Goal: Information Seeking & Learning: Learn about a topic

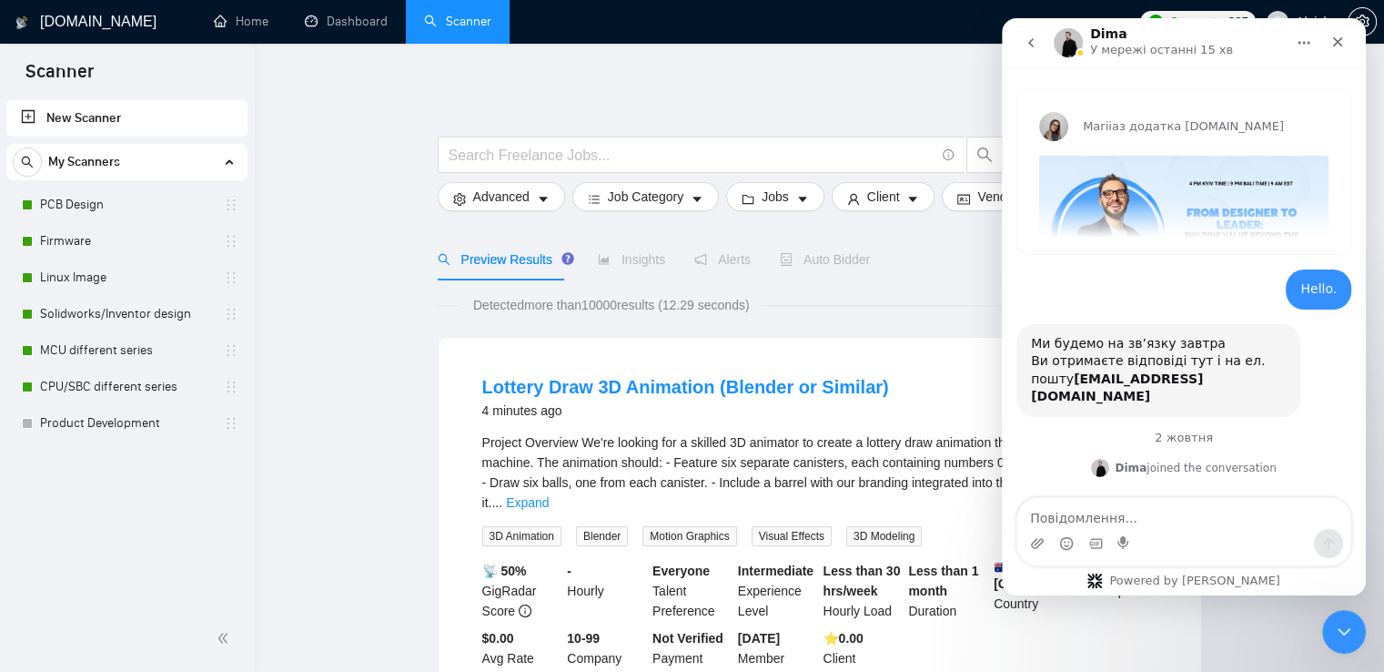
scroll to position [4689, 0]
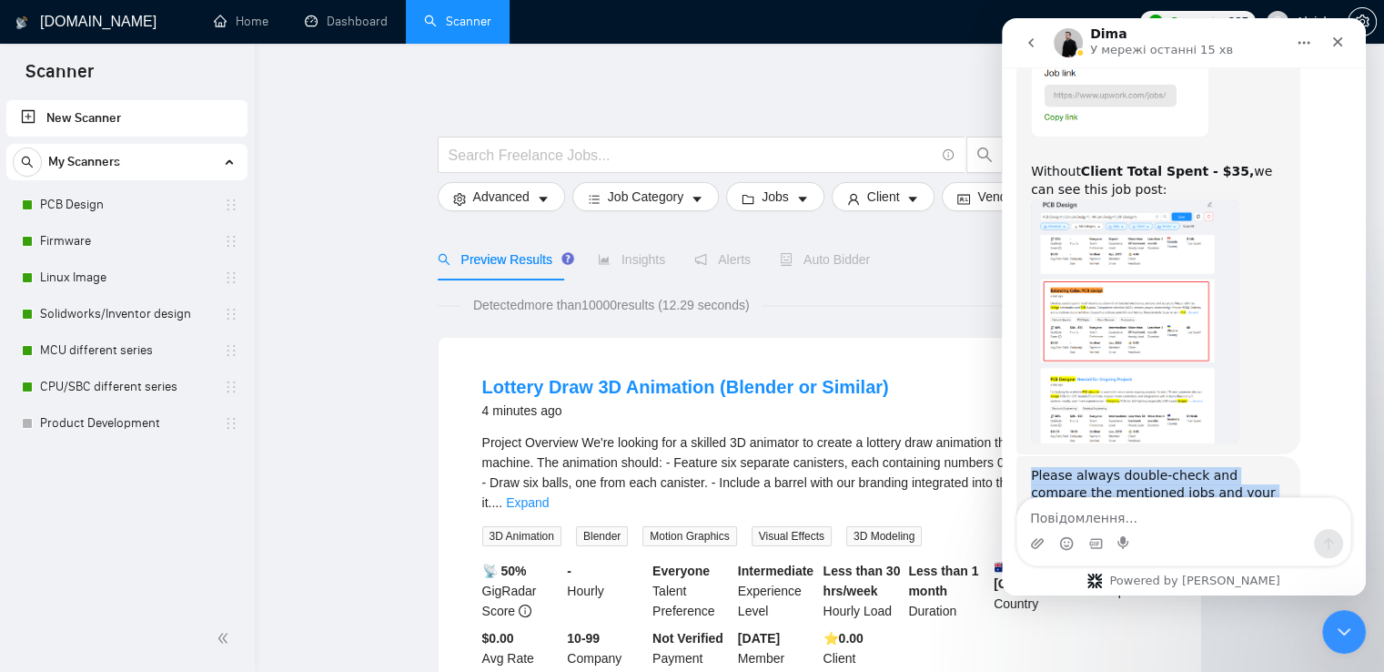
drag, startPoint x: 1115, startPoint y: 438, endPoint x: 1012, endPoint y: 391, distance: 112.8
copy div "Please always double-check and compare the mentioned jobs and your scanner filt…"
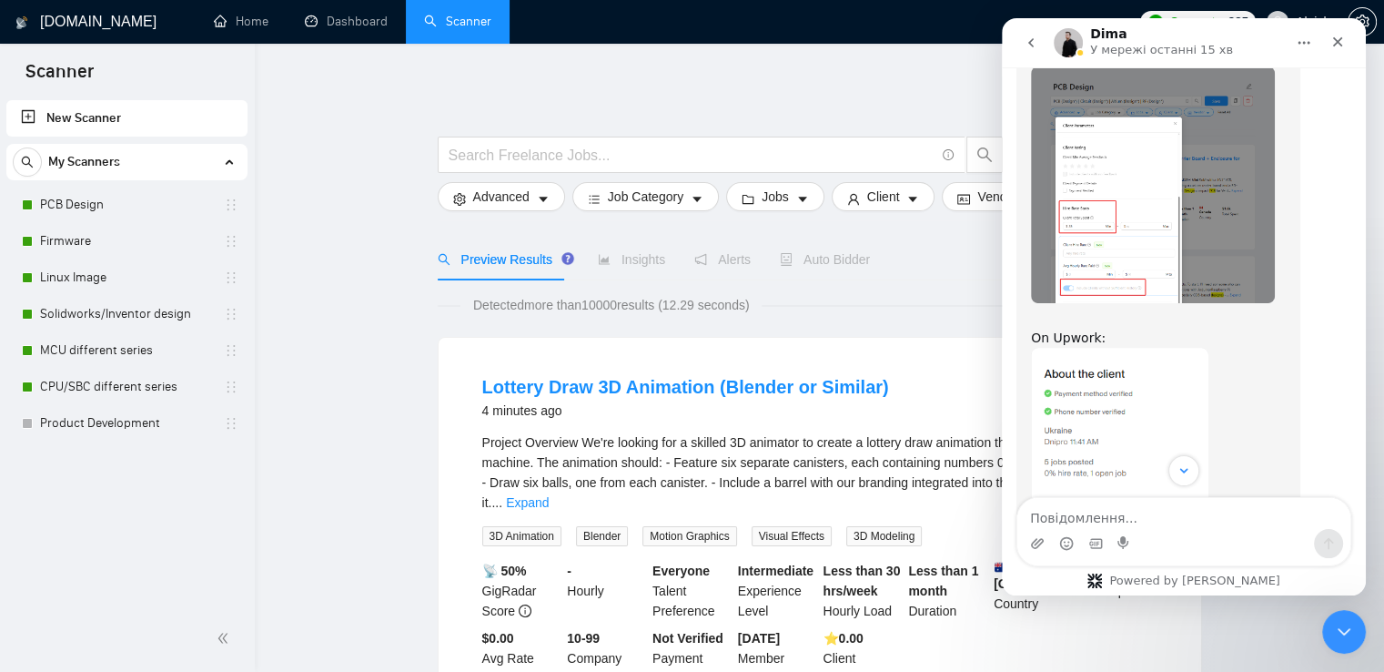
scroll to position [4143, 0]
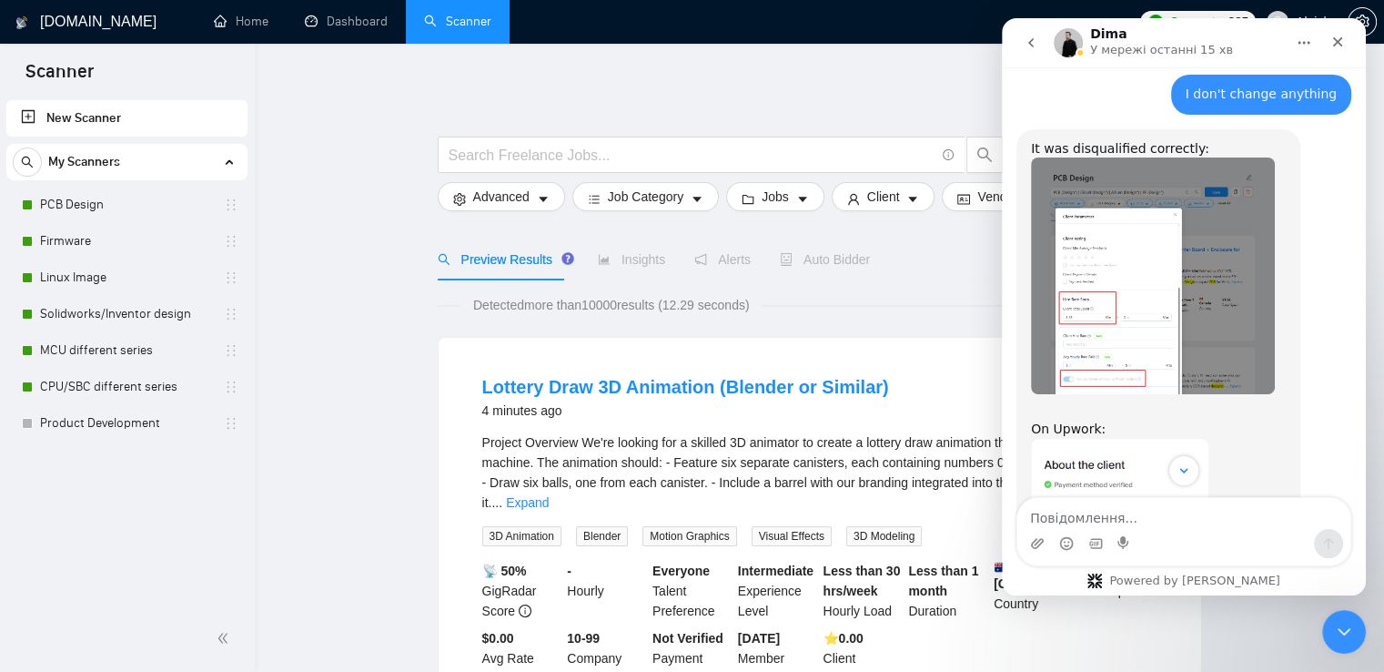
click at [1167, 200] on img "Dima каже…" at bounding box center [1153, 275] width 244 height 236
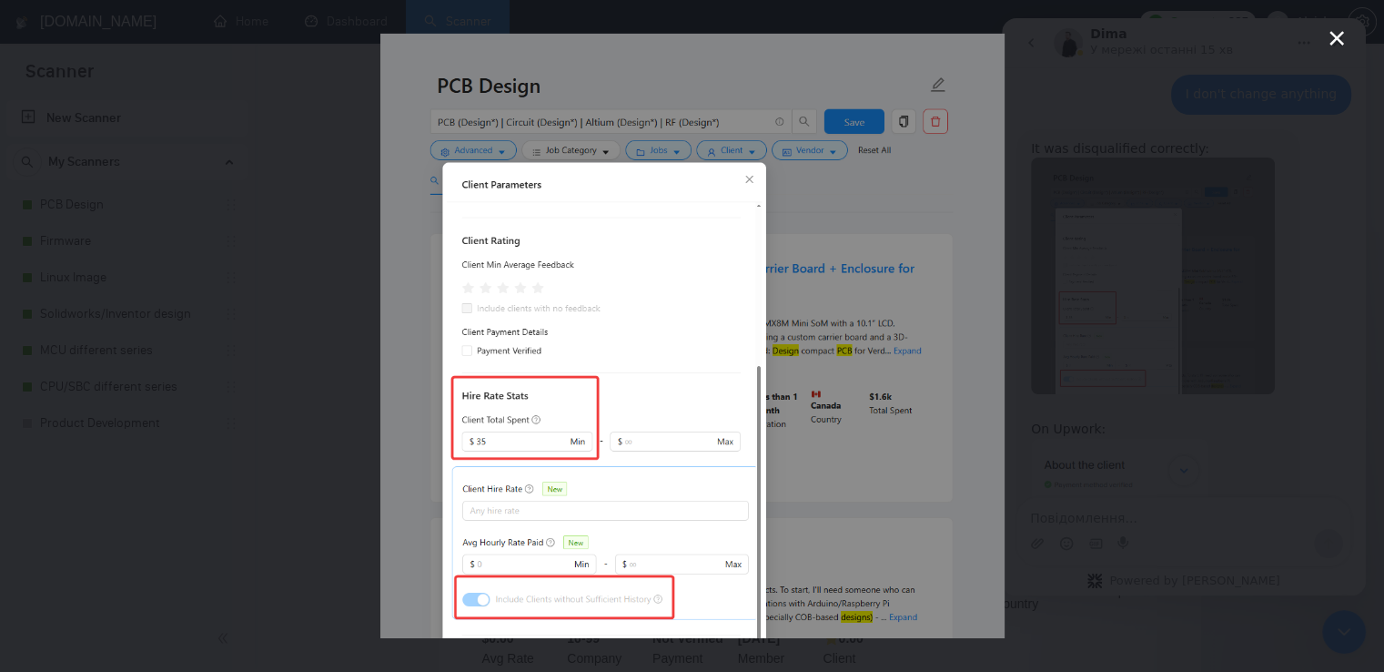
click at [1190, 199] on div "Месенджер Intercom" at bounding box center [692, 336] width 1384 height 672
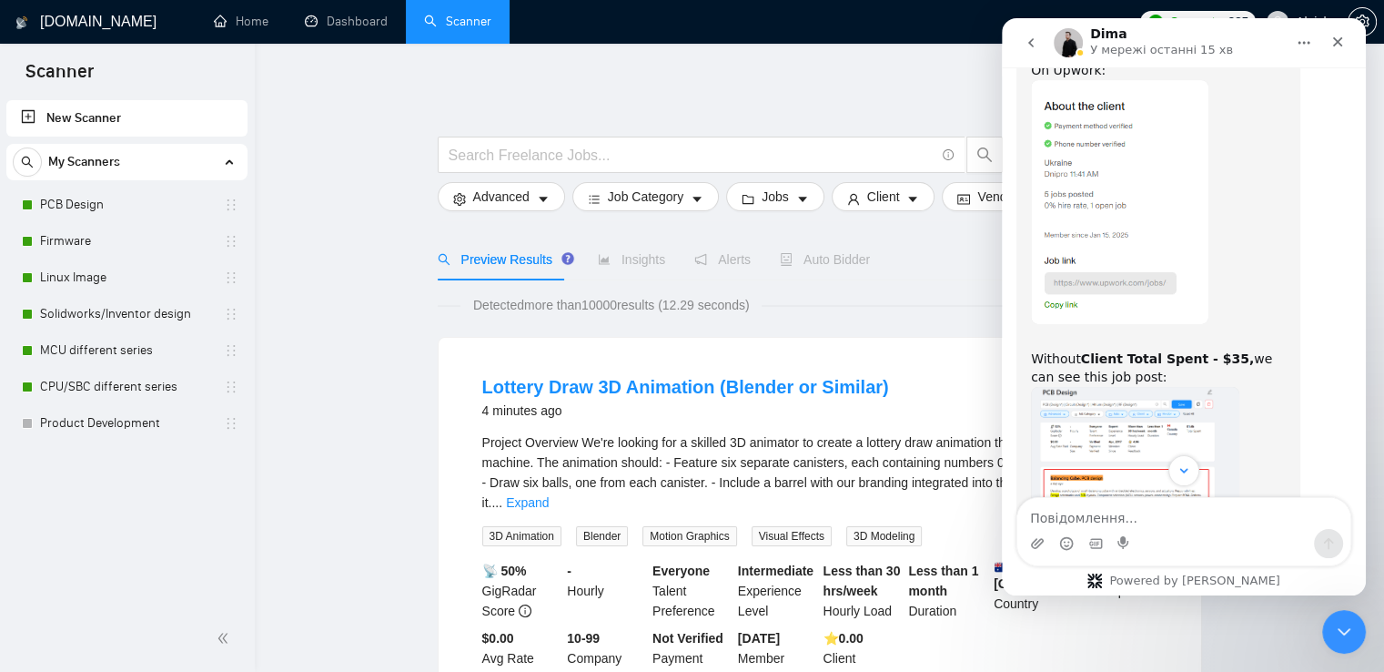
scroll to position [4507, 0]
click at [1136, 381] on img "Dima каже…" at bounding box center [1135, 503] width 208 height 244
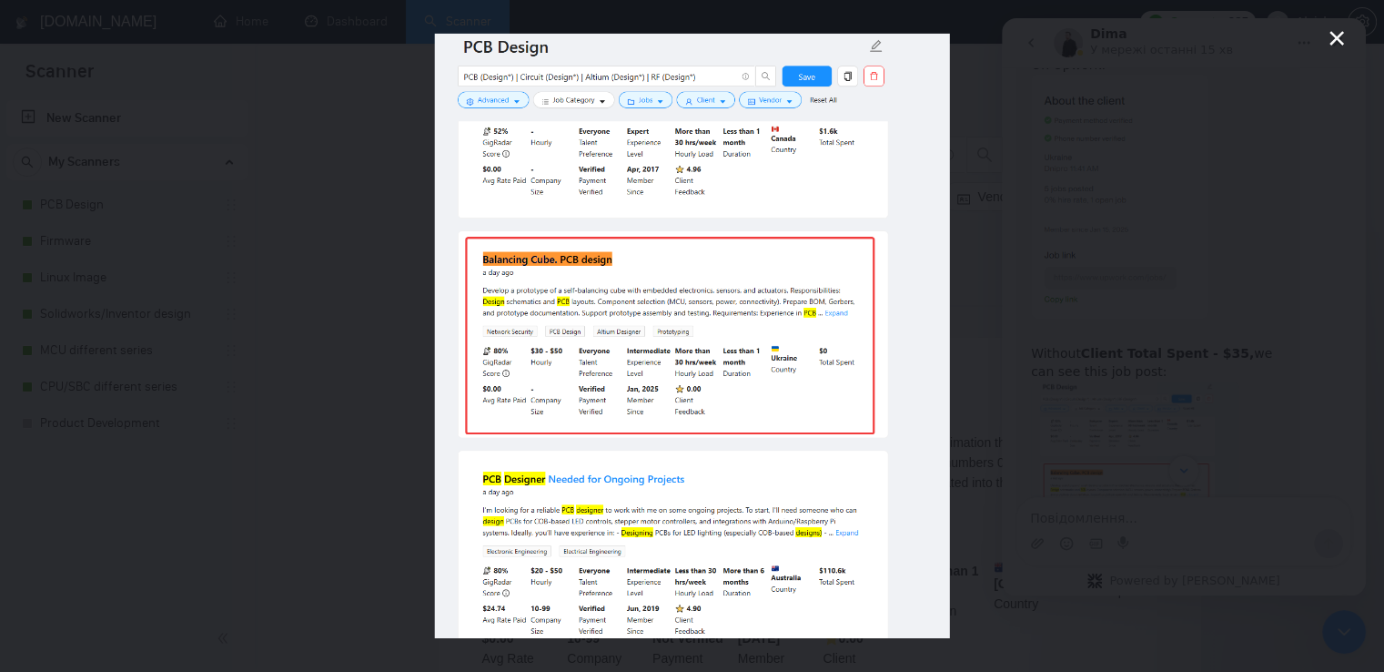
click at [1209, 323] on div "Месенджер Intercom" at bounding box center [692, 336] width 1384 height 672
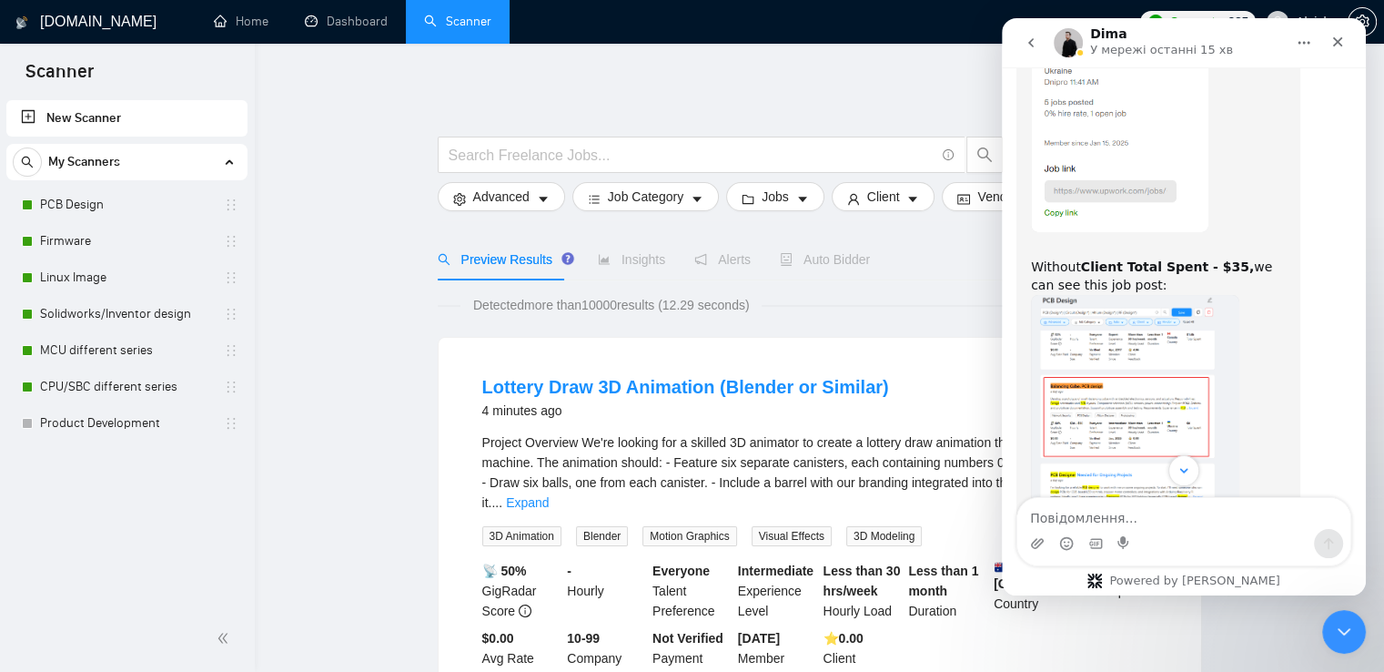
scroll to position [4689, 0]
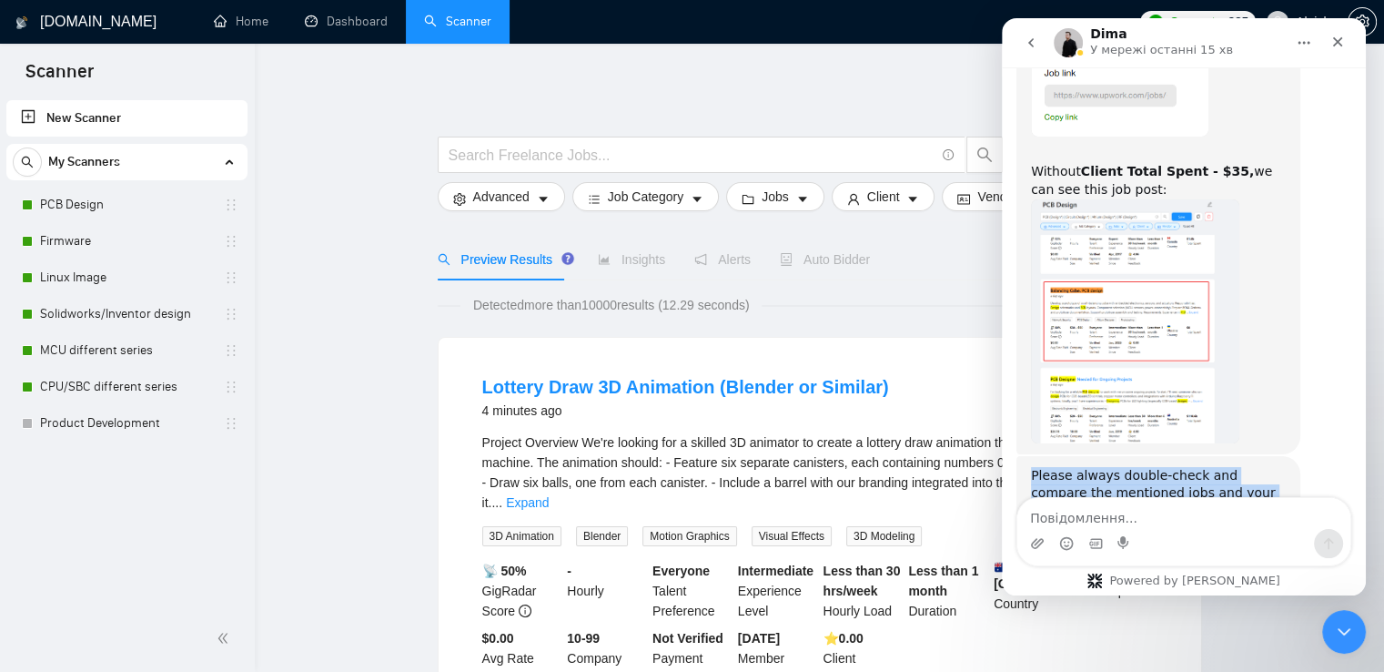
click at [1180, 319] on img "Dima каже…" at bounding box center [1135, 321] width 208 height 244
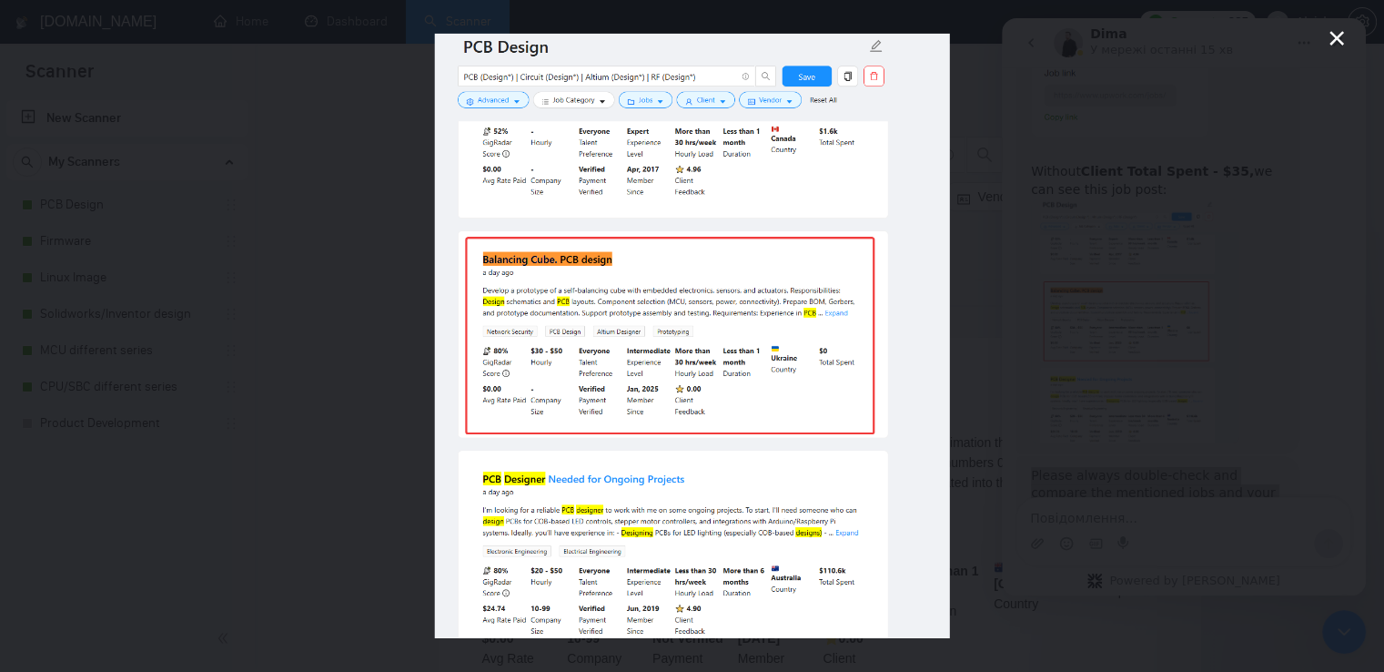
scroll to position [0, 0]
click at [1180, 319] on div "Месенджер Intercom" at bounding box center [692, 336] width 1384 height 672
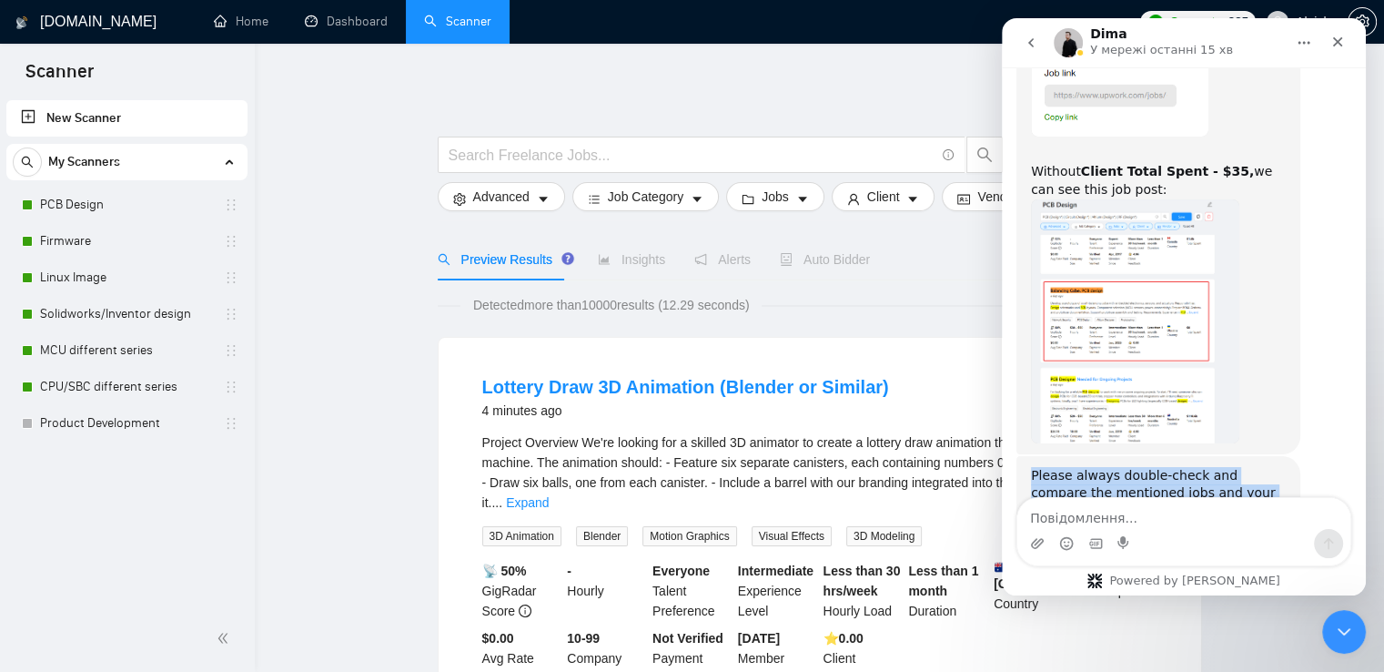
click at [1122, 205] on img "Dima каже…" at bounding box center [1135, 321] width 208 height 244
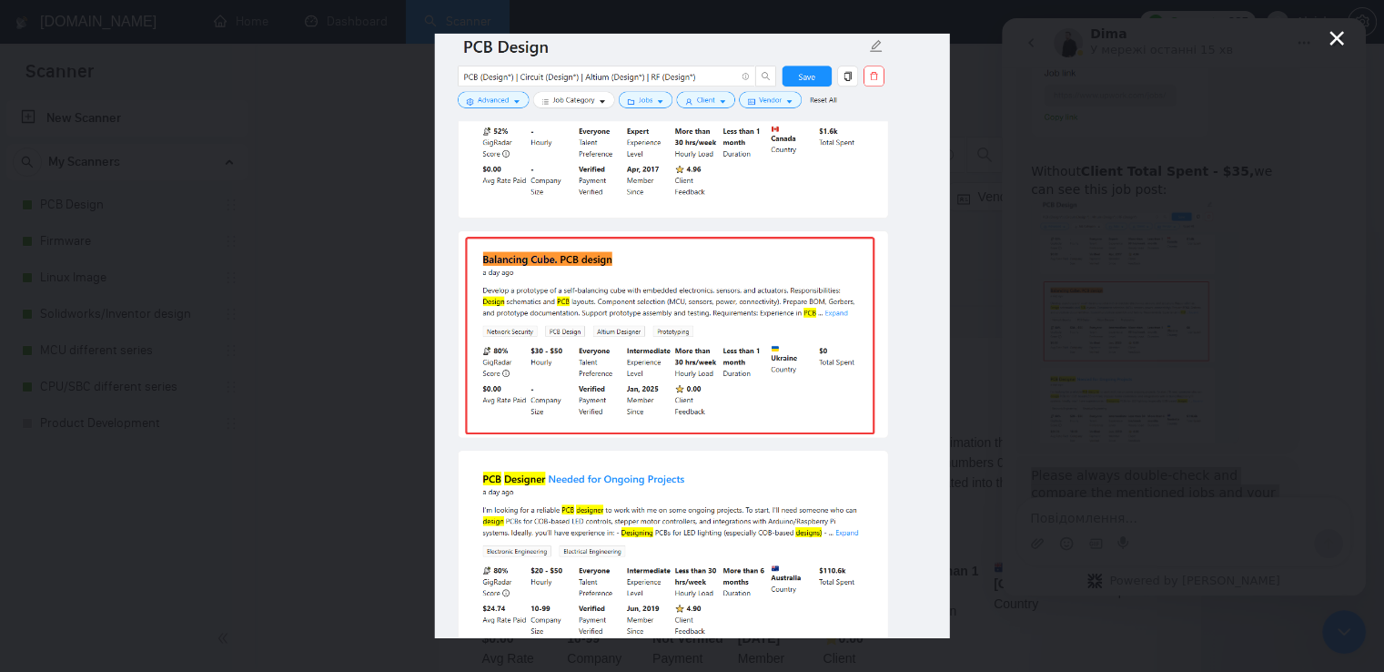
click at [1210, 252] on div "Месенджер Intercom" at bounding box center [692, 336] width 1384 height 672
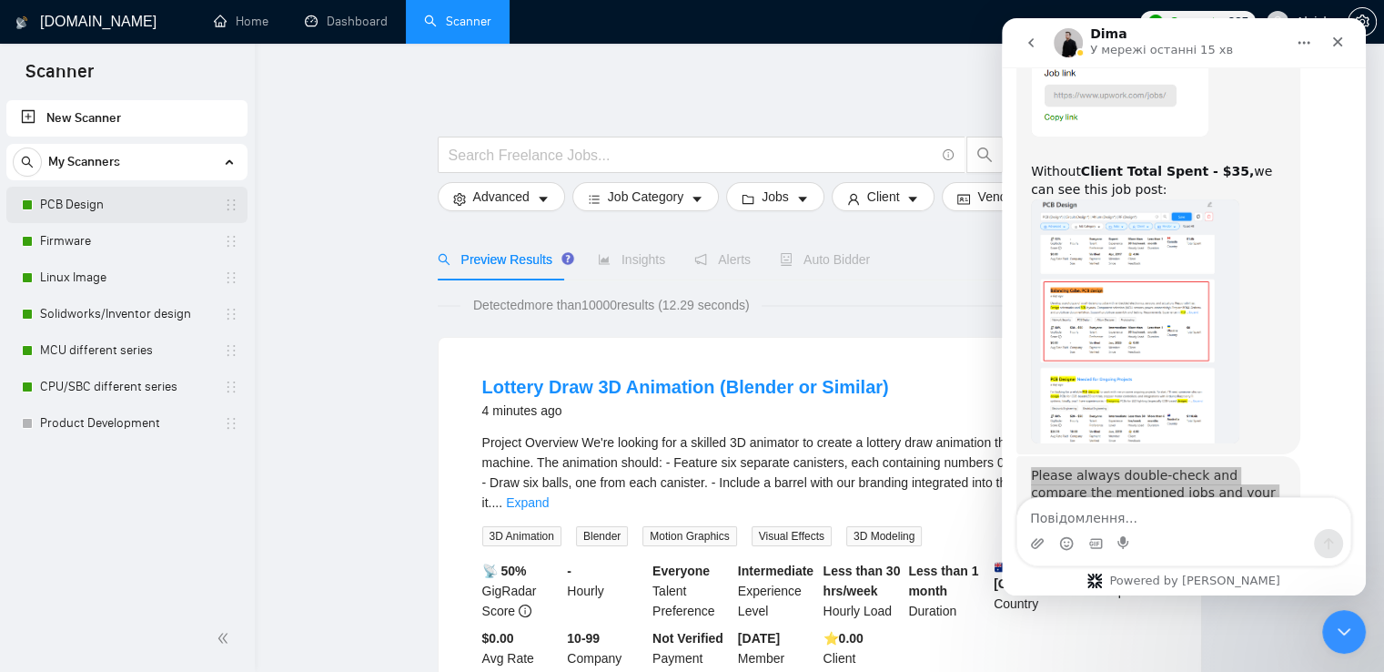
click at [99, 212] on link "PCB Design" at bounding box center [126, 205] width 173 height 36
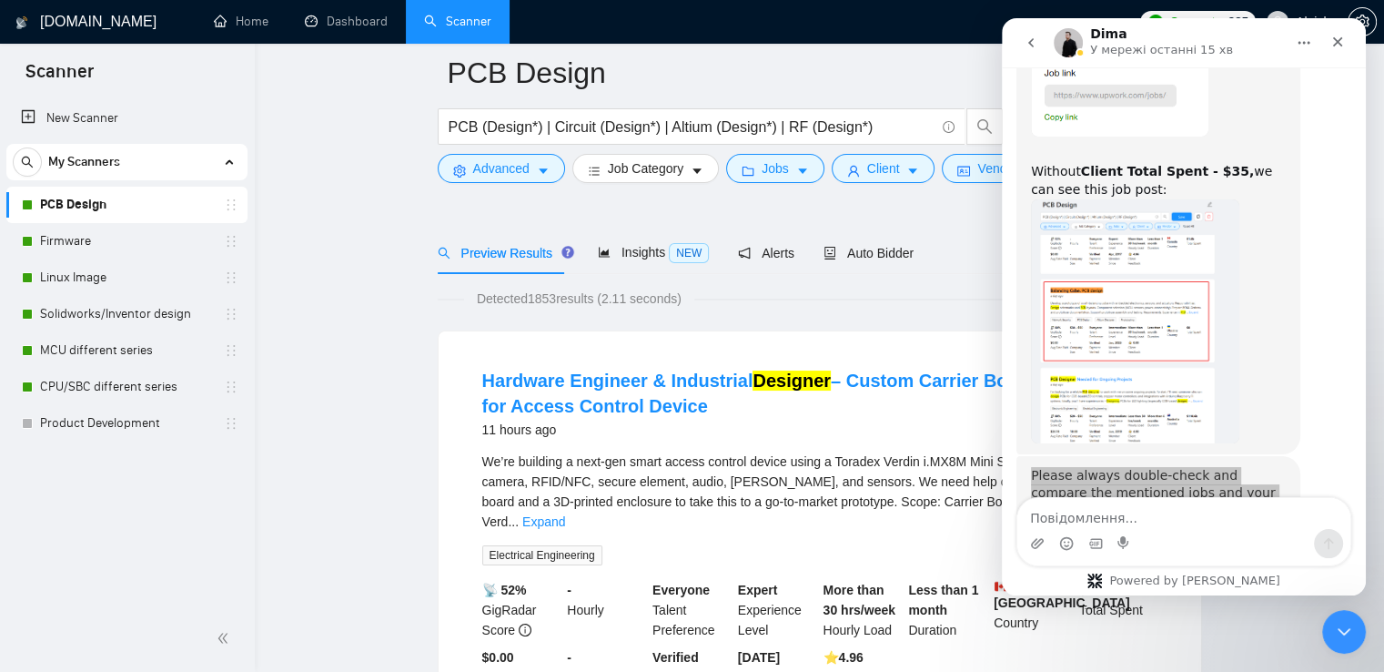
scroll to position [91, 0]
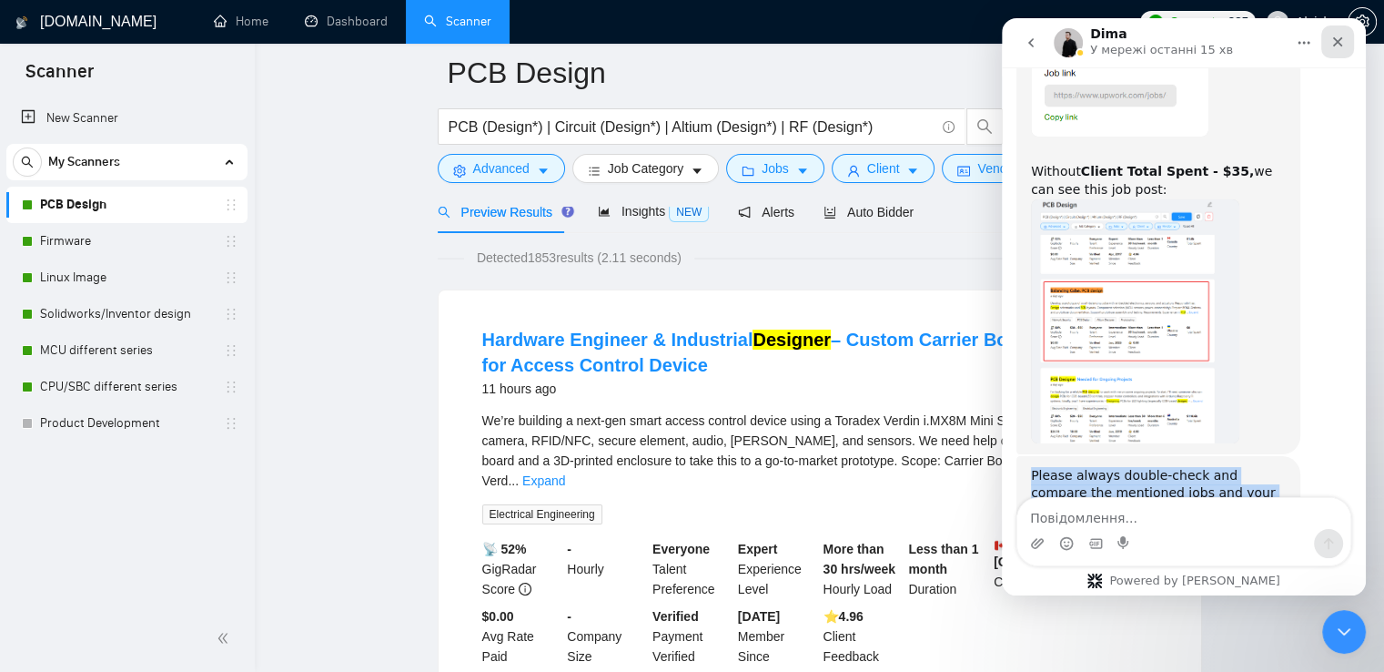
click at [1339, 45] on icon "Закрити" at bounding box center [1337, 42] width 15 height 15
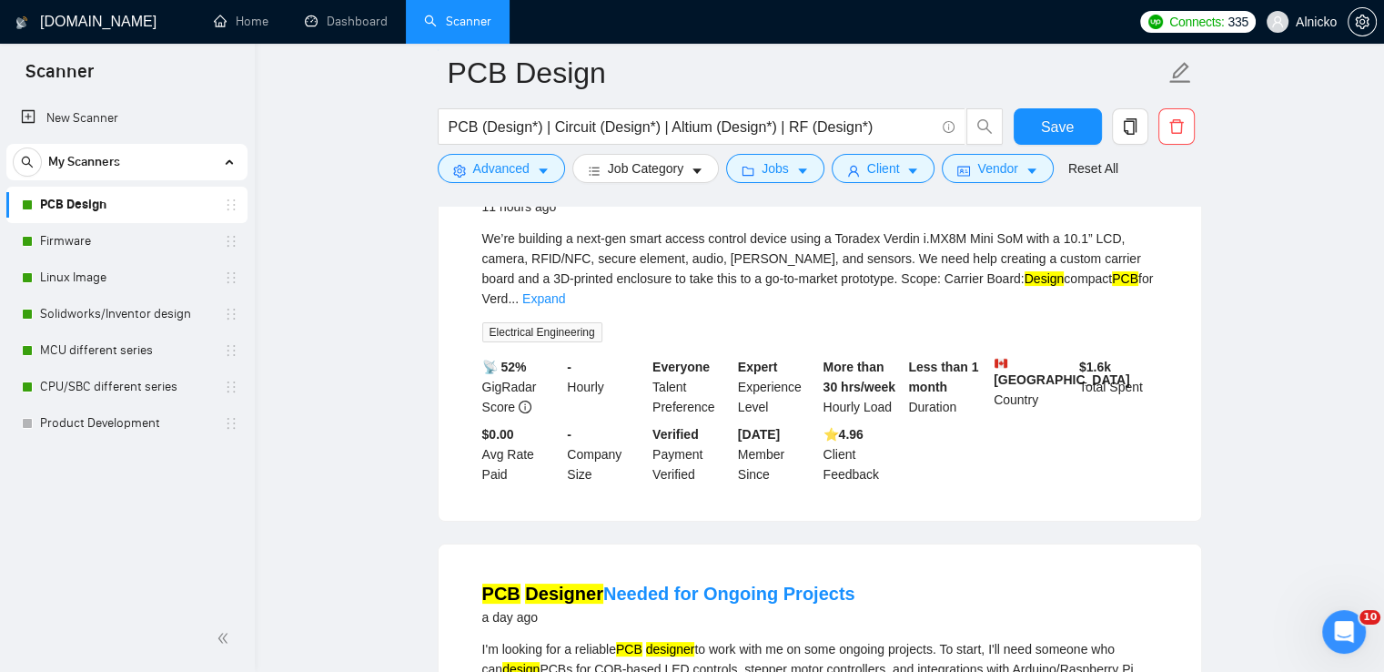
scroll to position [182, 0]
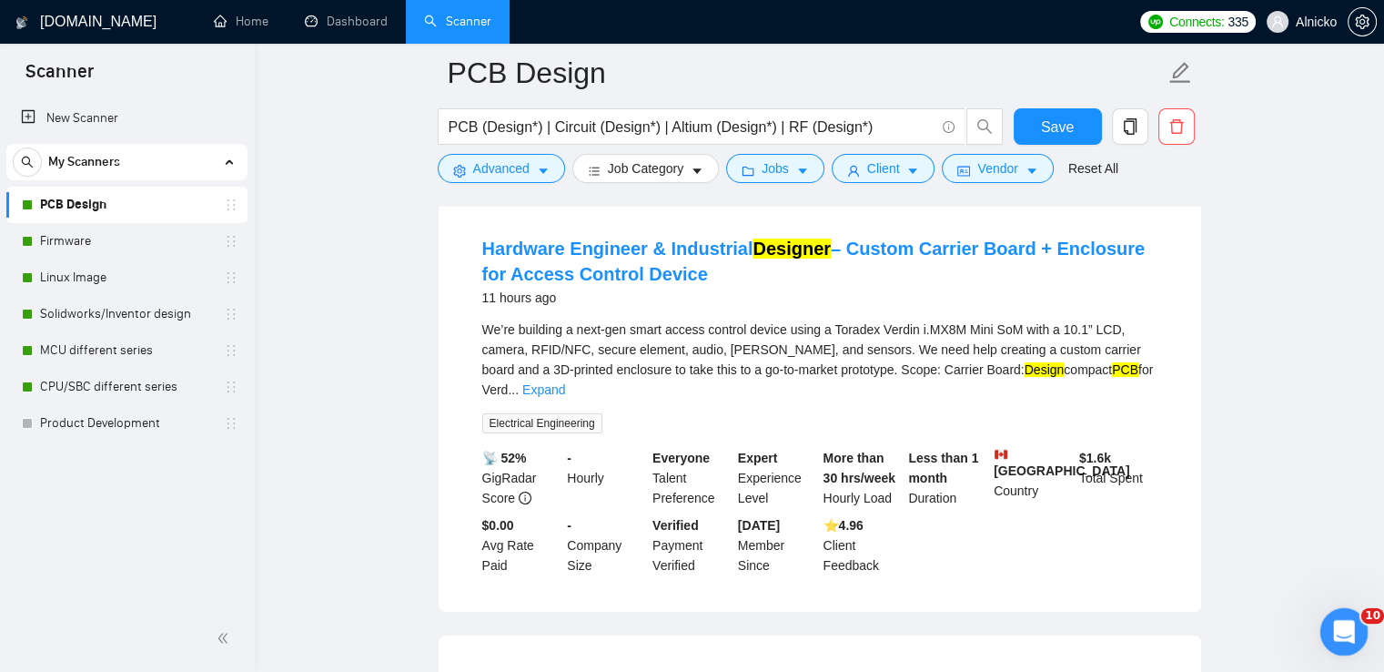
click at [1349, 640] on div "Відкрити програму для спілкування Intercom" at bounding box center [1341, 629] width 60 height 60
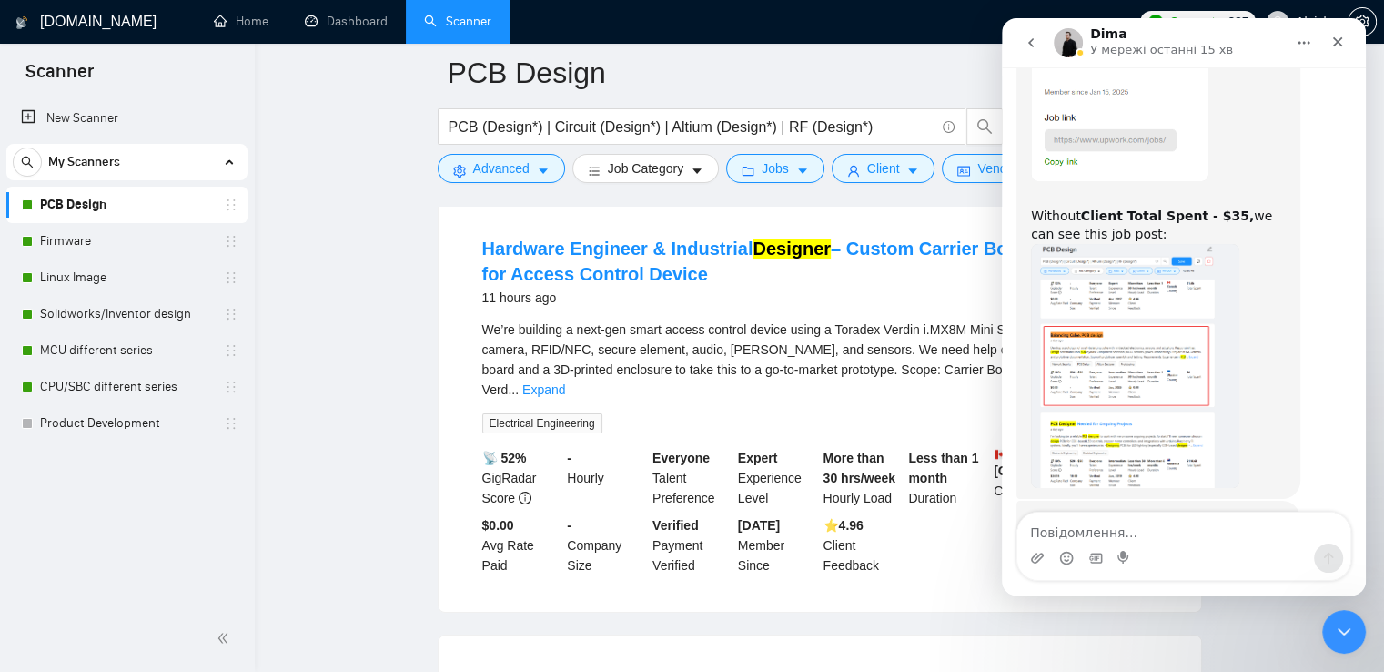
scroll to position [4638, 0]
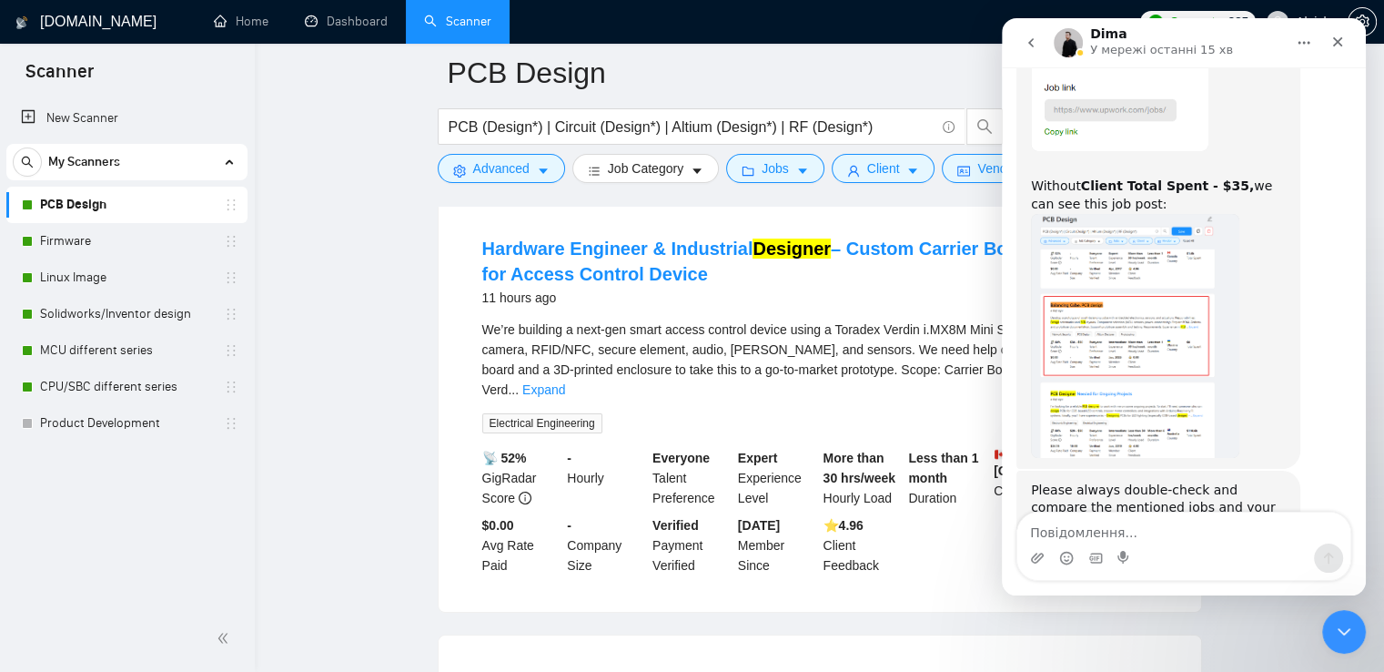
click at [1166, 529] on textarea "Повідомлення..." at bounding box center [1183, 527] width 333 height 31
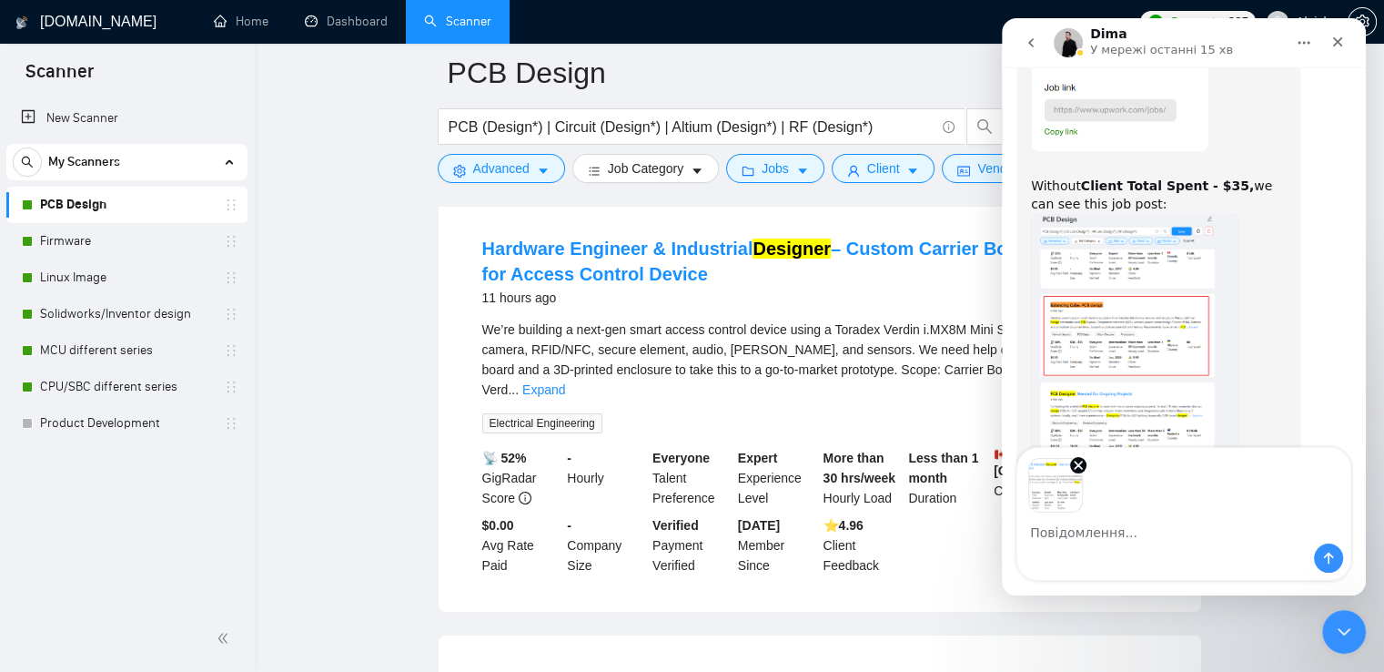
scroll to position [4702, 0]
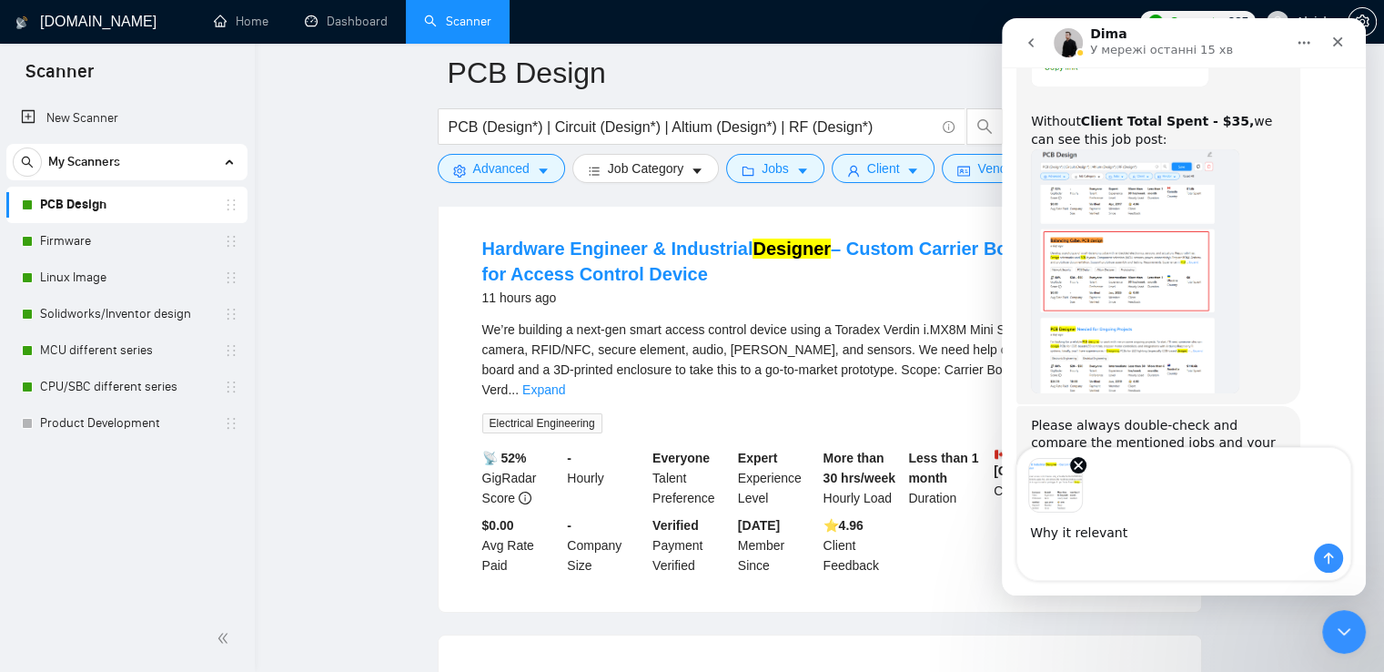
type textarea "Why it relevant?"
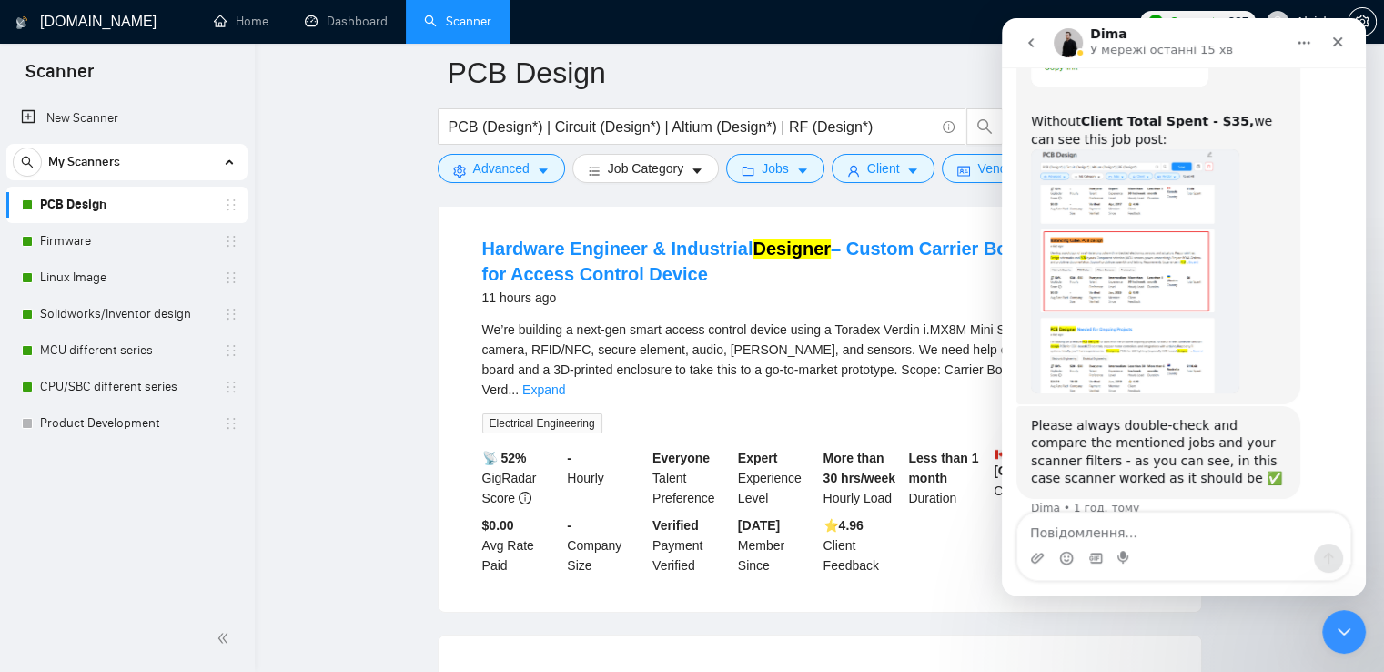
scroll to position [4822, 0]
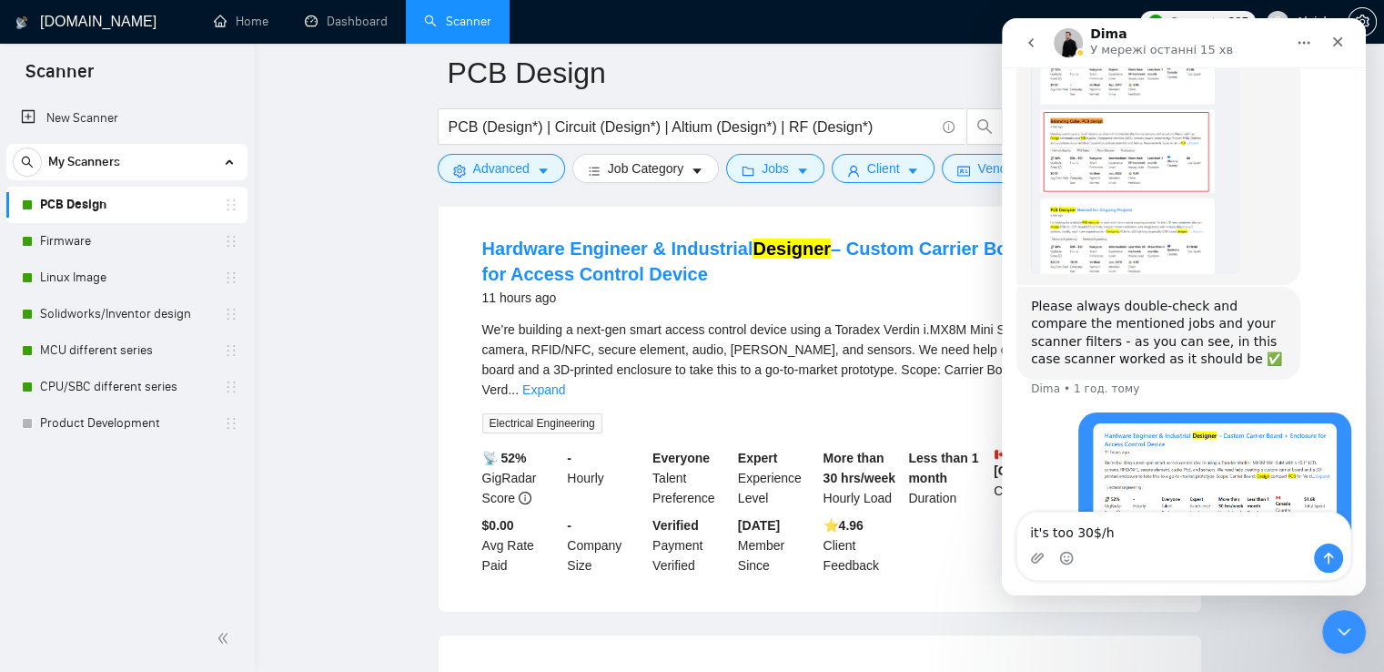
type textarea "it's too 30$/hr"
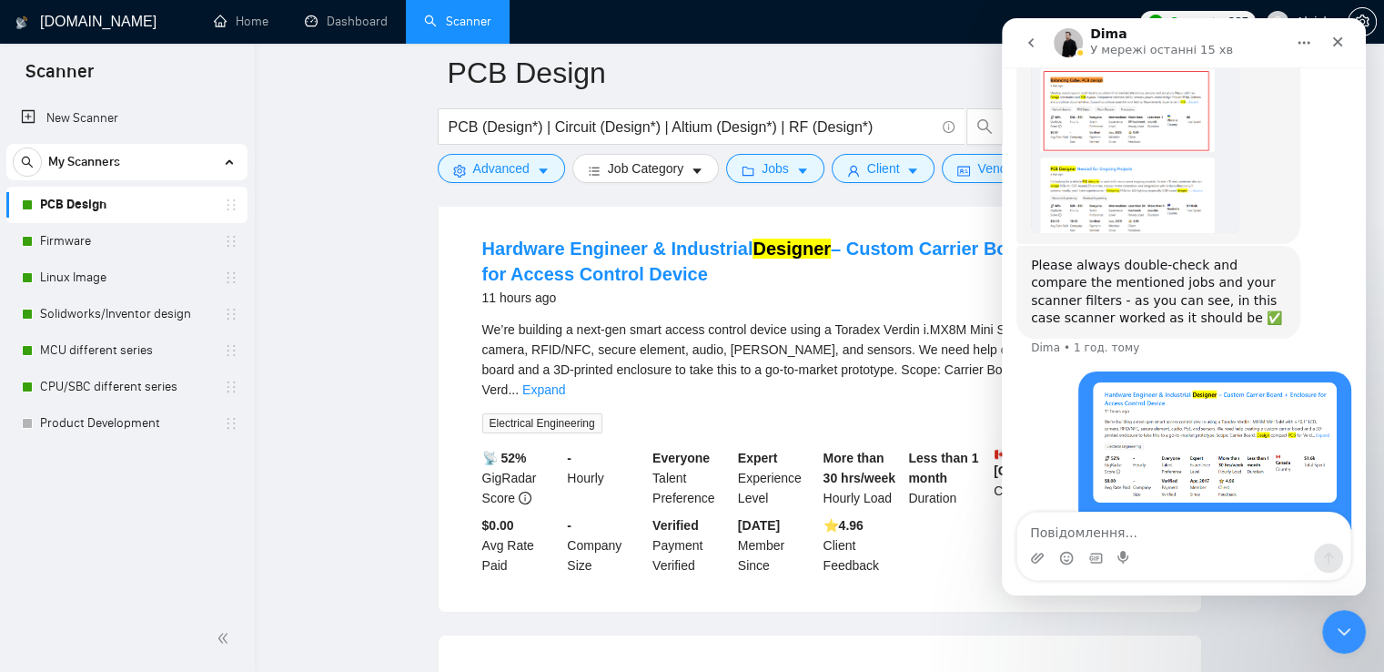
drag, startPoint x: 1342, startPoint y: 49, endPoint x: 2295, endPoint y: 196, distance: 963.9
click at [1342, 49] on div "Закрити" at bounding box center [1337, 41] width 33 height 33
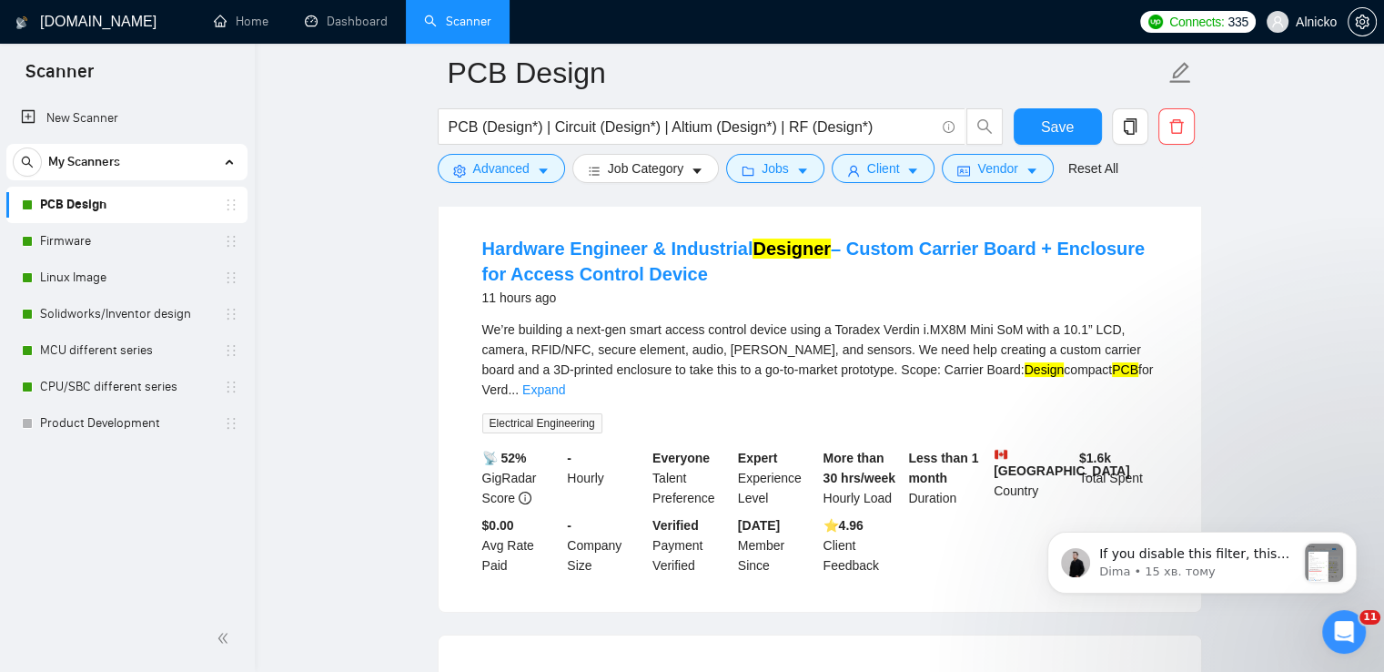
scroll to position [5699, 0]
click at [1337, 632] on icon "Відкрити програму для спілкування Intercom" at bounding box center [1342, 629] width 30 height 30
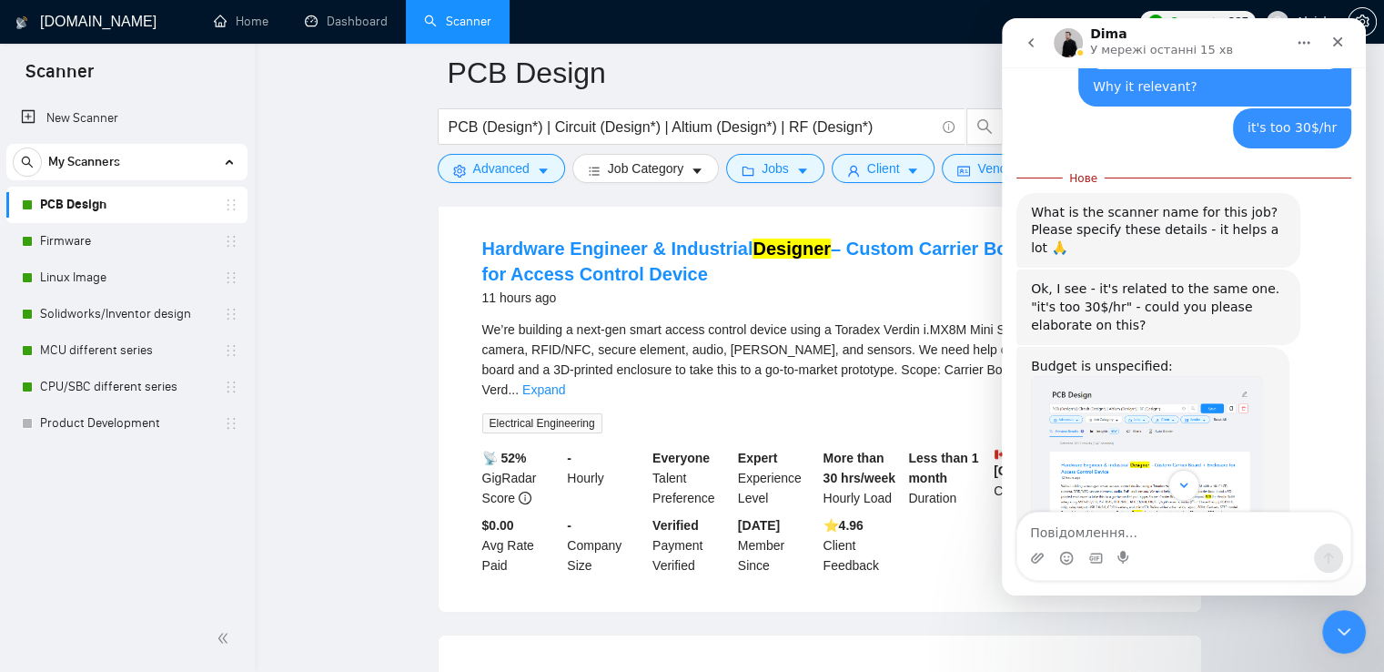
scroll to position [5288, 0]
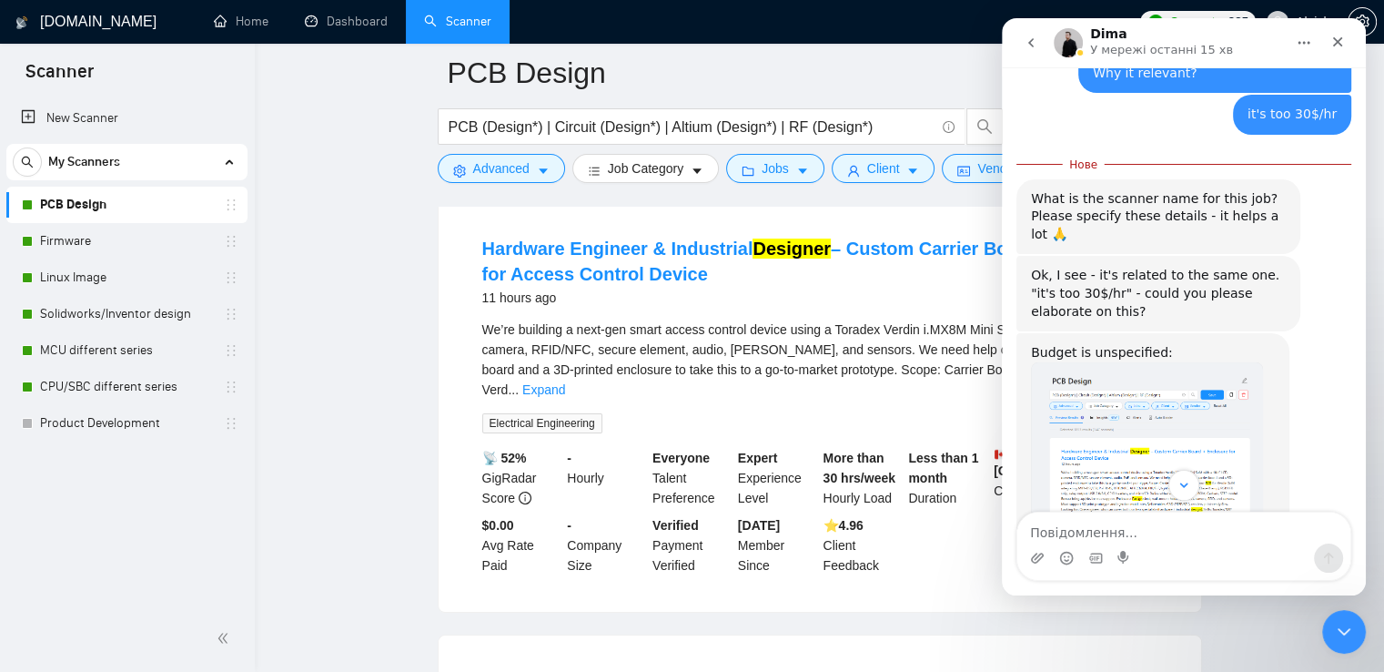
click at [1165, 420] on img "Dima каже…" at bounding box center [1147, 484] width 232 height 244
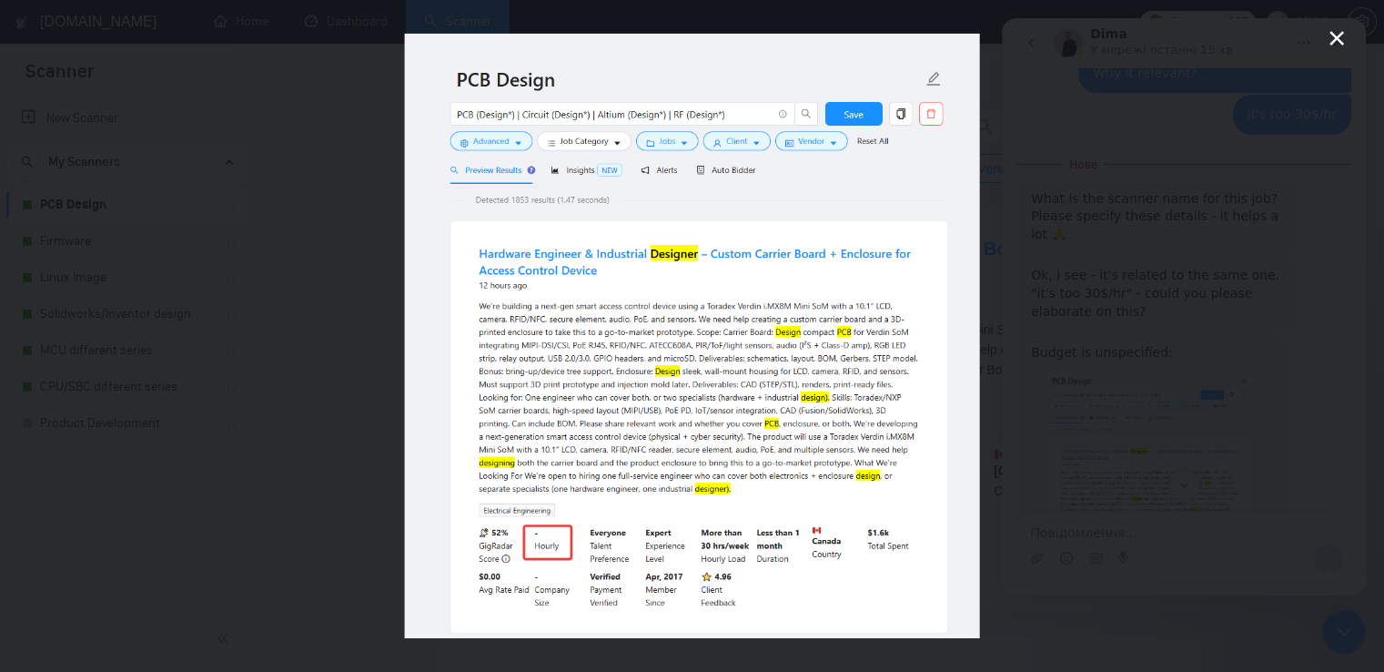
click at [1343, 34] on icon "Закрити" at bounding box center [1337, 38] width 22 height 22
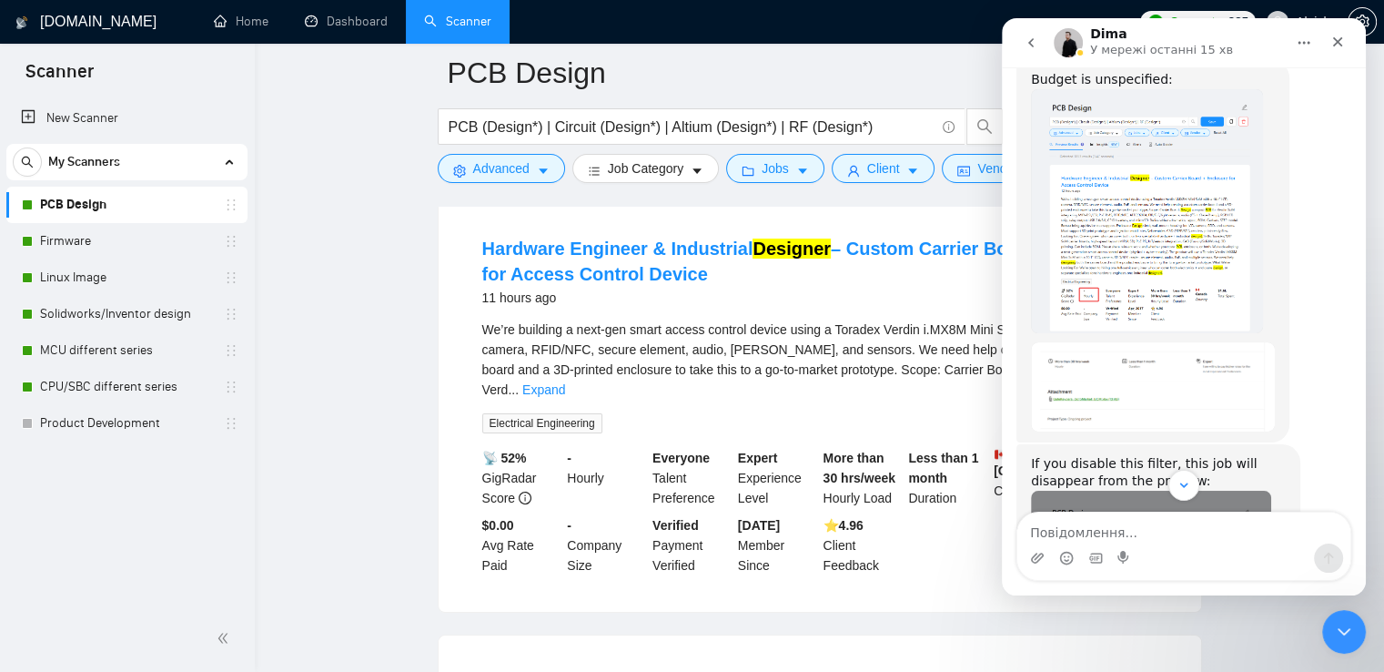
scroll to position [5729, 0]
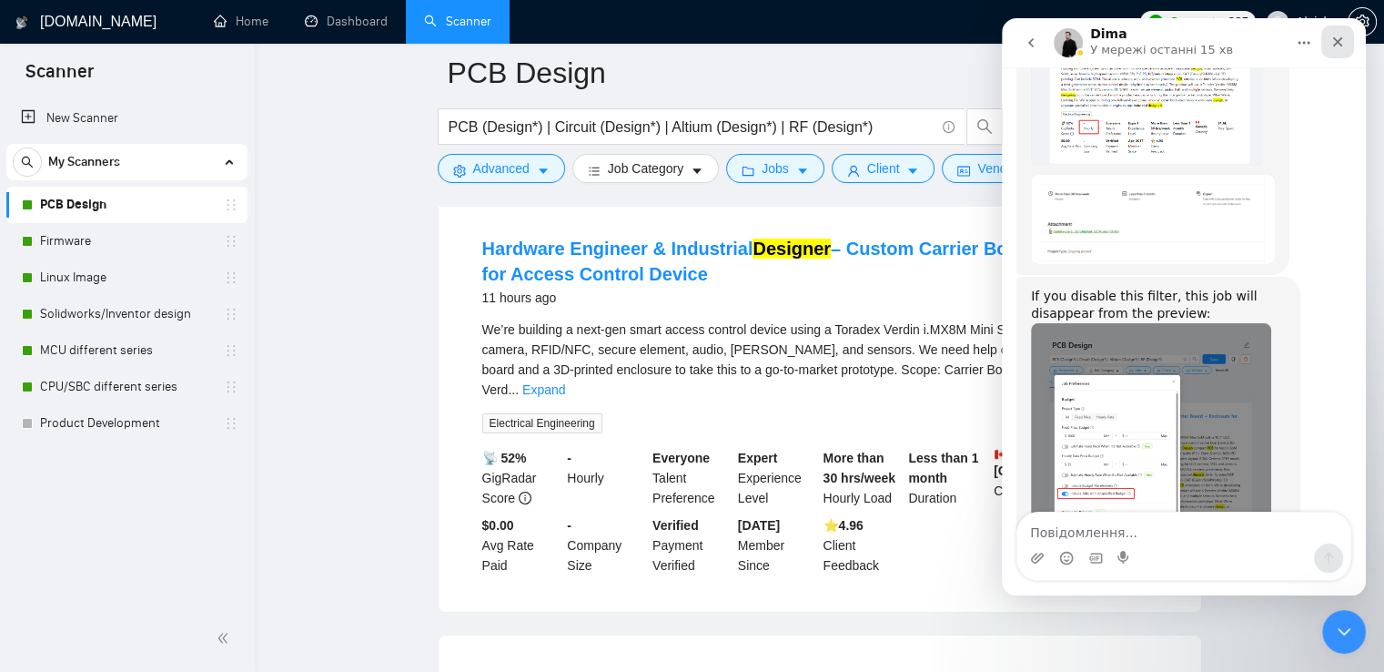
drag, startPoint x: 1337, startPoint y: 40, endPoint x: 2209, endPoint y: 25, distance: 872.7
click at [1337, 40] on icon "Закрити" at bounding box center [1338, 42] width 10 height 10
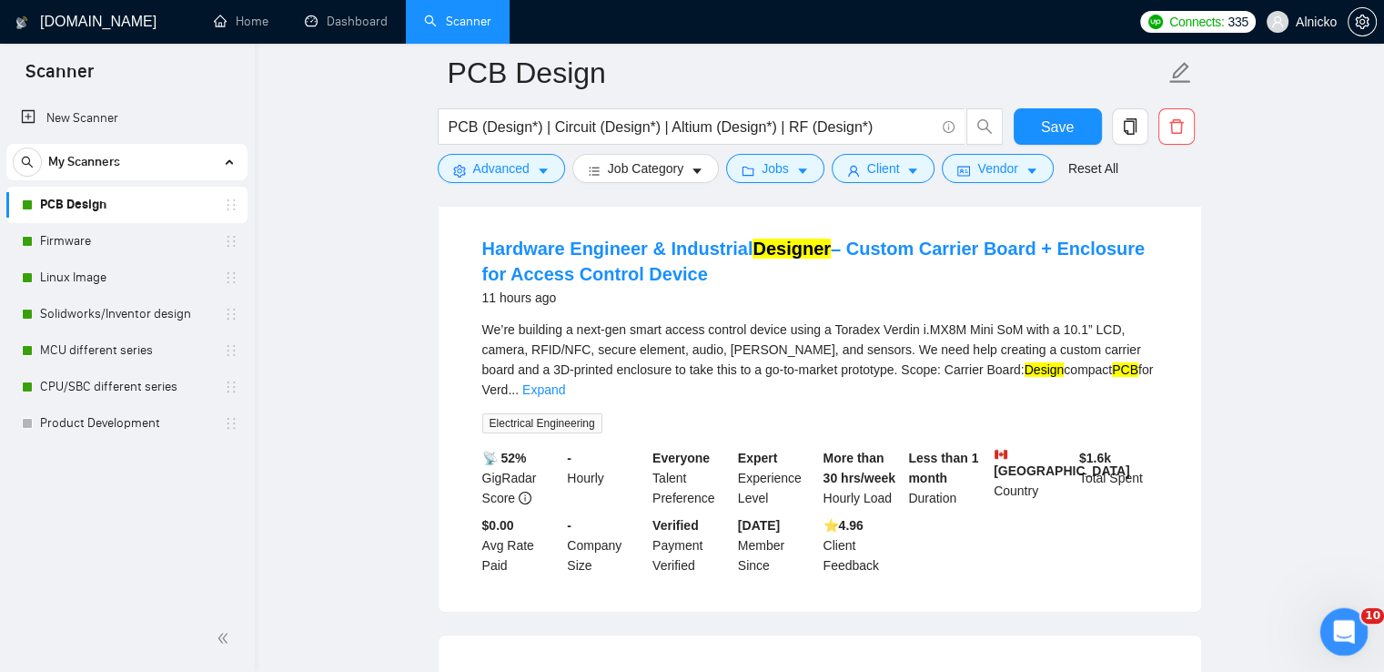
click at [1358, 615] on div "Відкрити програму для спілкування Intercom" at bounding box center [1341, 629] width 60 height 60
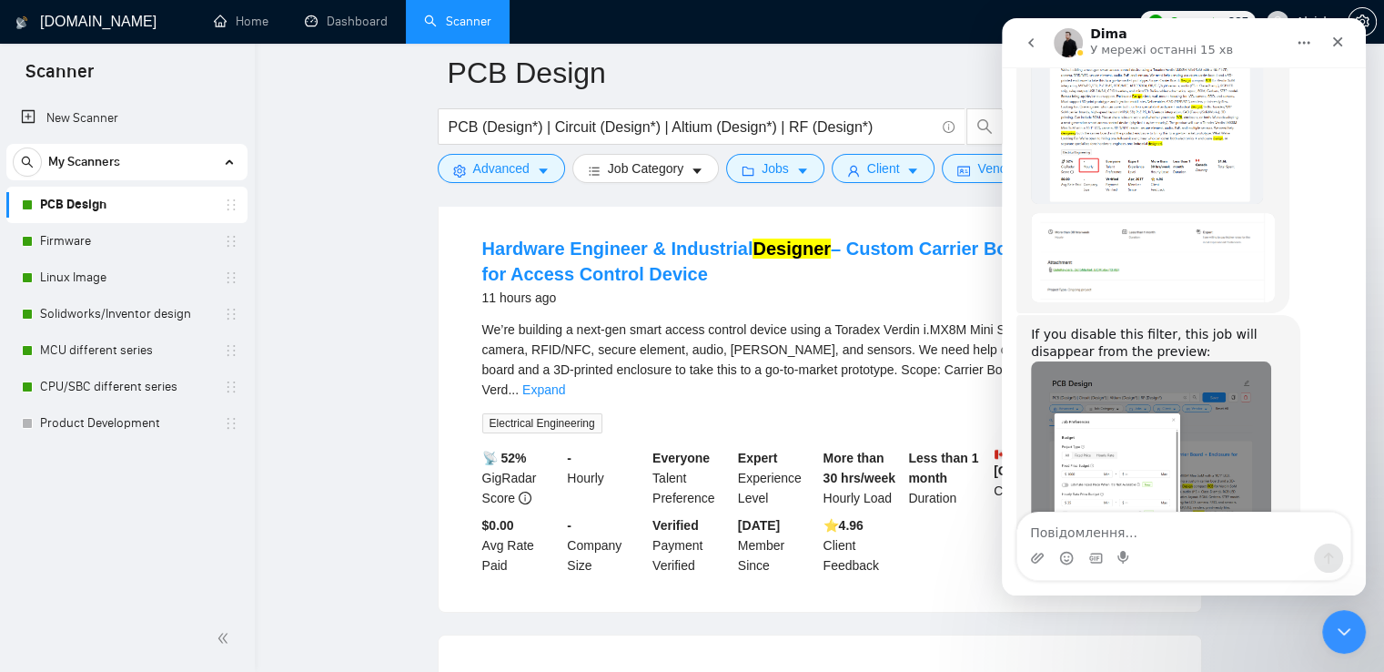
scroll to position [5699, 0]
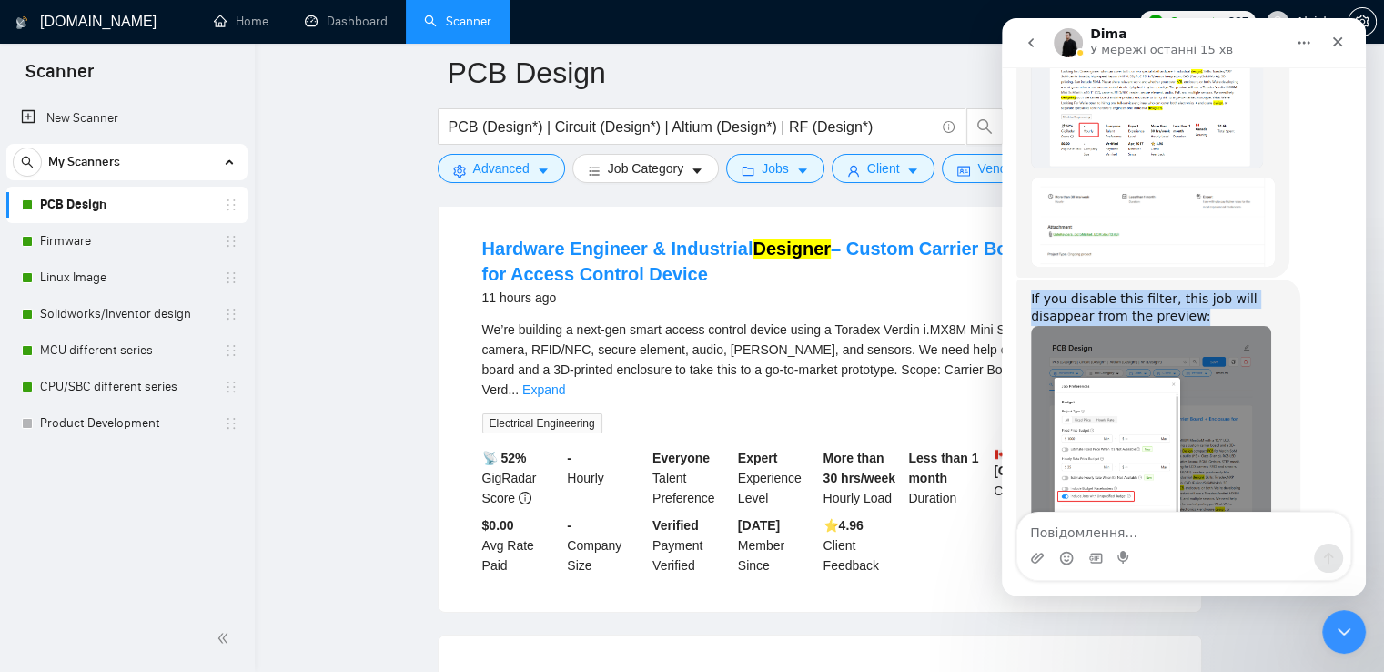
drag, startPoint x: 1197, startPoint y: 207, endPoint x: 1010, endPoint y: 189, distance: 187.4
copy div "If you disable this filter, this job will disappear from the preview:"
click at [1251, 339] on img "Dima каже…" at bounding box center [1151, 448] width 240 height 244
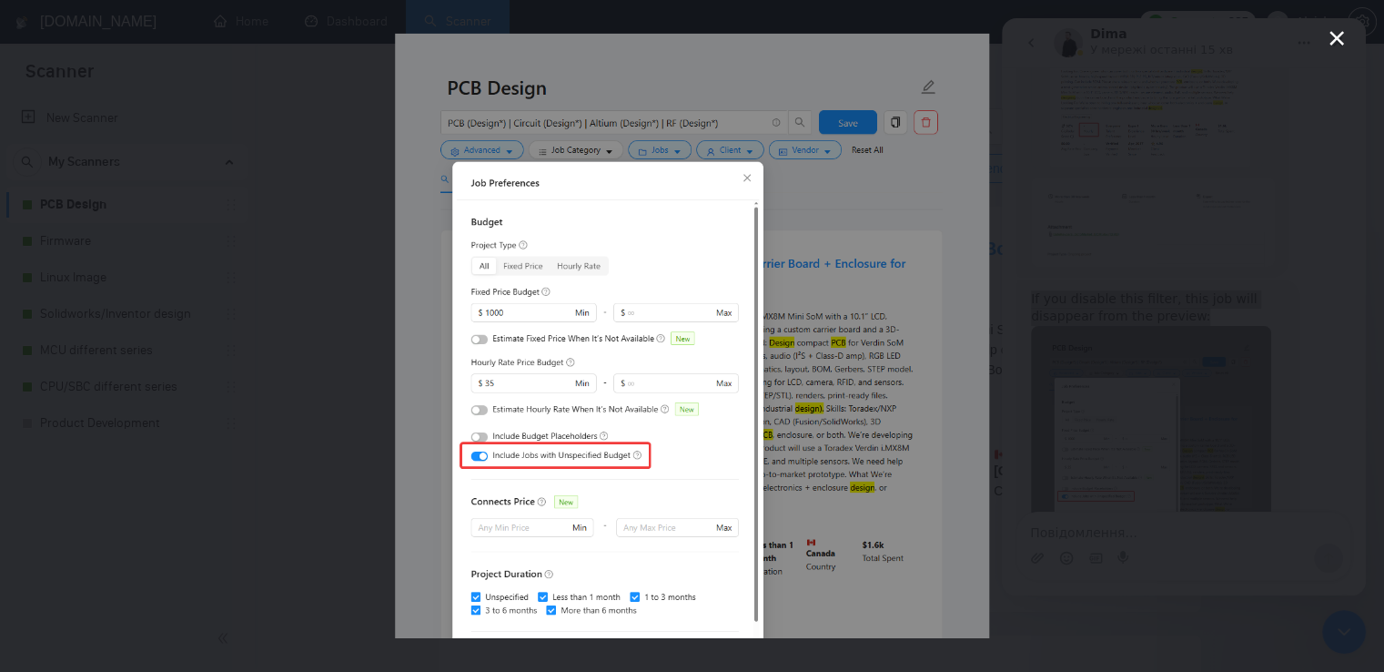
scroll to position [0, 0]
click at [1187, 354] on div "Месенджер Intercom" at bounding box center [692, 336] width 1384 height 672
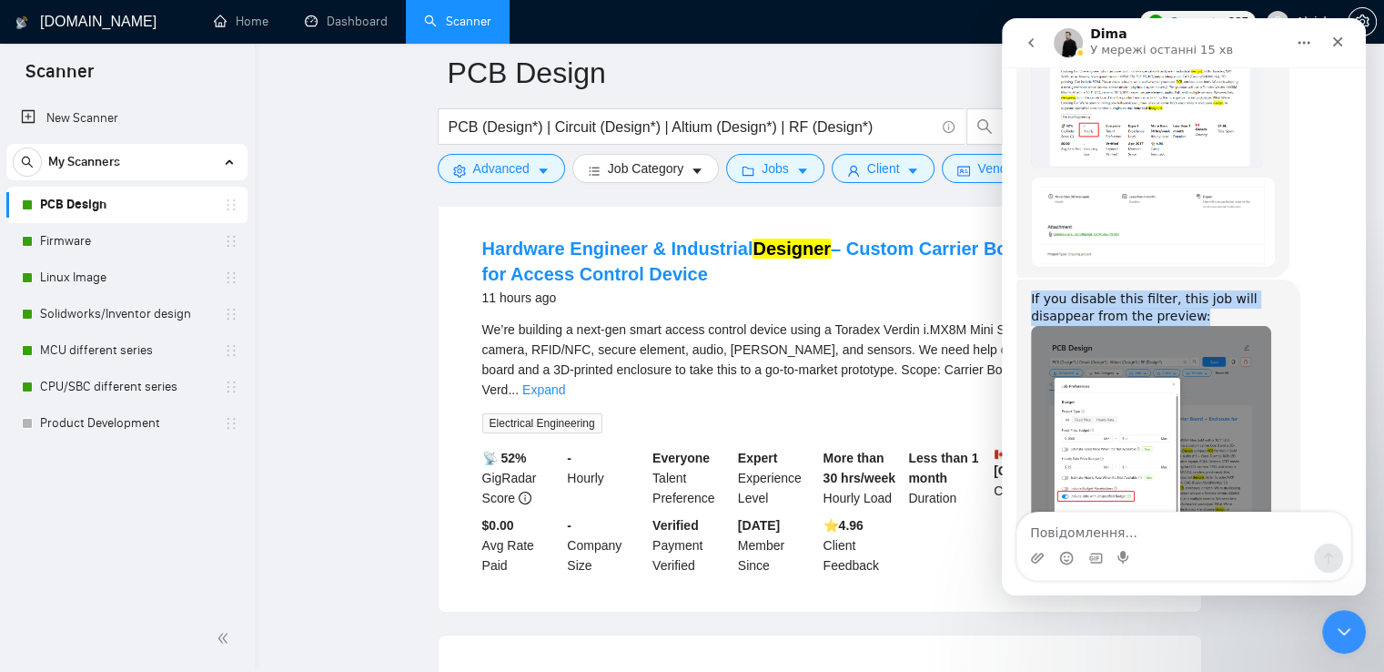
scroll to position [5426, 0]
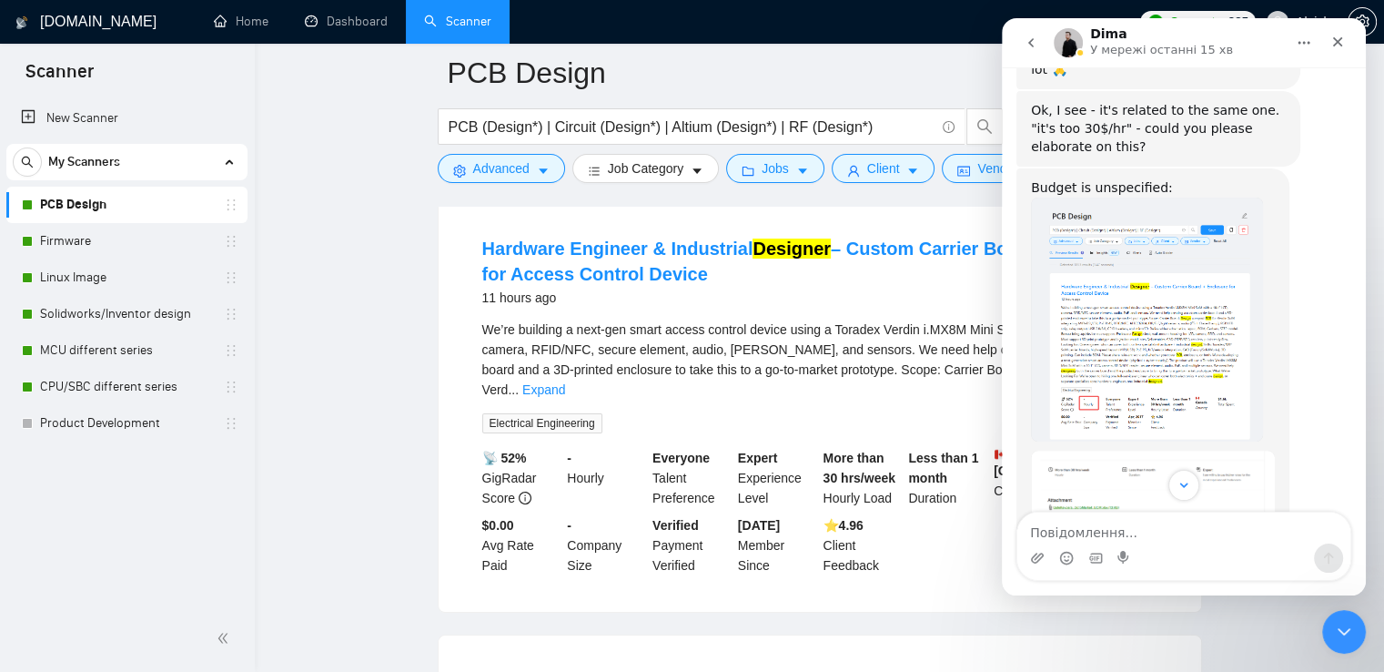
click at [1163, 267] on img "Dima каже…" at bounding box center [1147, 319] width 232 height 244
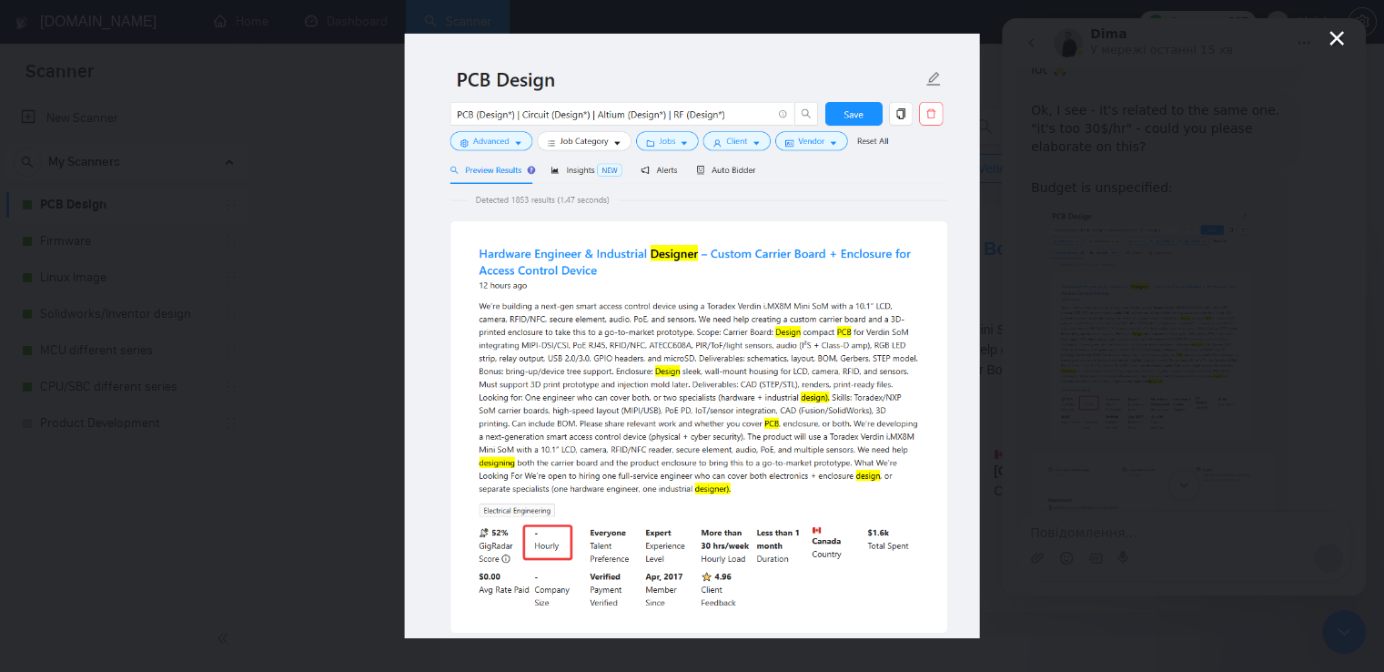
click at [1099, 389] on div "Месенджер Intercom" at bounding box center [692, 336] width 1384 height 672
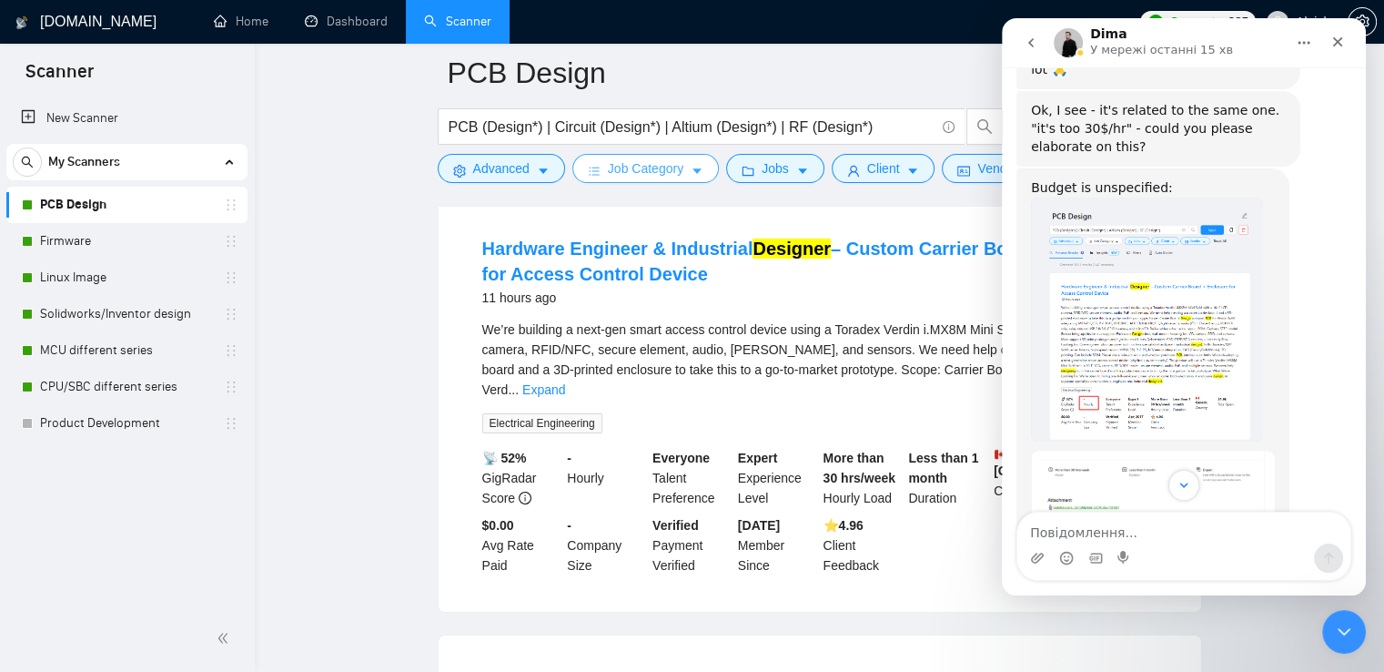
click at [648, 162] on span "Job Category" at bounding box center [646, 168] width 76 height 20
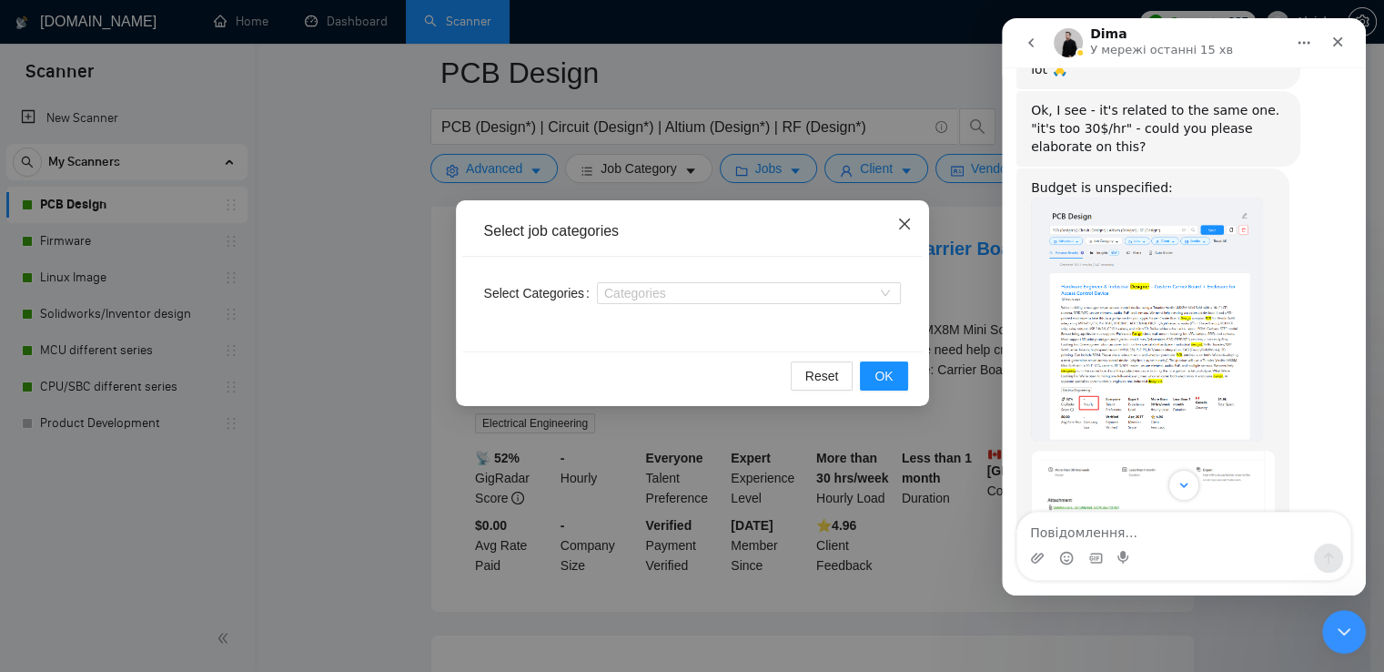
click at [906, 223] on icon "close" at bounding box center [903, 223] width 11 height 11
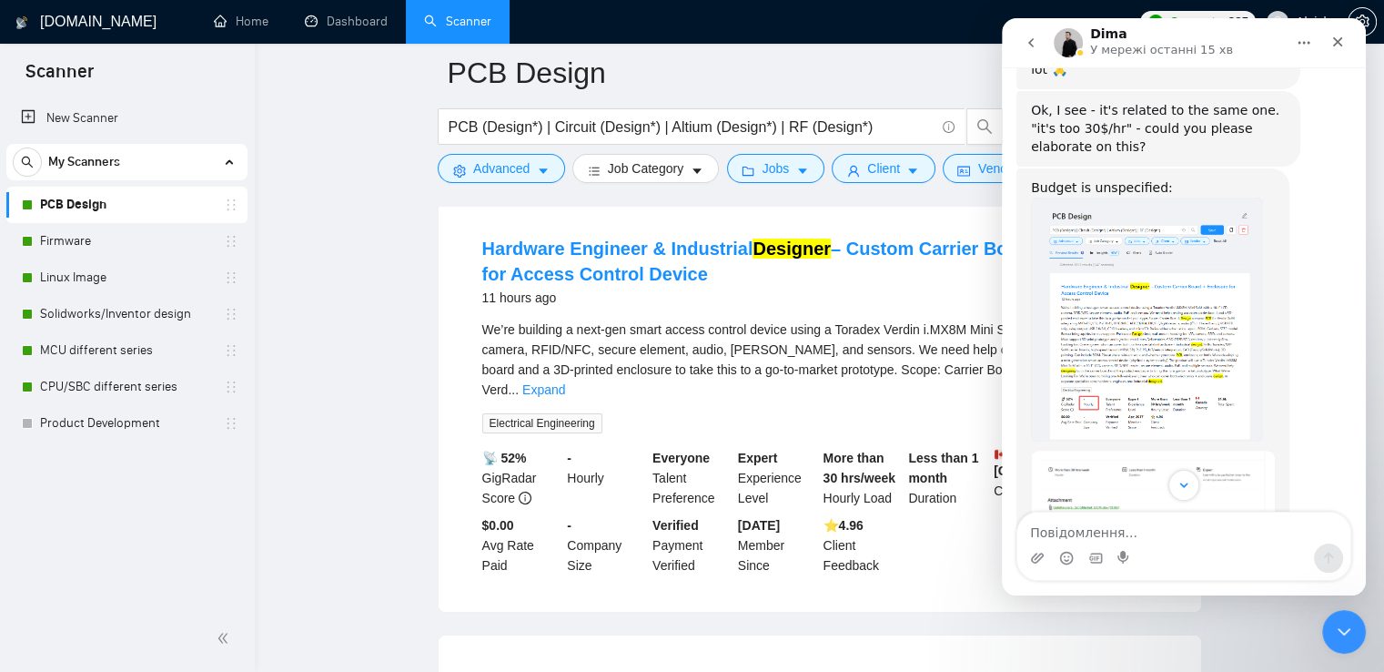
click at [793, 183] on form "PCB Design PCB (Design*) | Circuit (Design*) | Altium (Design*) | RF (Design*) …" at bounding box center [820, 118] width 764 height 148
click at [795, 179] on button "Jobs" at bounding box center [775, 168] width 98 height 29
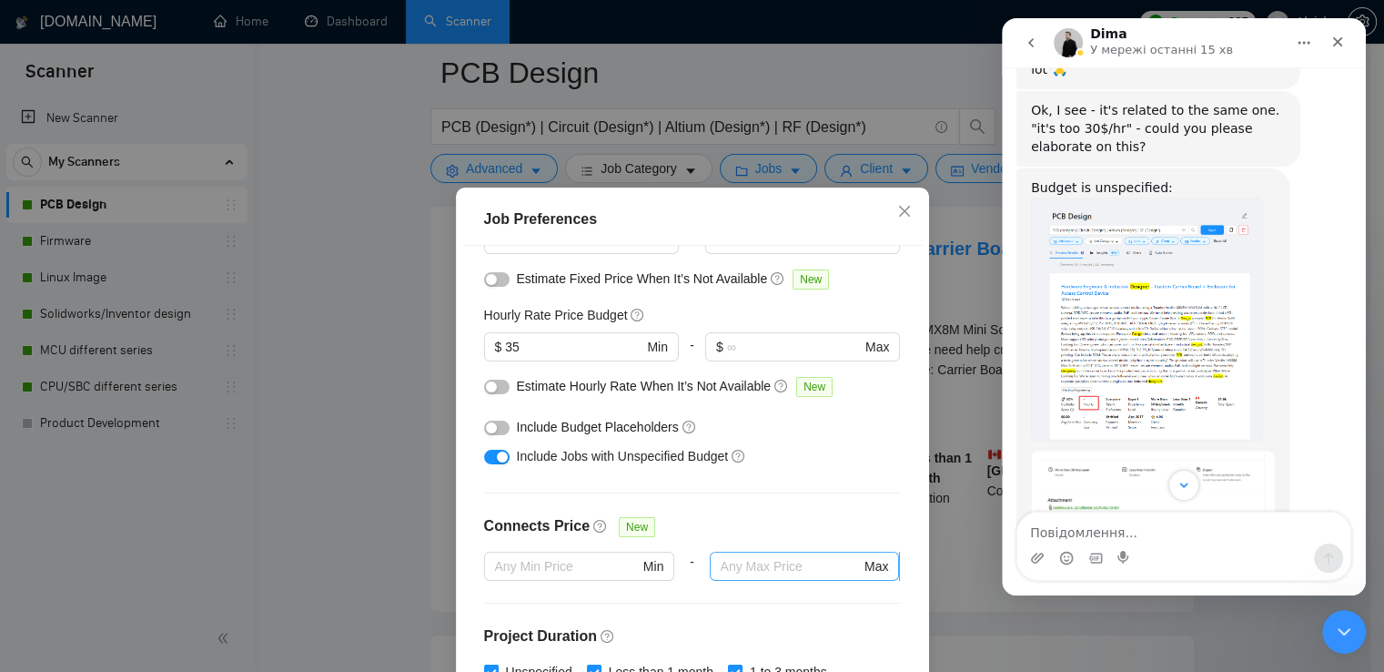
scroll to position [182, 0]
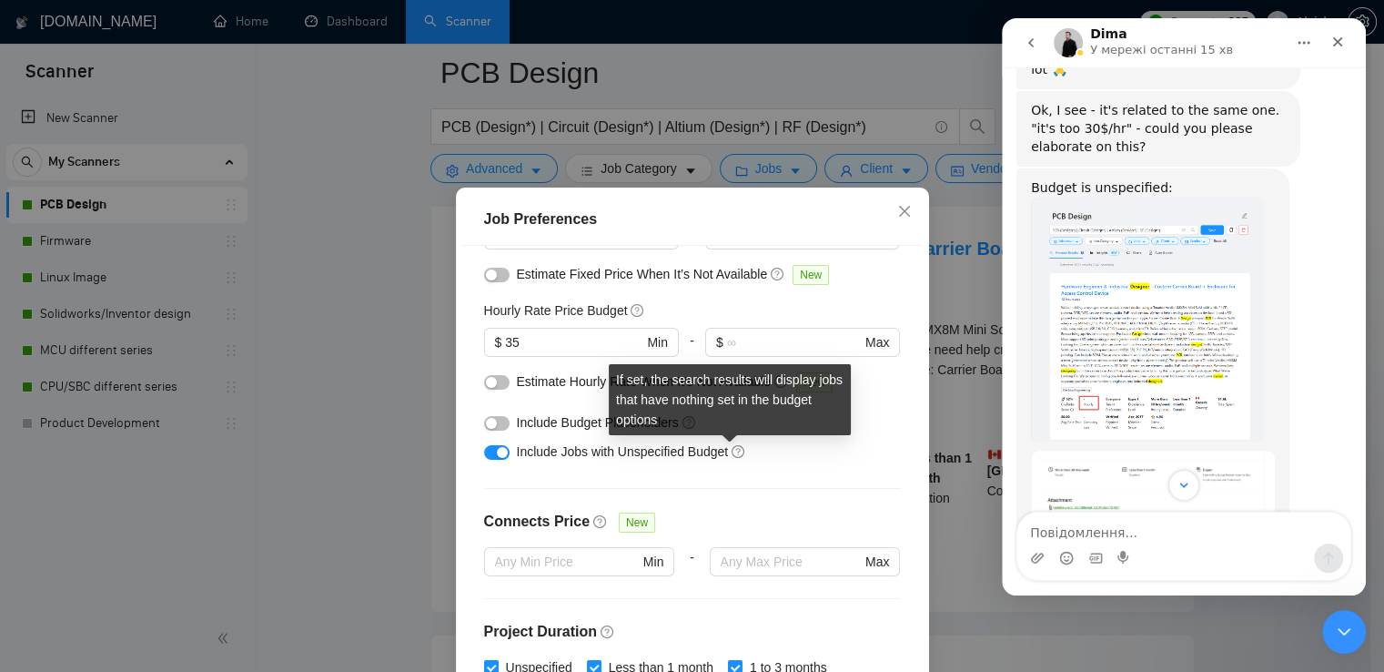
click at [732, 452] on icon "question-circle" at bounding box center [738, 451] width 13 height 13
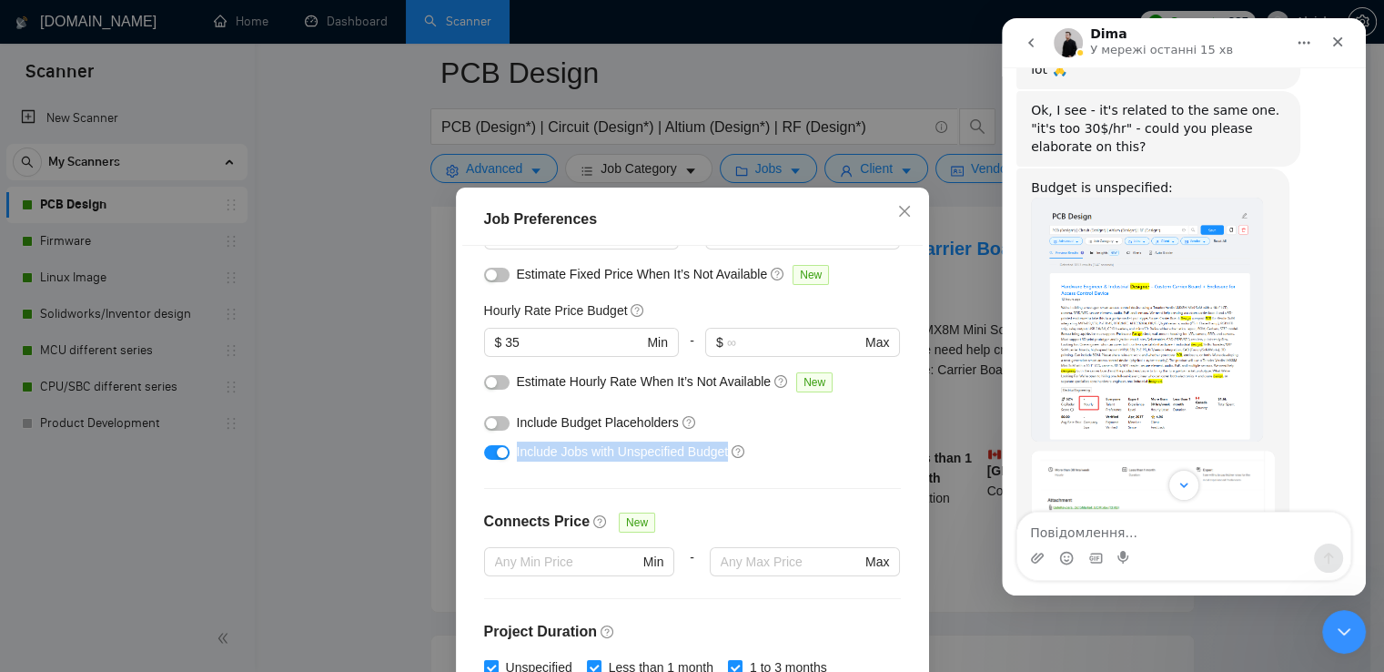
drag, startPoint x: 720, startPoint y: 452, endPoint x: 508, endPoint y: 455, distance: 212.0
click at [508, 455] on div "Include Jobs with Unspecified Budget" at bounding box center [692, 451] width 417 height 29
copy span "Include Jobs with Unspecified Budget"
click at [1188, 274] on img "Dima каже…" at bounding box center [1147, 319] width 232 height 244
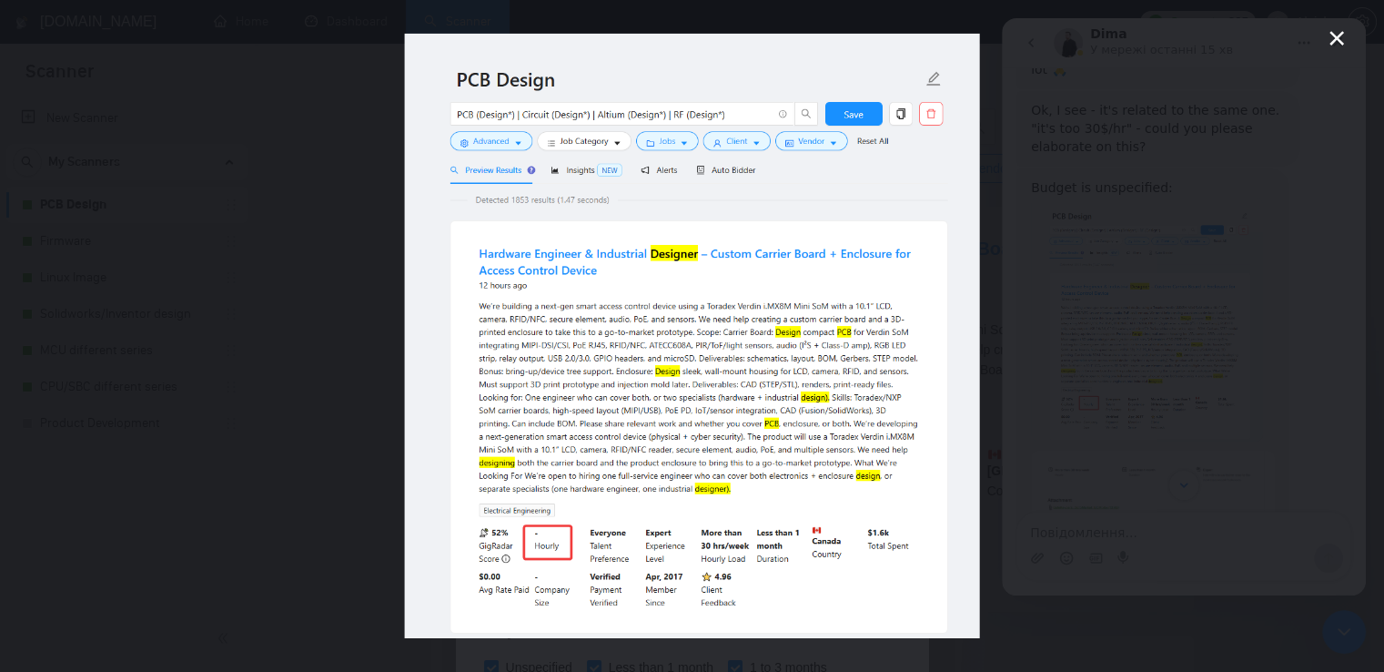
click at [1041, 363] on div "Месенджер Intercom" at bounding box center [692, 336] width 1384 height 672
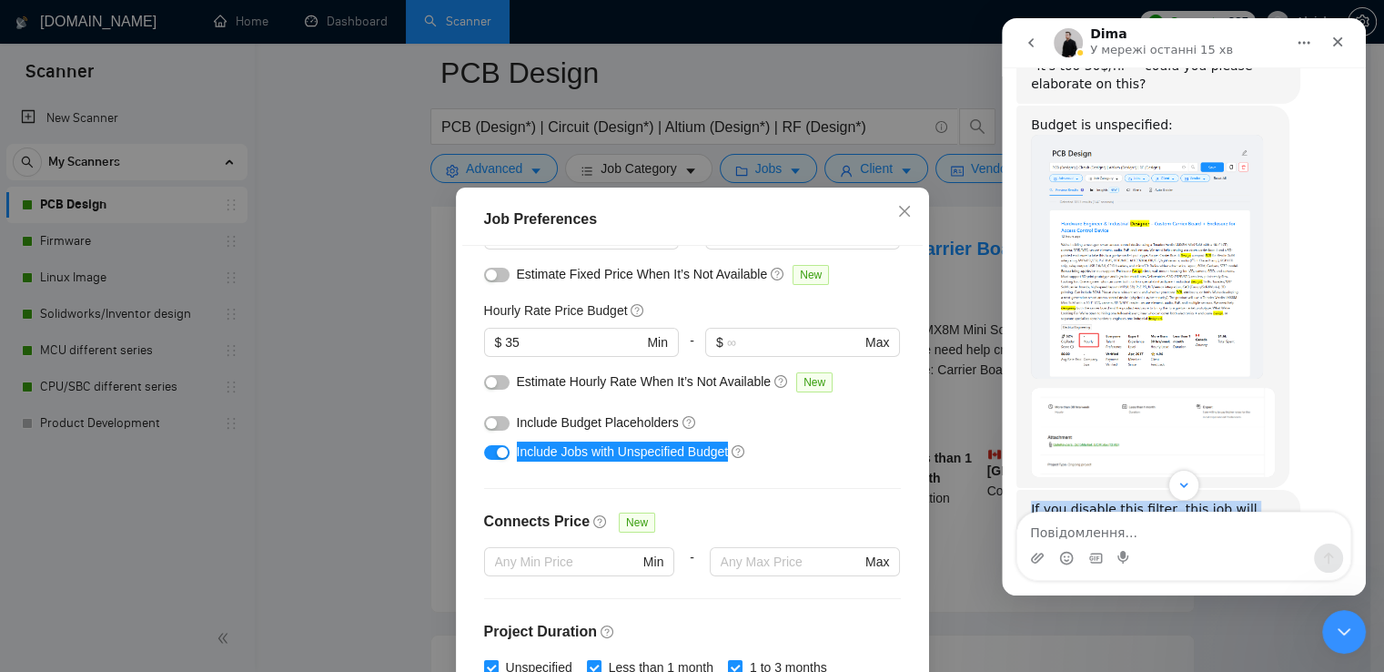
scroll to position [5517, 0]
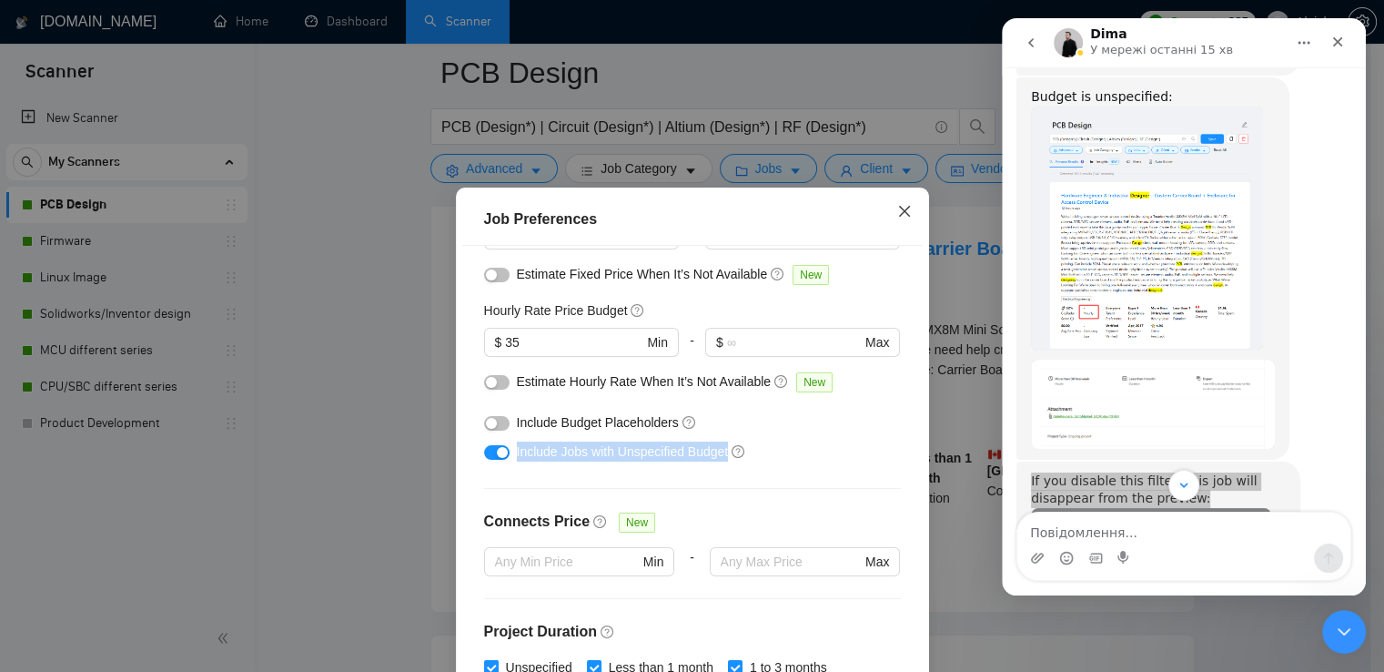
click at [904, 216] on span "Close" at bounding box center [904, 211] width 49 height 49
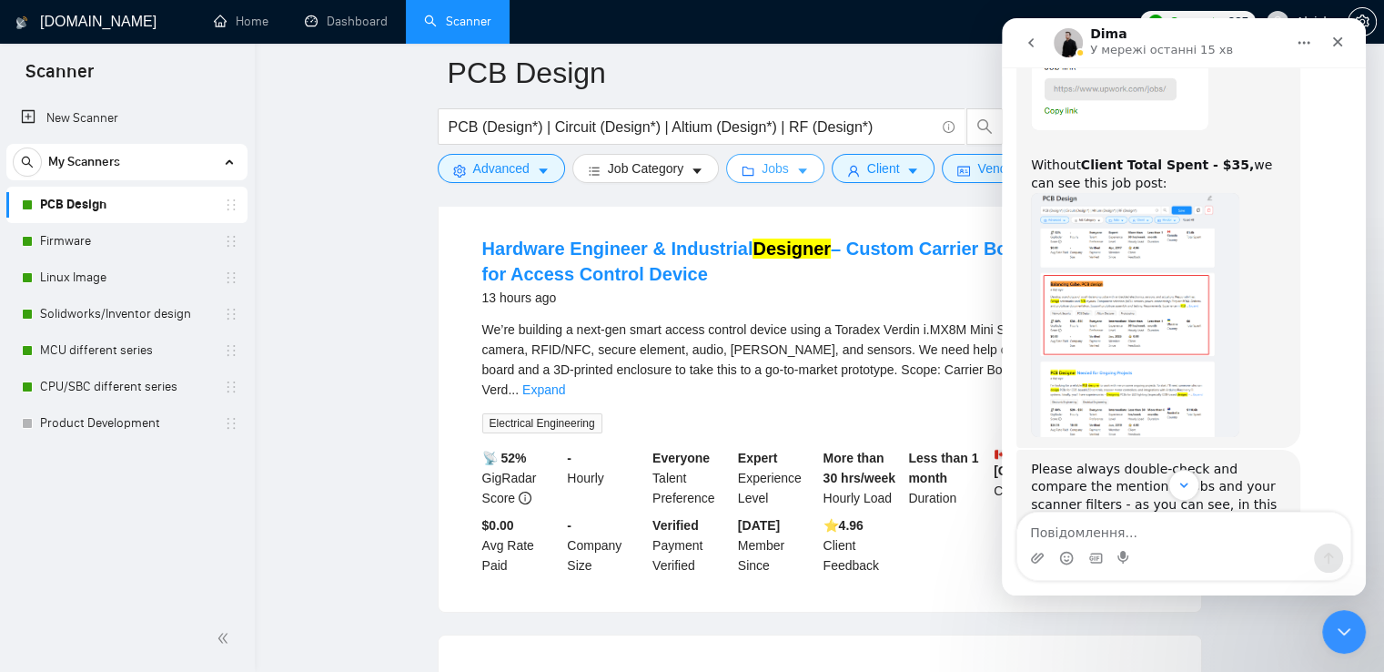
scroll to position [4698, 0]
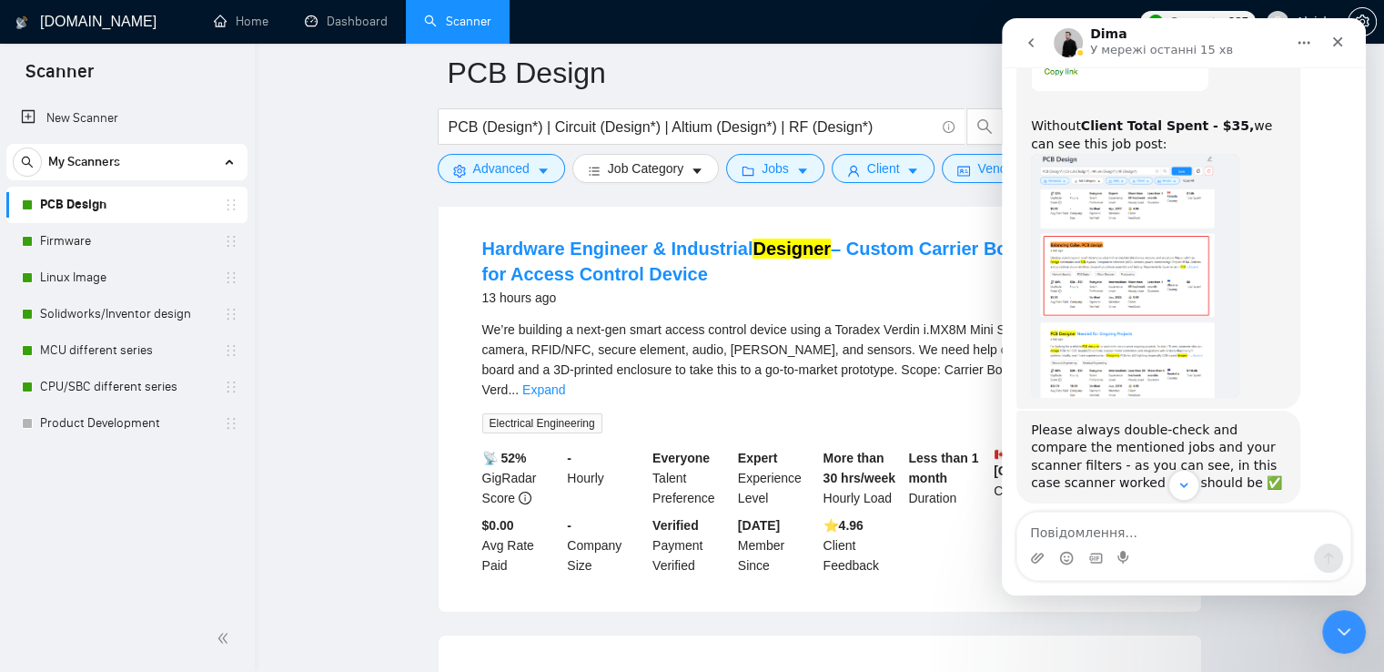
click at [1127, 216] on img "Dima каже…" at bounding box center [1135, 276] width 208 height 244
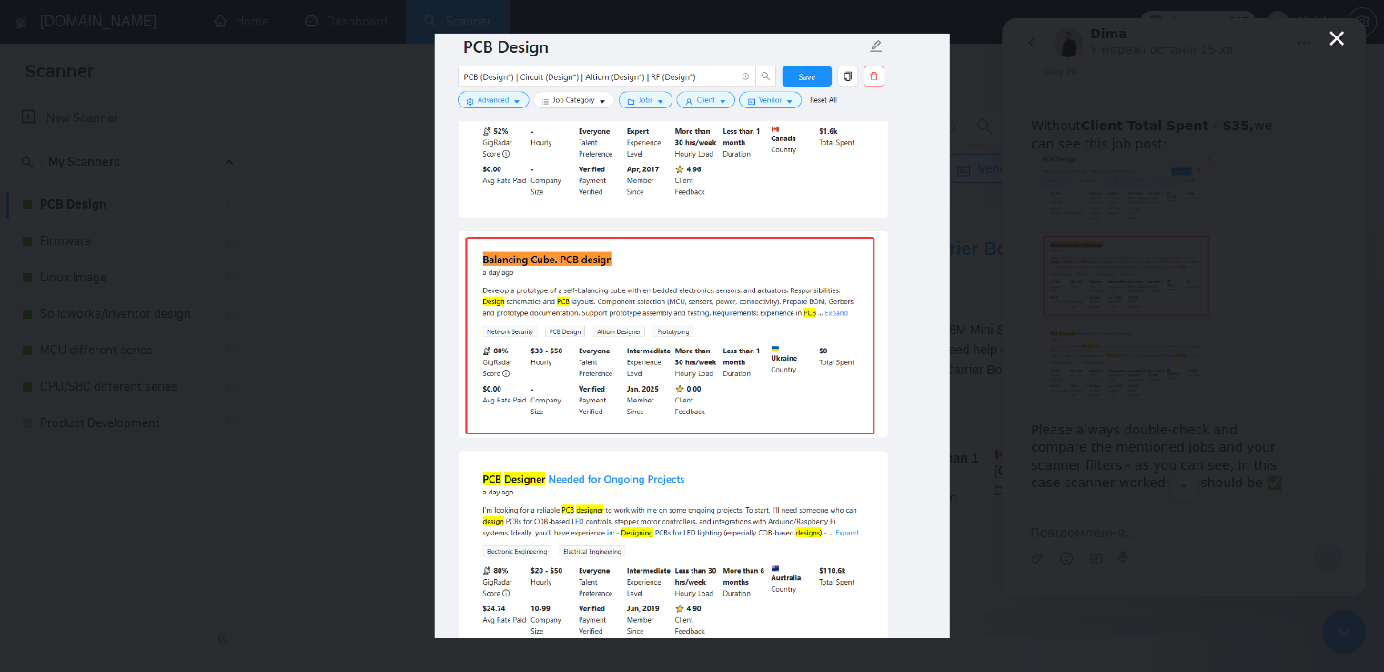
click at [1109, 232] on div "Месенджер Intercom" at bounding box center [692, 336] width 1384 height 672
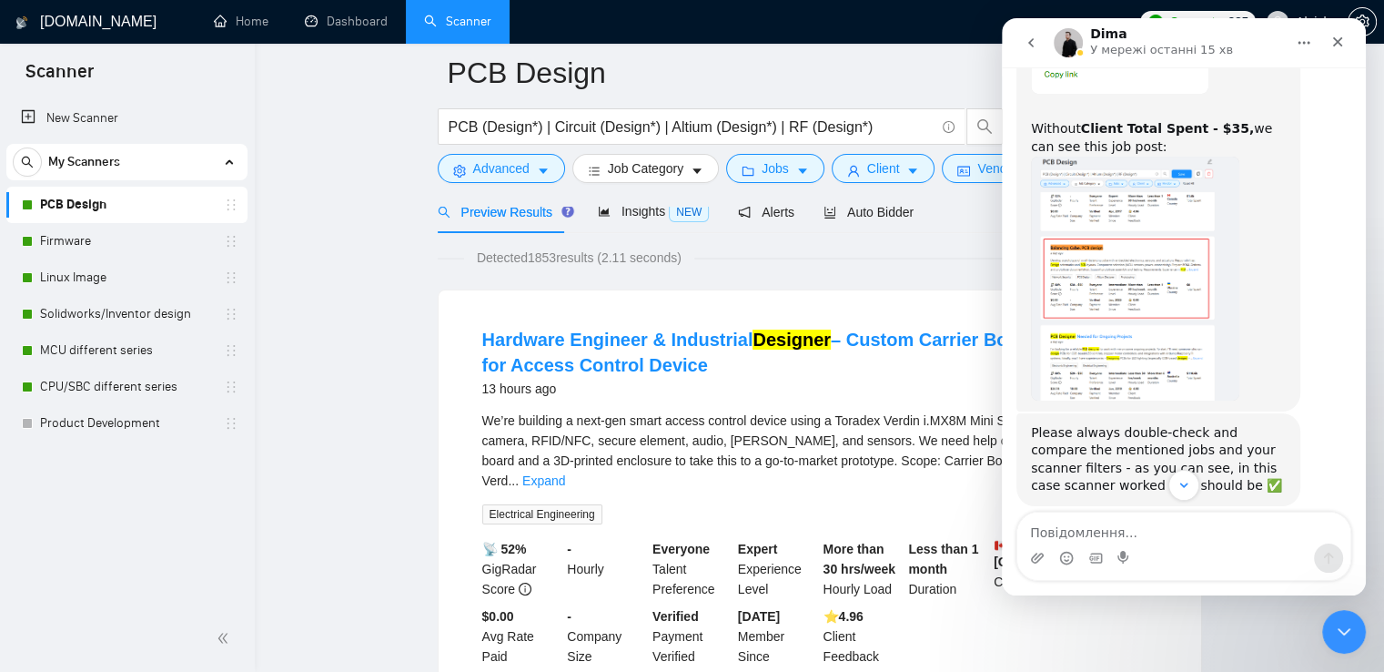
scroll to position [182, 0]
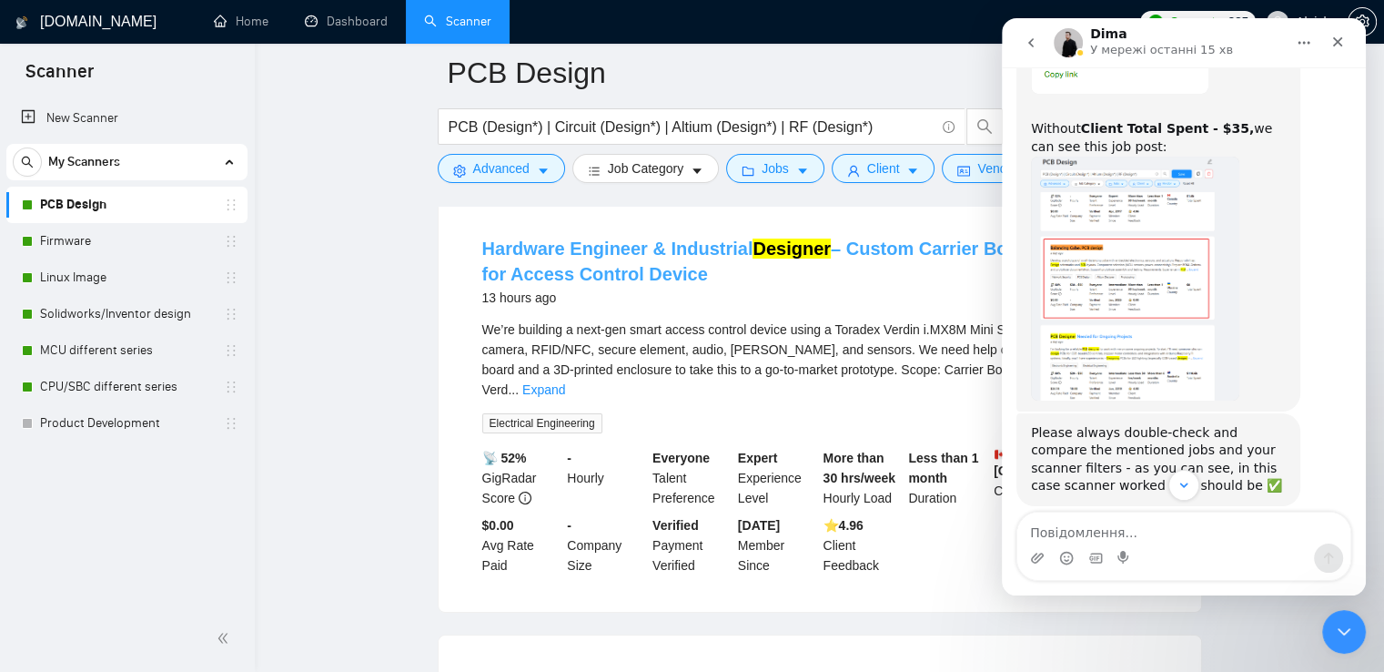
click at [730, 244] on link "Hardware Engineer & Industrial Designer – Custom Carrier Board + Enclosure for …" at bounding box center [813, 260] width 663 height 45
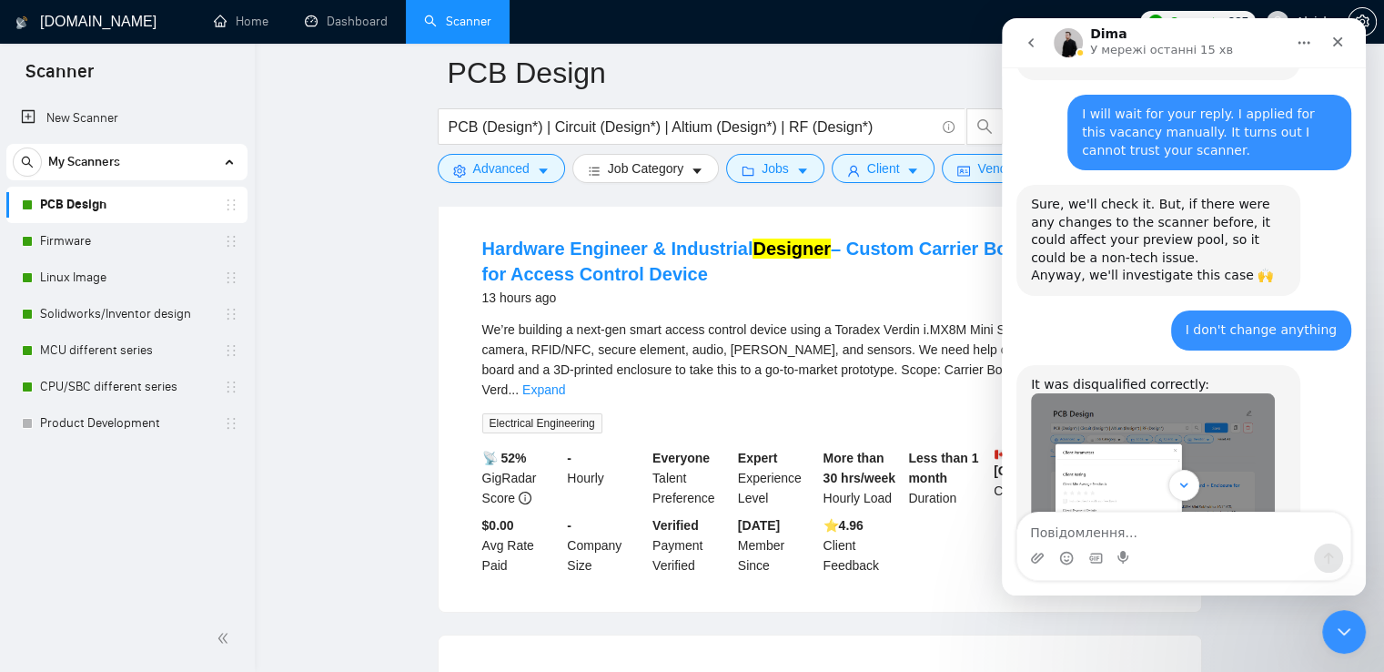
scroll to position [3876, 0]
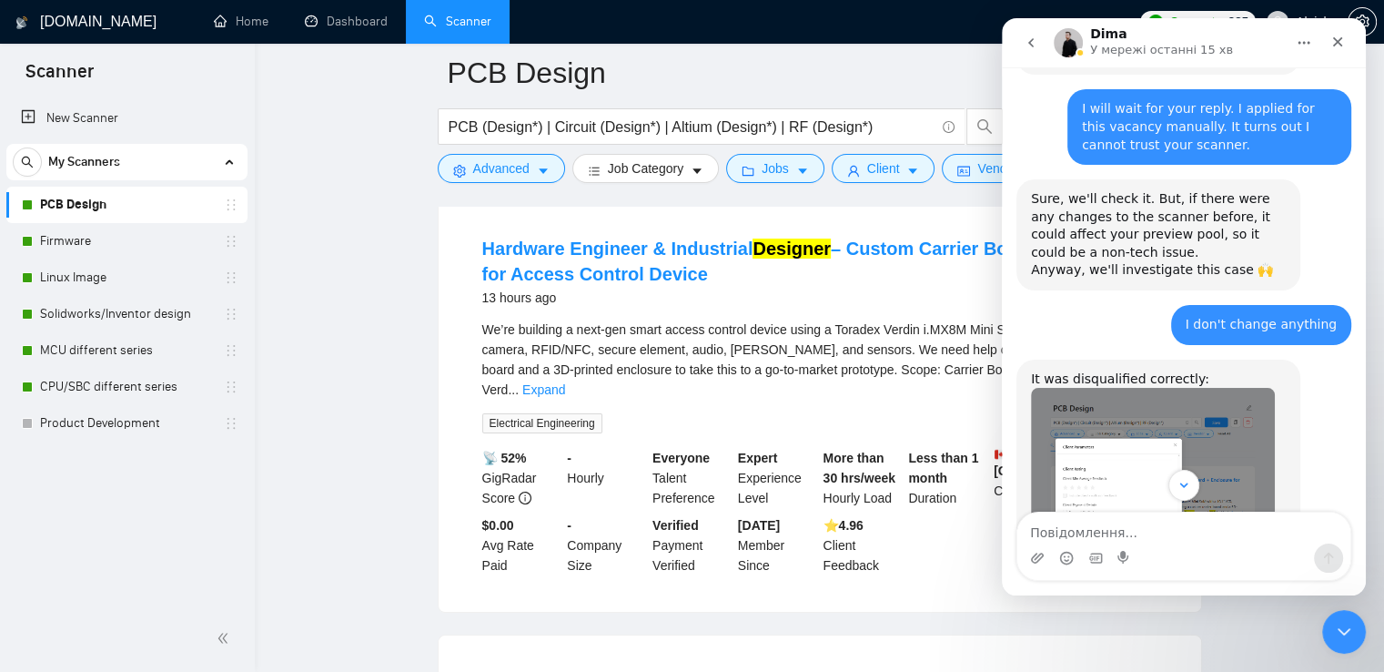
click at [1092, 463] on img "Dima каже…" at bounding box center [1153, 506] width 244 height 236
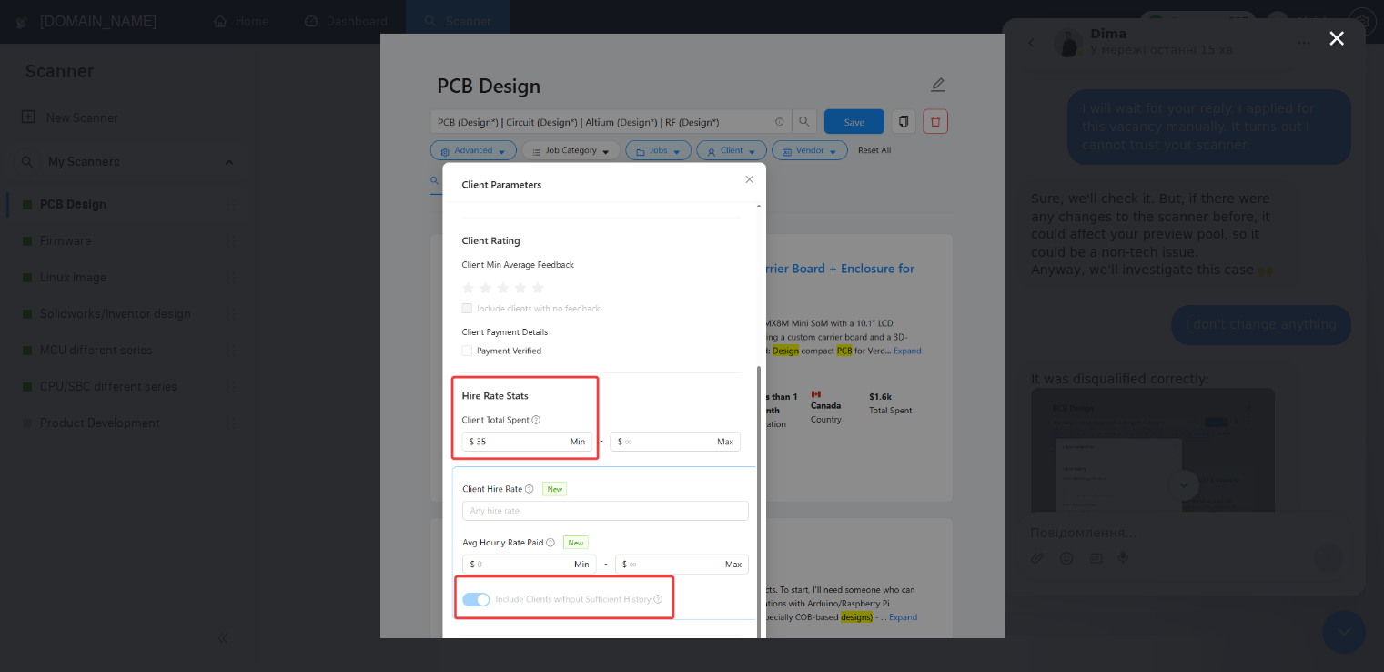
click at [1136, 359] on div "Месенджер Intercom" at bounding box center [692, 336] width 1384 height 672
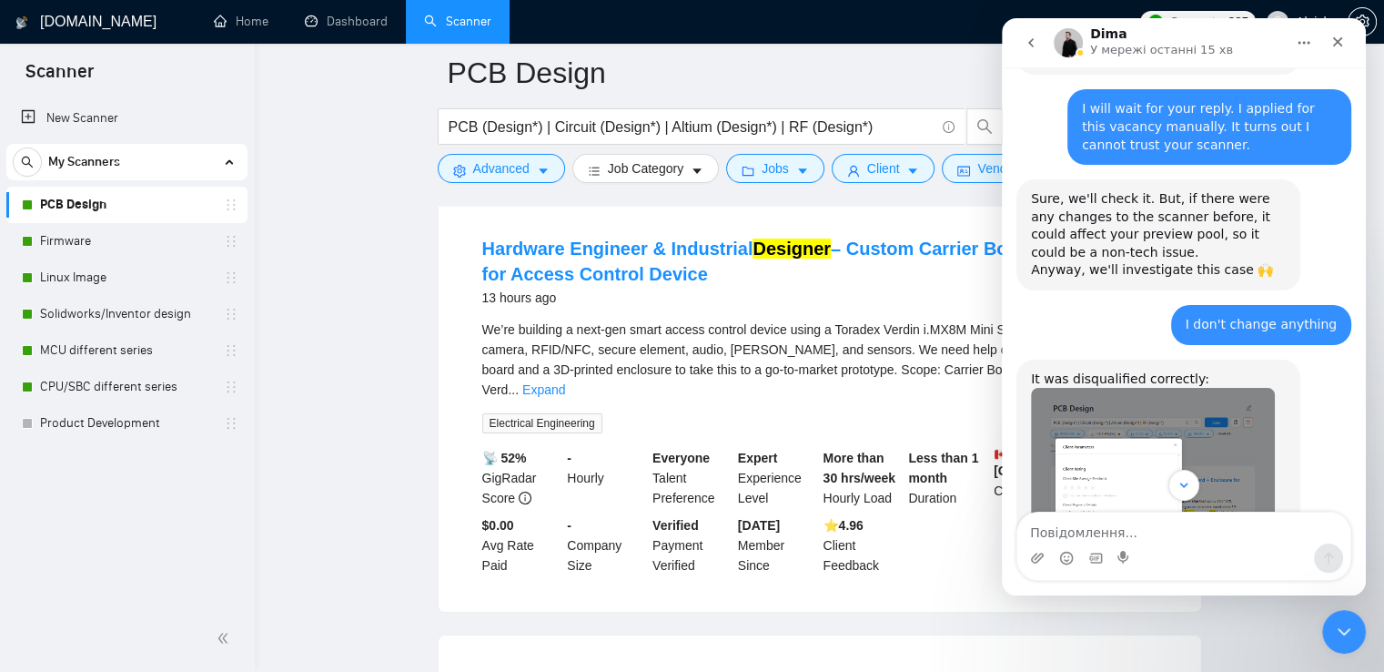
scroll to position [3882, 0]
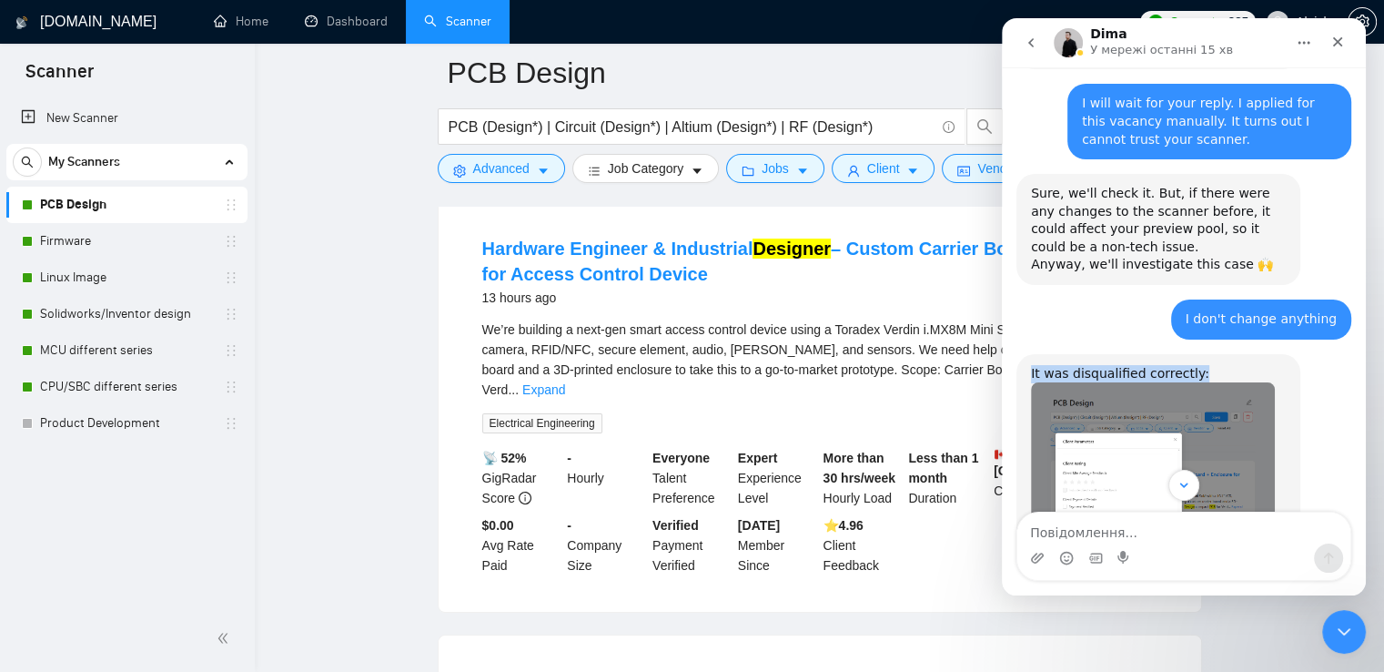
drag, startPoint x: 1190, startPoint y: 283, endPoint x: 1028, endPoint y: 288, distance: 162.0
copy div "It was disqualified correctly:"
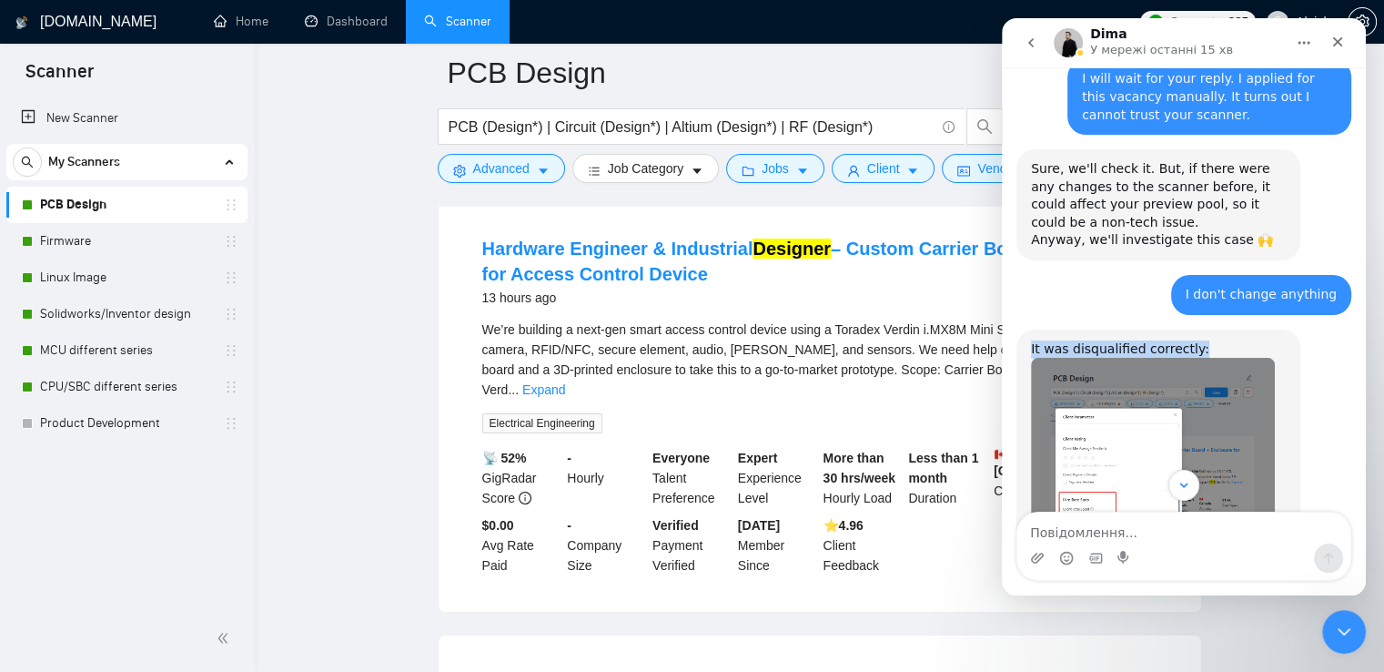
scroll to position [3973, 0]
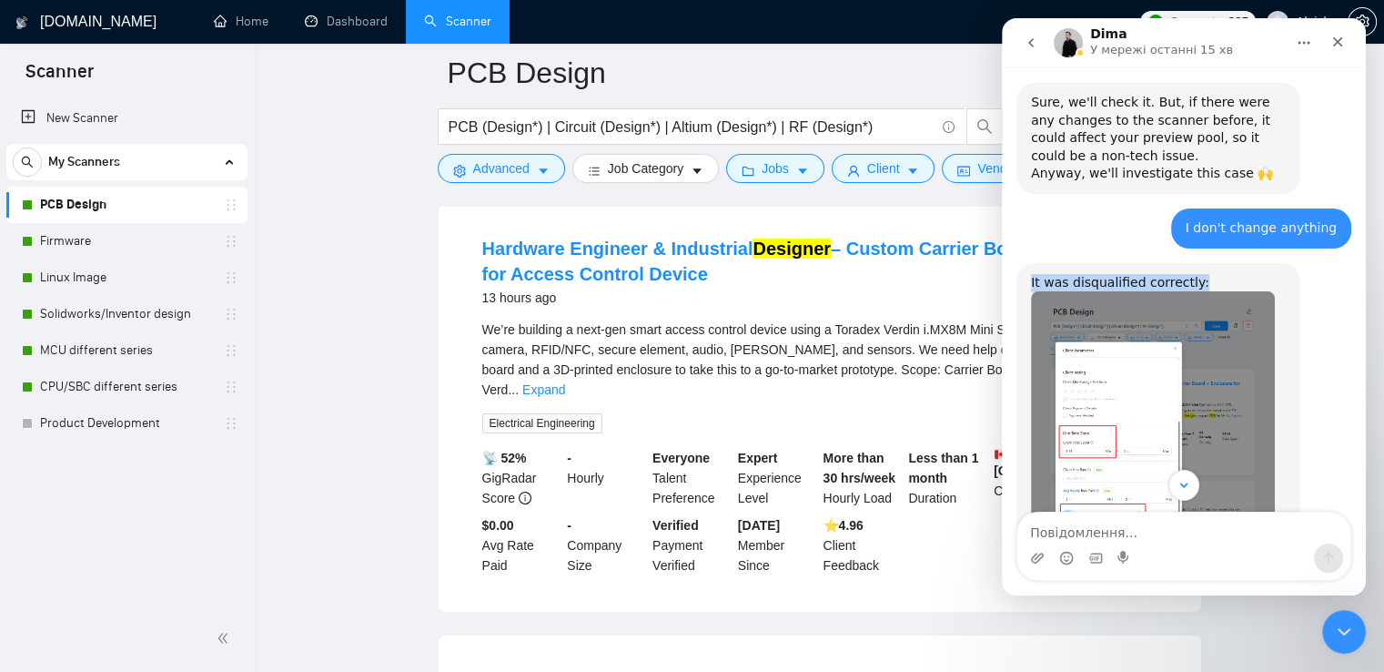
click at [1108, 382] on img "Dima каже…" at bounding box center [1153, 409] width 244 height 236
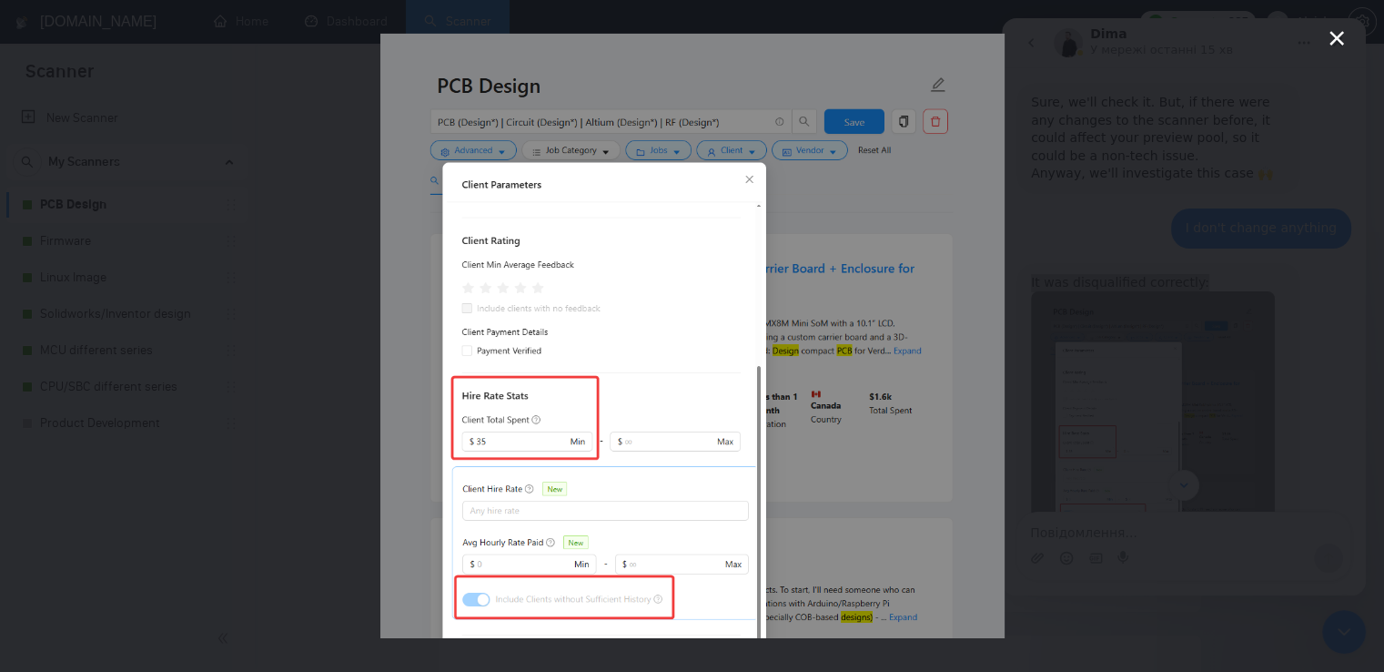
click at [1117, 364] on div "Месенджер Intercom" at bounding box center [692, 336] width 1384 height 672
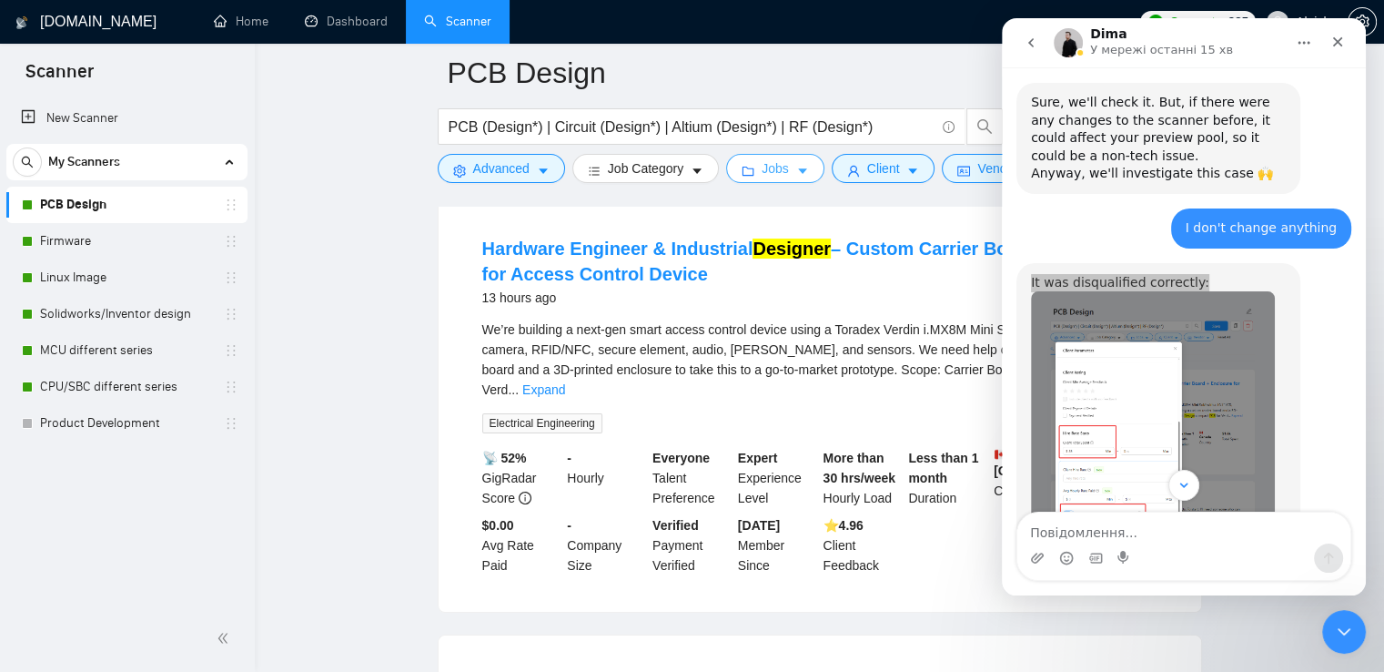
click at [800, 164] on span "caret-down" at bounding box center [802, 171] width 13 height 14
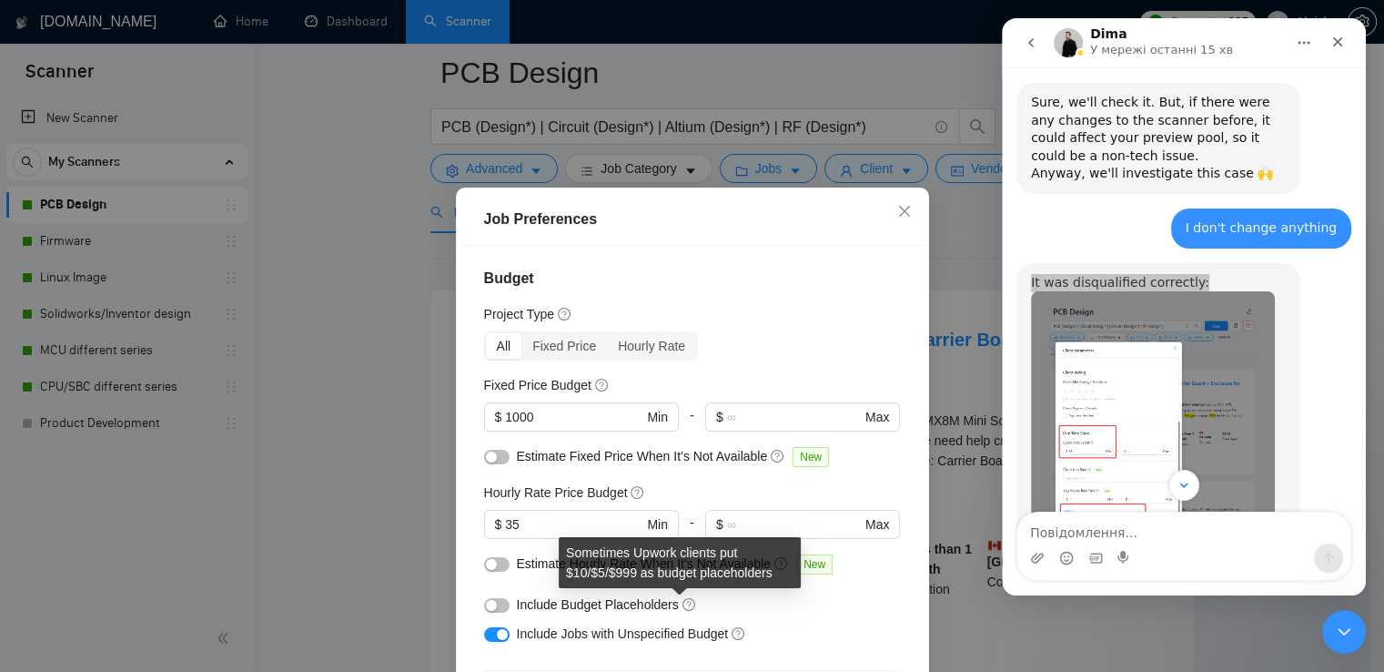
click at [682, 609] on icon "question-circle" at bounding box center [688, 604] width 13 height 13
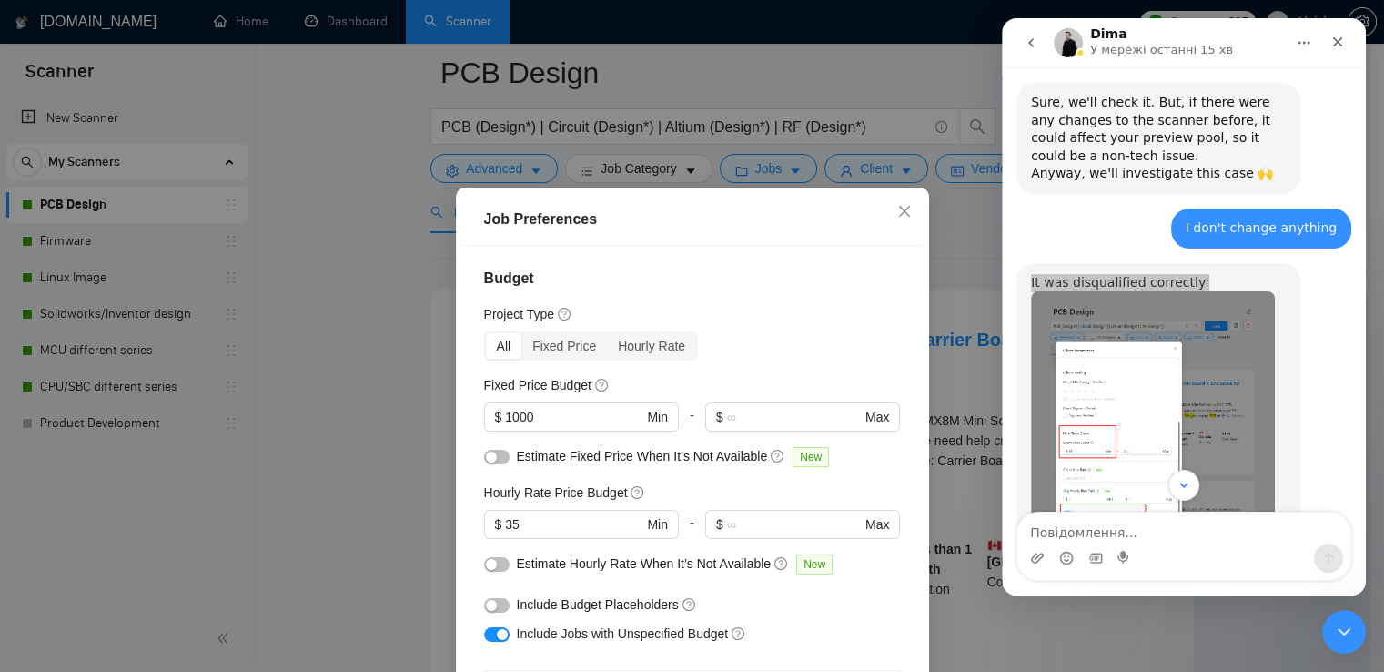
click at [820, 620] on div "Include Jobs with Unspecified Budget" at bounding box center [692, 633] width 417 height 29
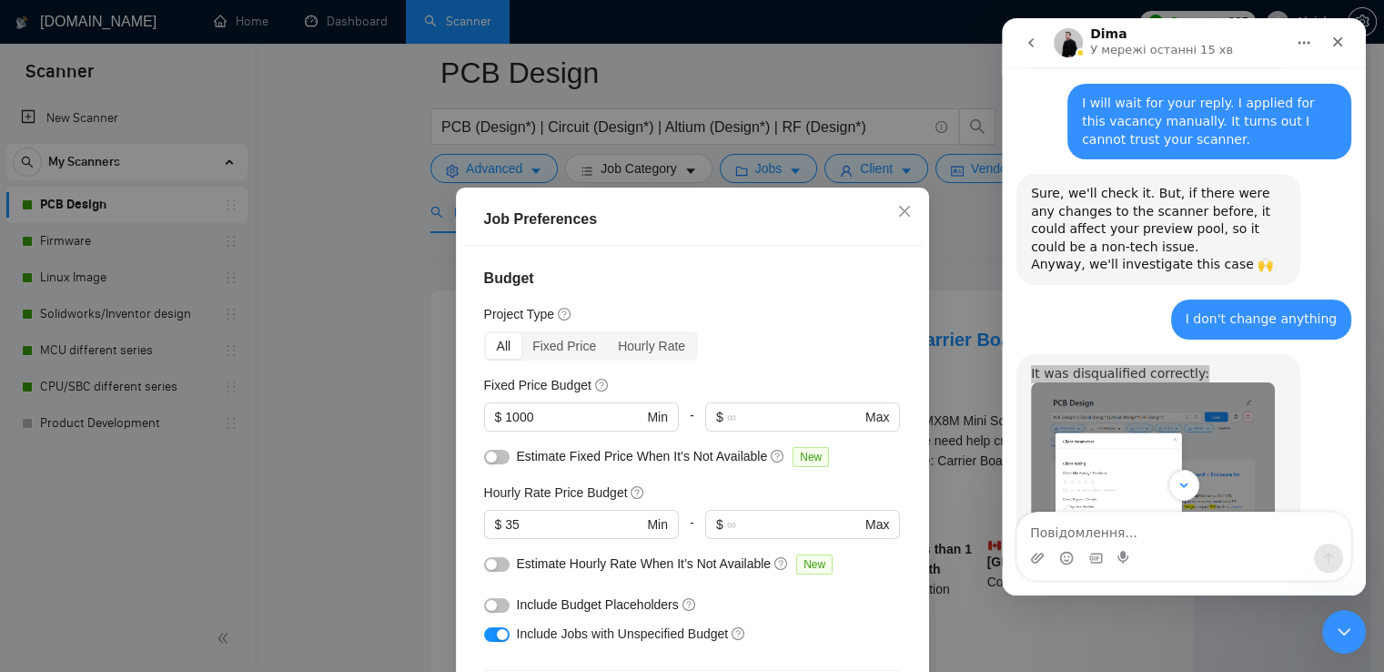
scroll to position [3973, 0]
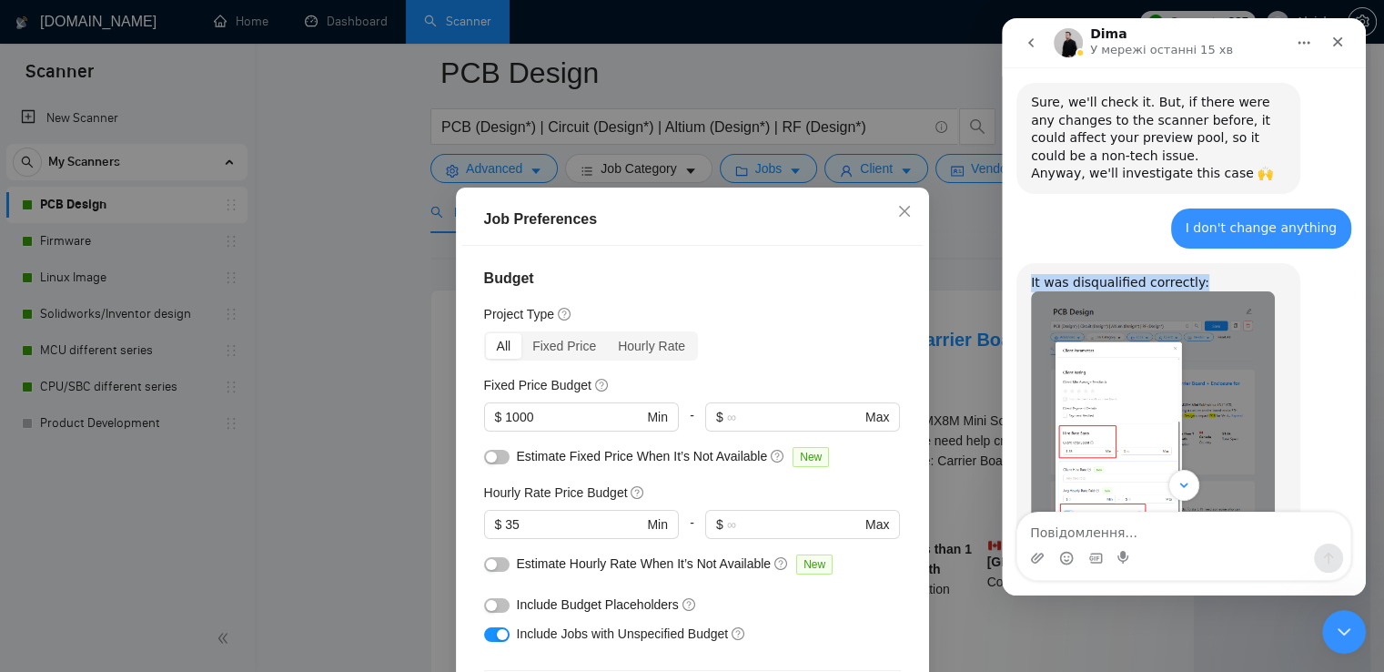
click at [1127, 376] on img "Dima каже…" at bounding box center [1153, 409] width 244 height 236
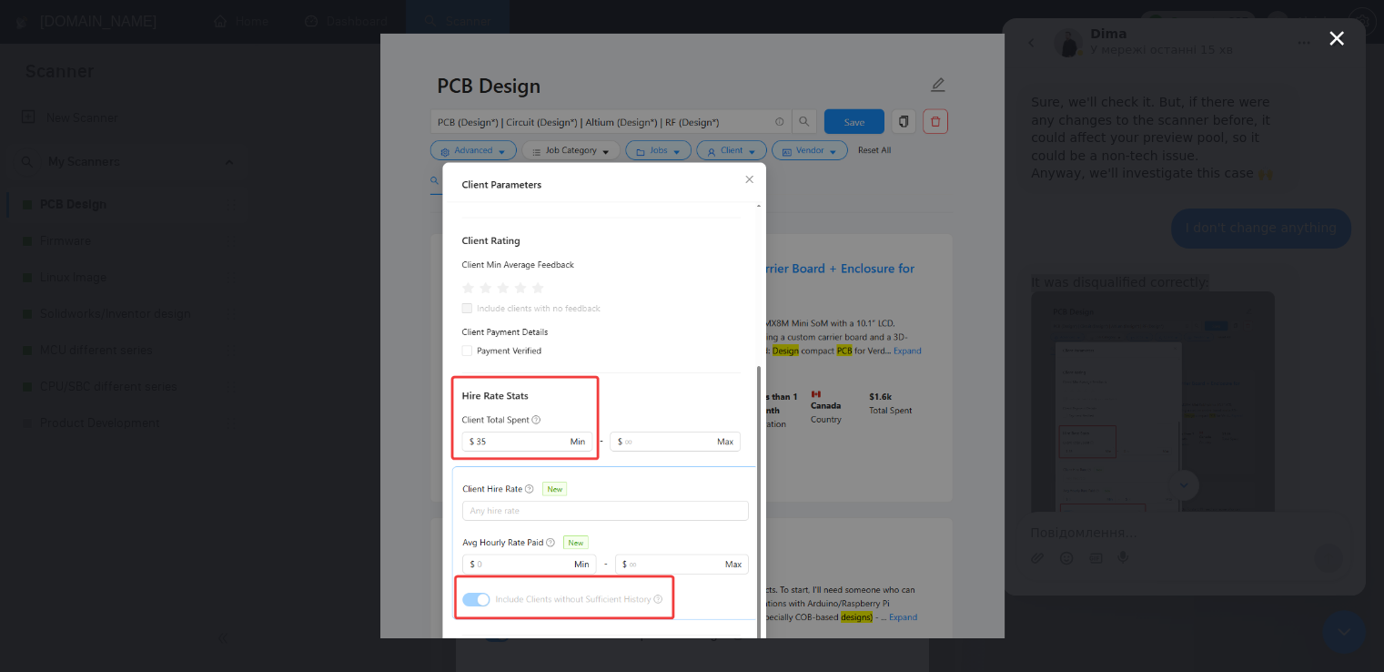
click at [1348, 30] on div "Месенджер Intercom" at bounding box center [692, 336] width 1384 height 672
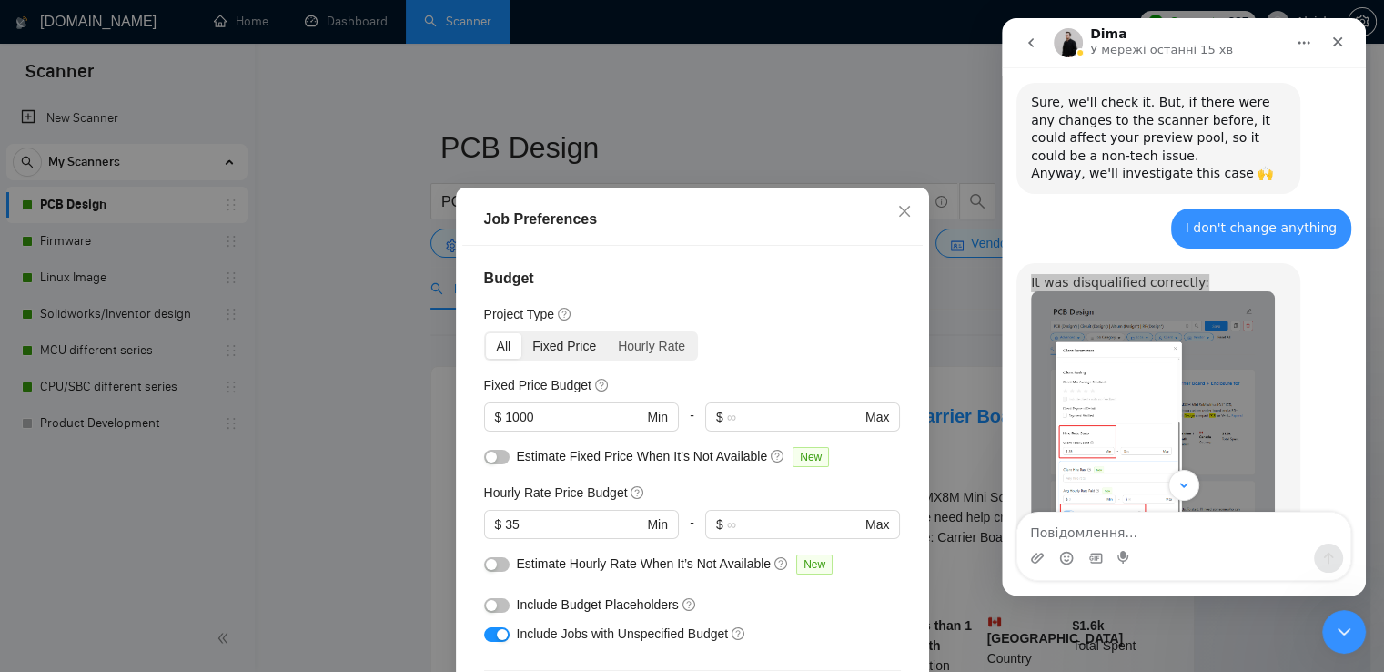
click at [564, 348] on div "Fixed Price" at bounding box center [564, 345] width 86 height 25
click at [521, 333] on input "Fixed Price" at bounding box center [521, 333] width 0 height 0
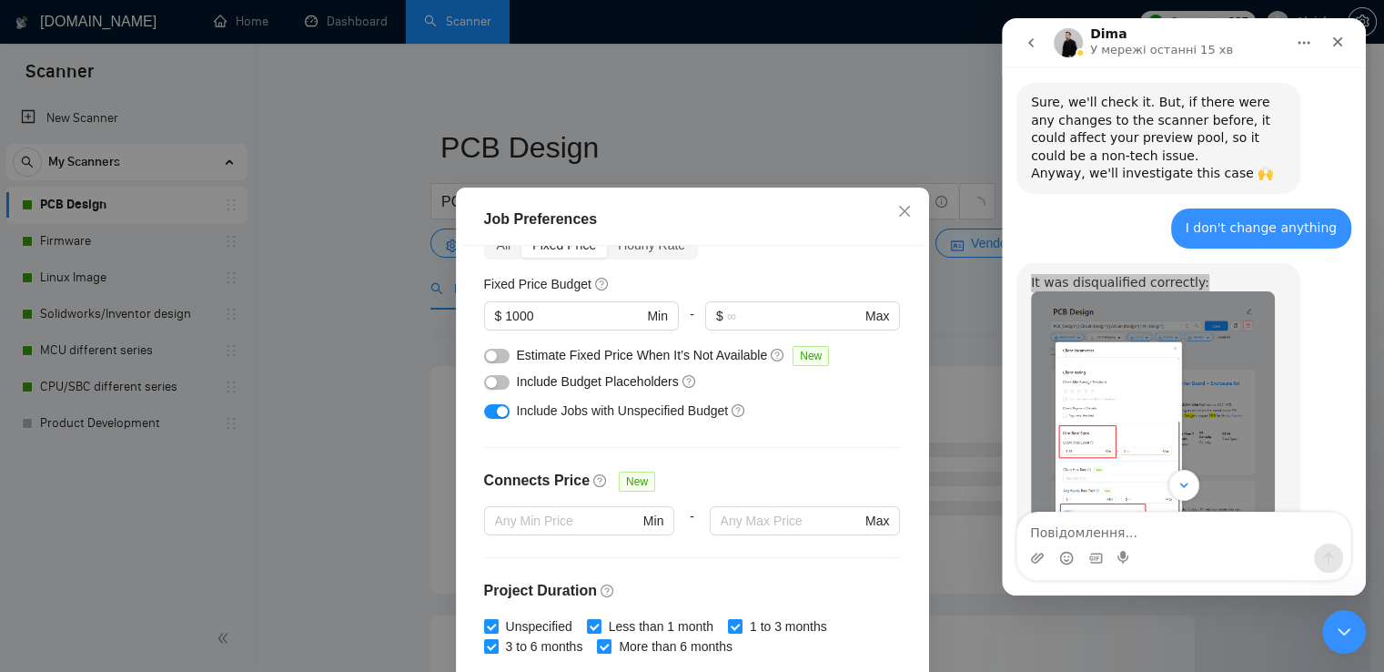
scroll to position [91, 0]
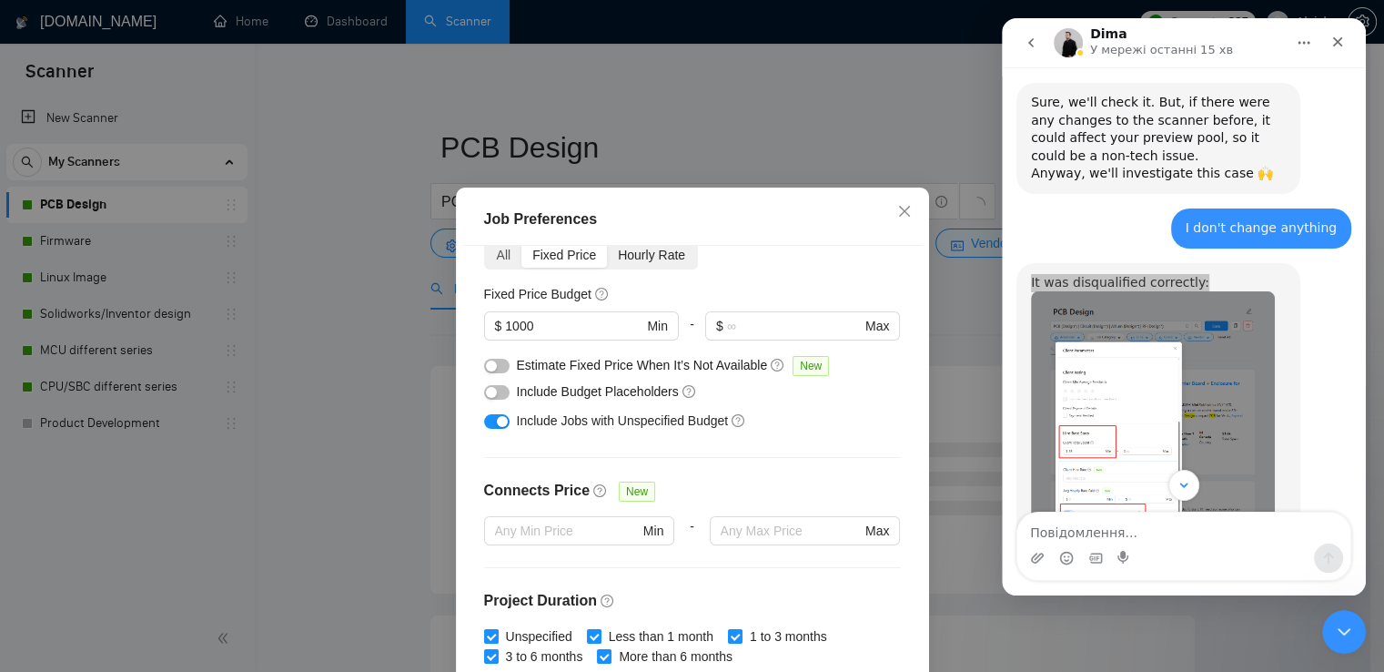
click at [660, 252] on div "Hourly Rate" at bounding box center [651, 254] width 89 height 25
click at [607, 242] on input "Hourly Rate" at bounding box center [607, 242] width 0 height 0
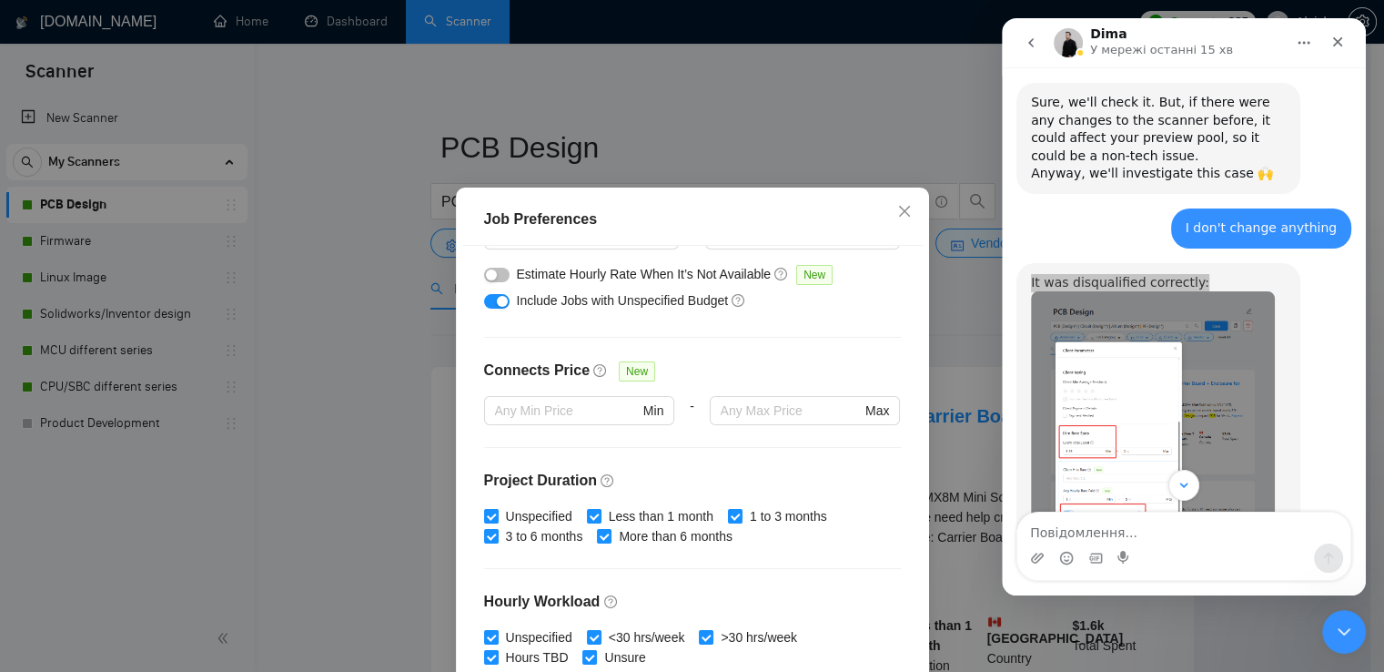
scroll to position [0, 0]
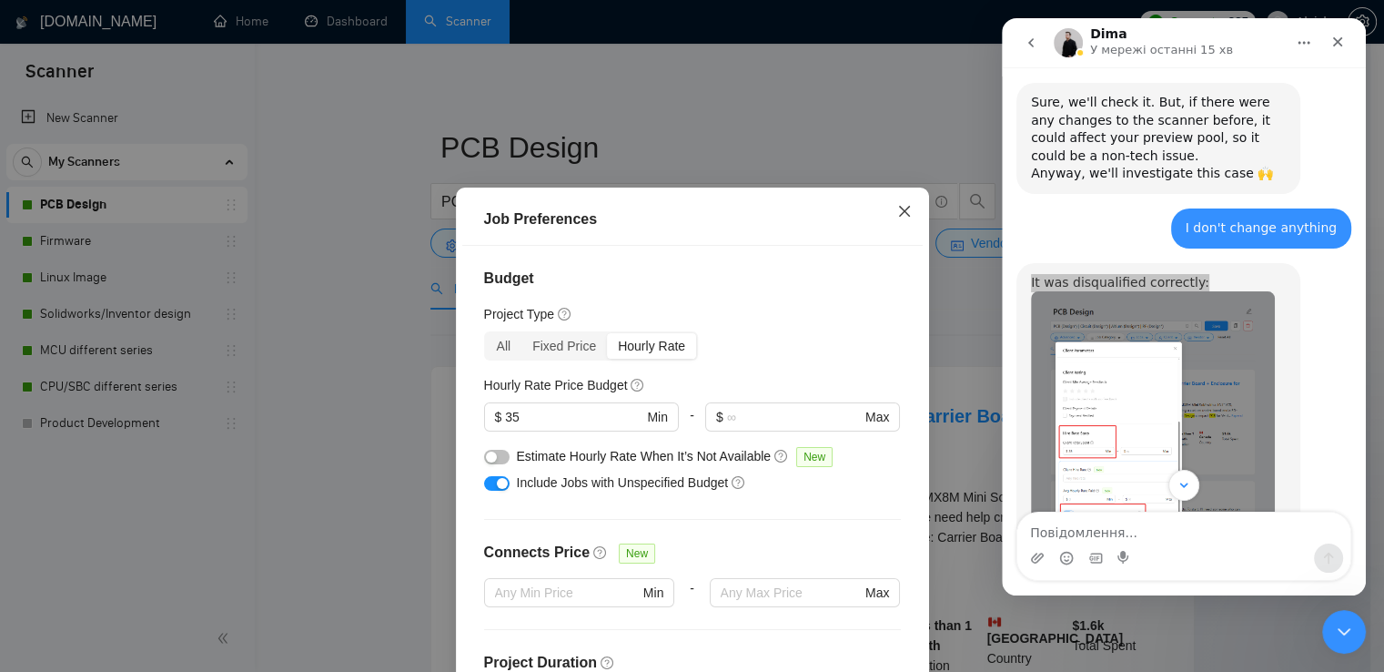
click at [898, 212] on icon "close" at bounding box center [903, 211] width 11 height 11
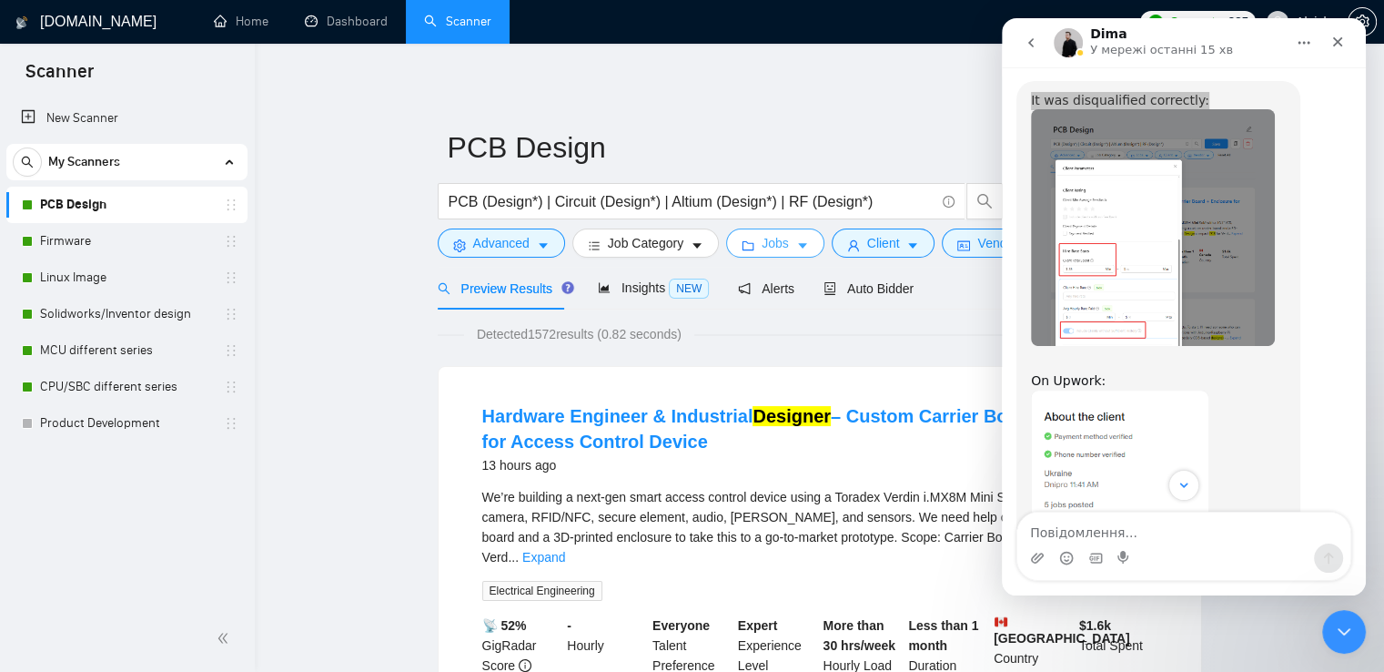
scroll to position [4337, 0]
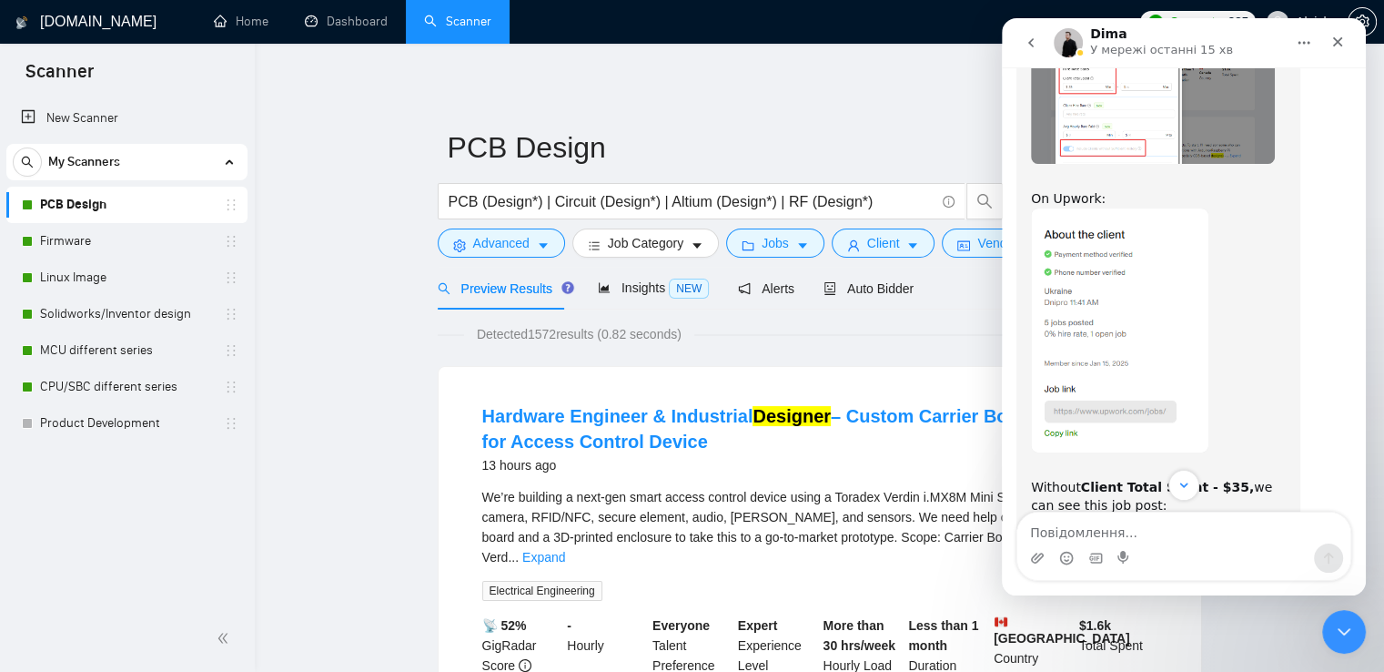
click at [1115, 299] on img "Dima каже…" at bounding box center [1119, 330] width 177 height 244
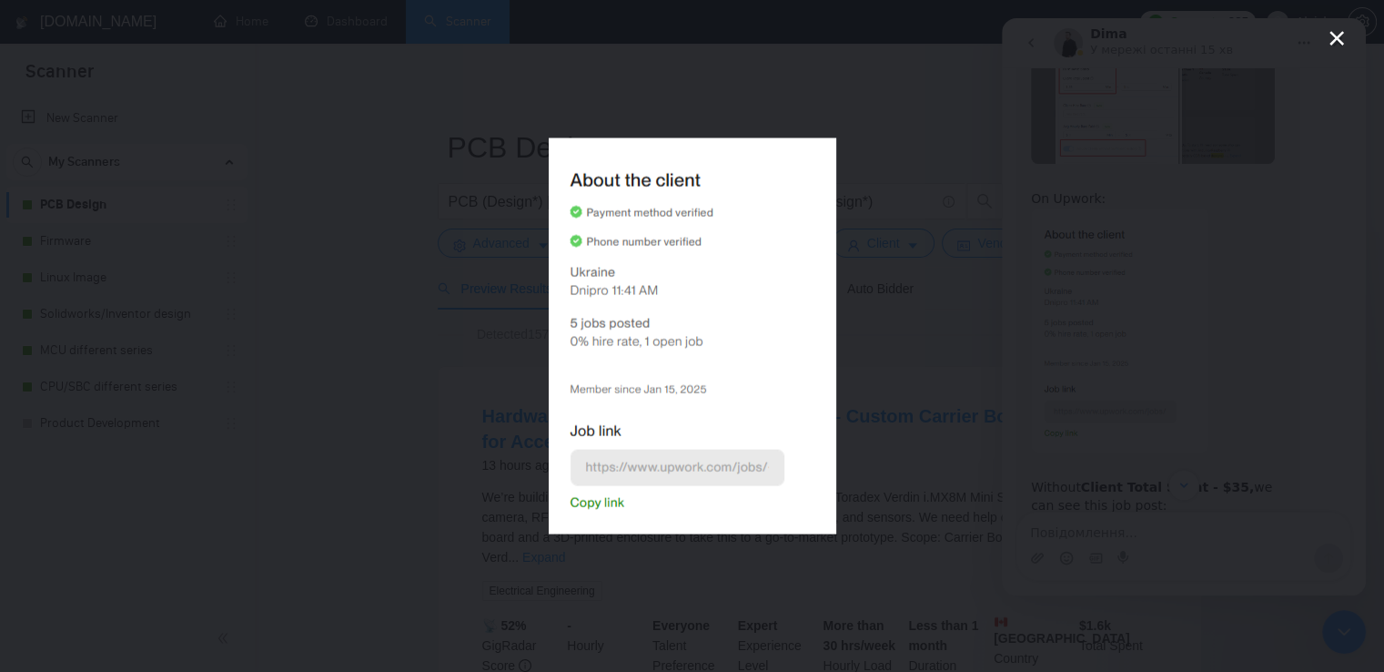
click at [1339, 33] on icon "Закрити" at bounding box center [1337, 38] width 22 height 22
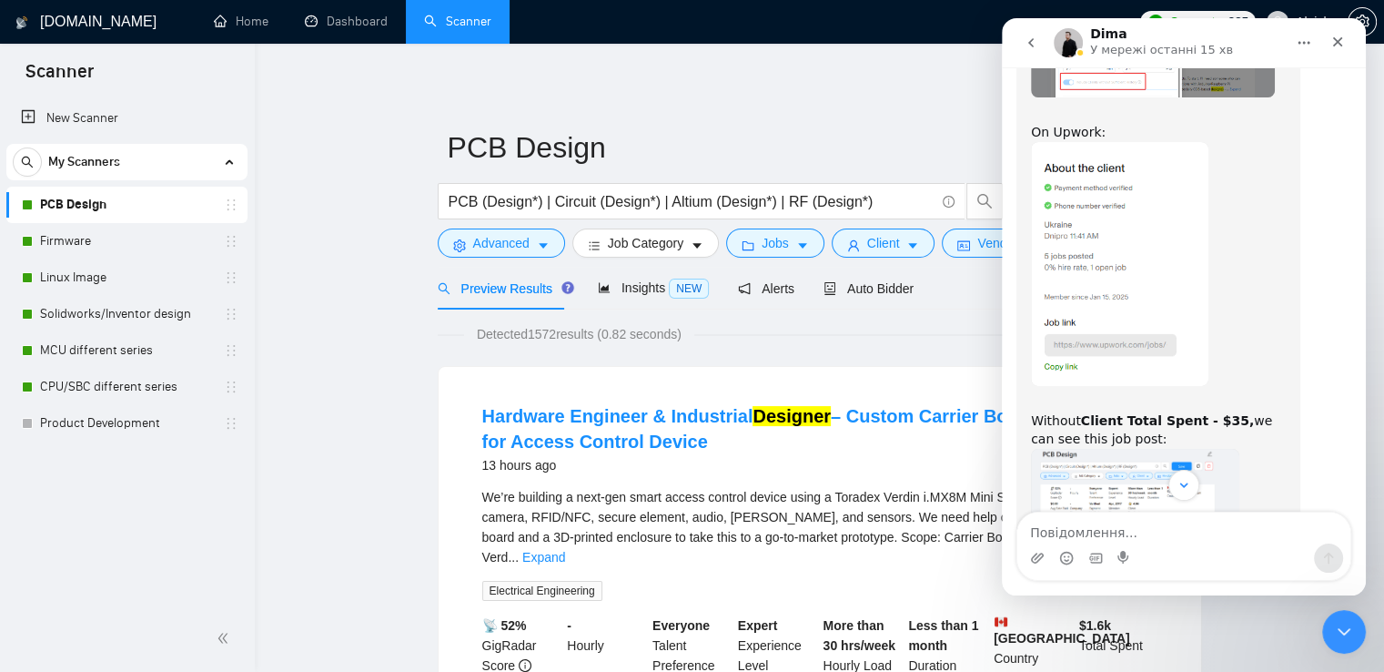
scroll to position [4519, 0]
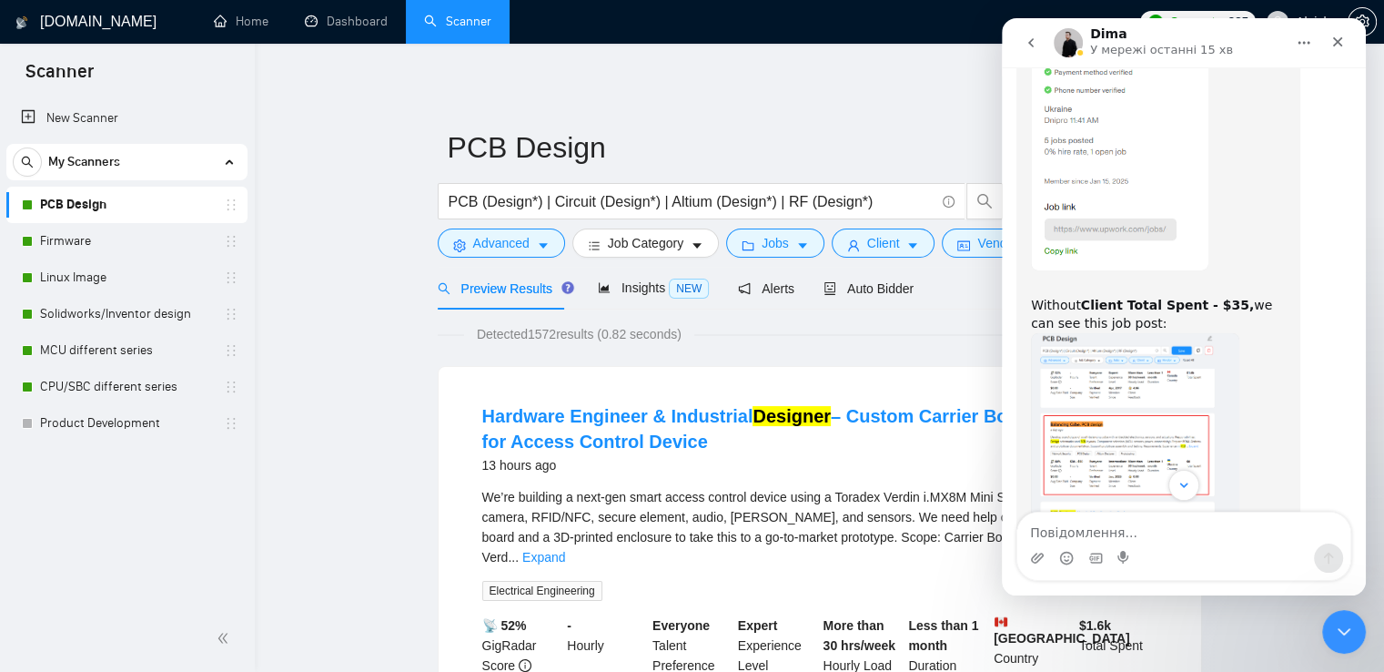
drag, startPoint x: 1031, startPoint y: 213, endPoint x: 1112, endPoint y: 238, distance: 84.9
click at [1112, 279] on div "Without Client Total Spent - $35, we can see this job post:" at bounding box center [1158, 306] width 255 height 54
copy div "Without Client Total Spent - $35, we can see this job post:"
click at [1123, 333] on img "Dima каже…" at bounding box center [1135, 455] width 208 height 244
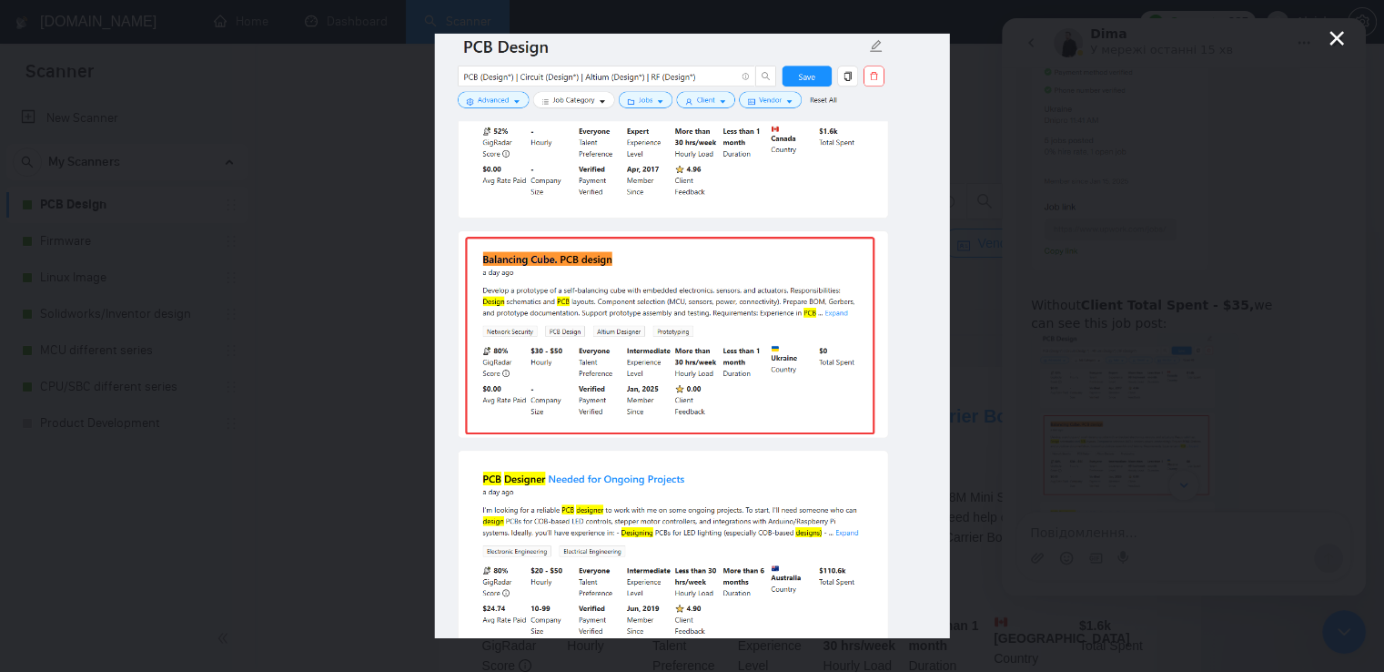
click at [1328, 37] on icon "Закрити" at bounding box center [1337, 38] width 22 height 22
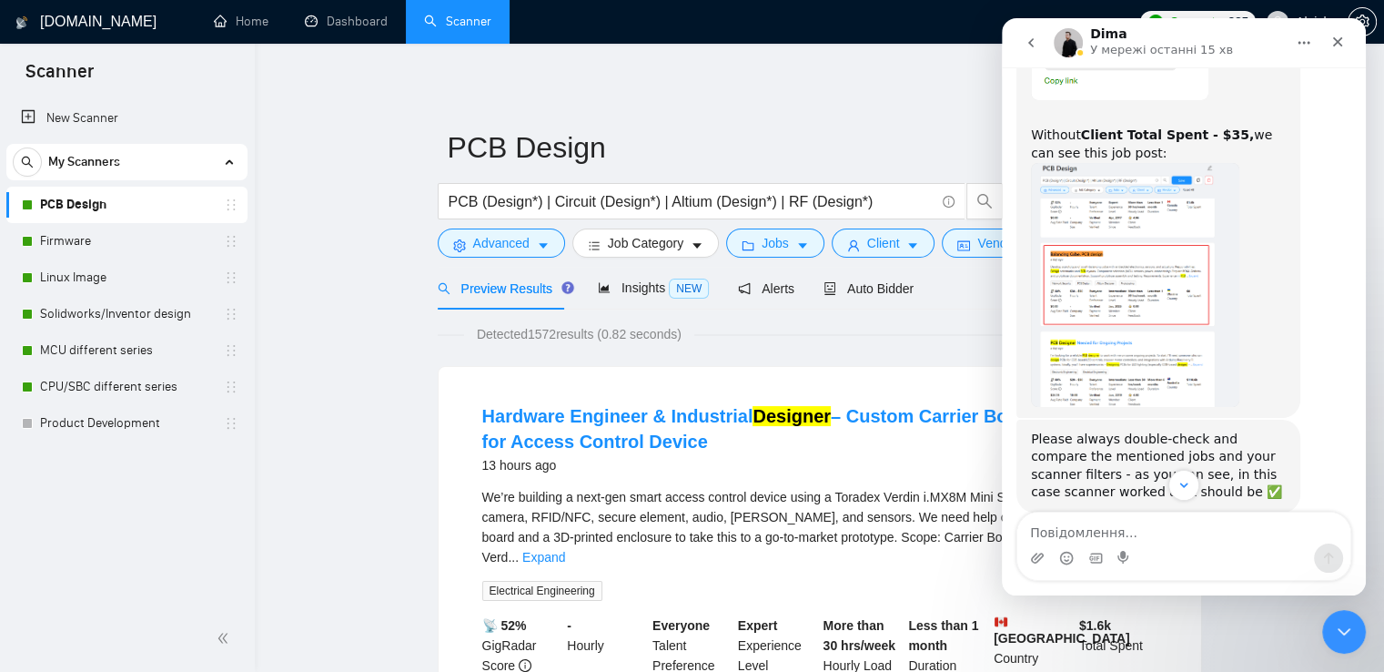
scroll to position [4701, 0]
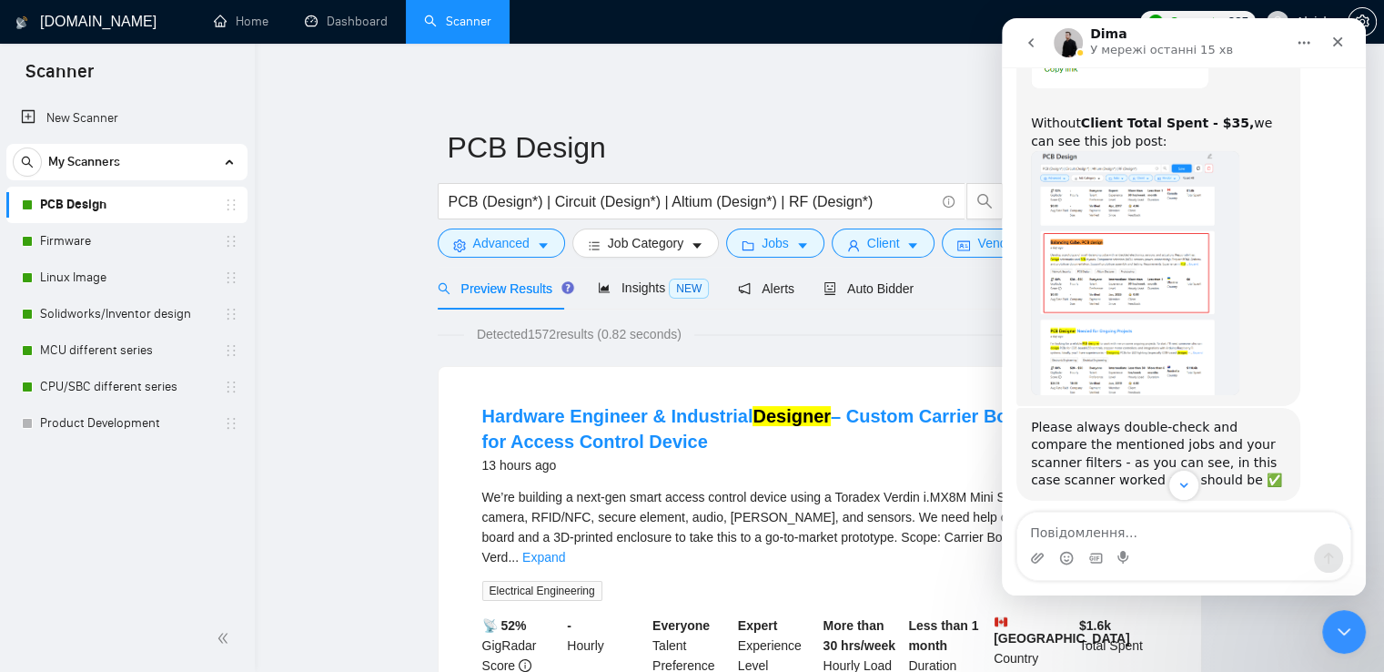
click at [1101, 279] on img "Dima каже…" at bounding box center [1135, 273] width 208 height 244
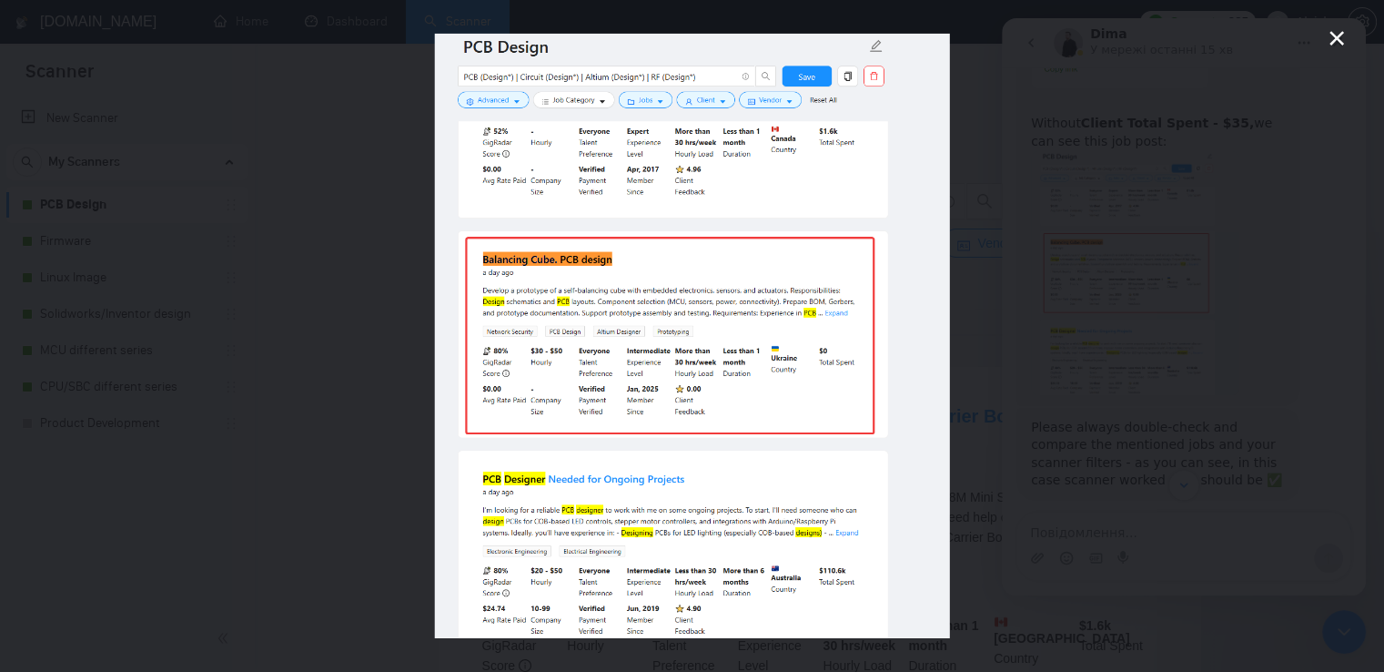
click at [1342, 35] on icon "Закрити" at bounding box center [1337, 38] width 22 height 22
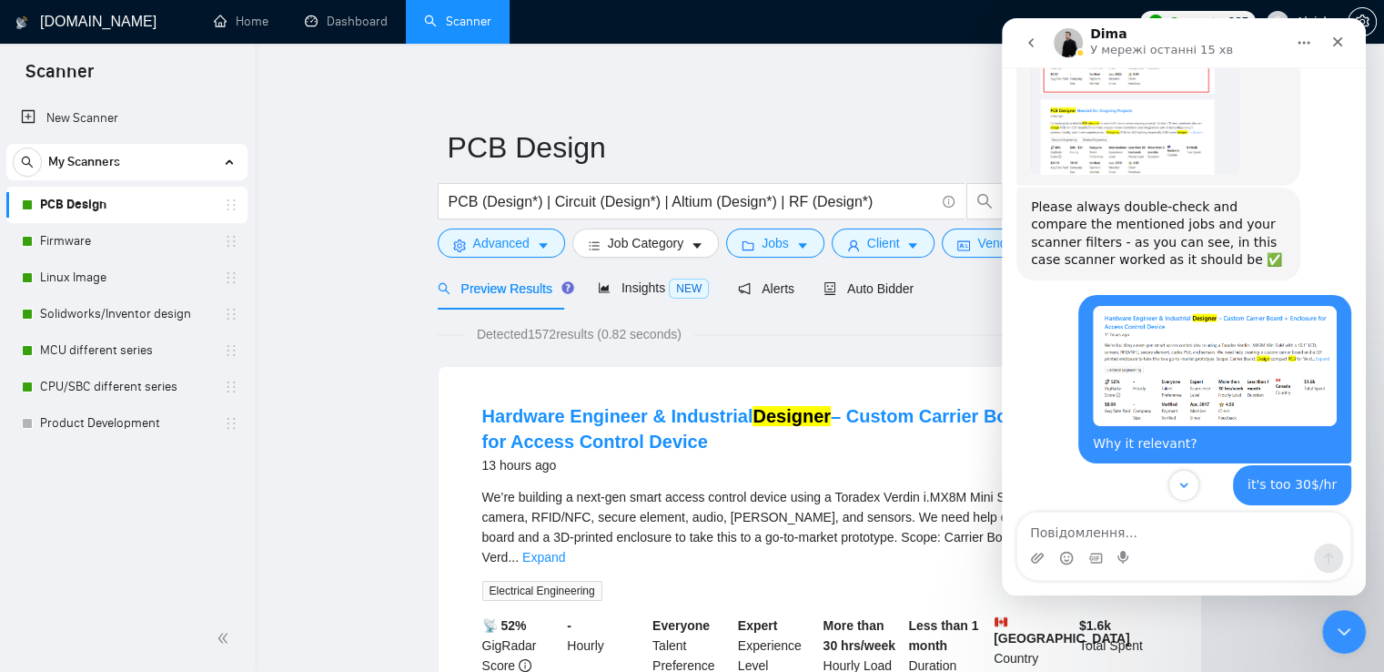
scroll to position [4877, 0]
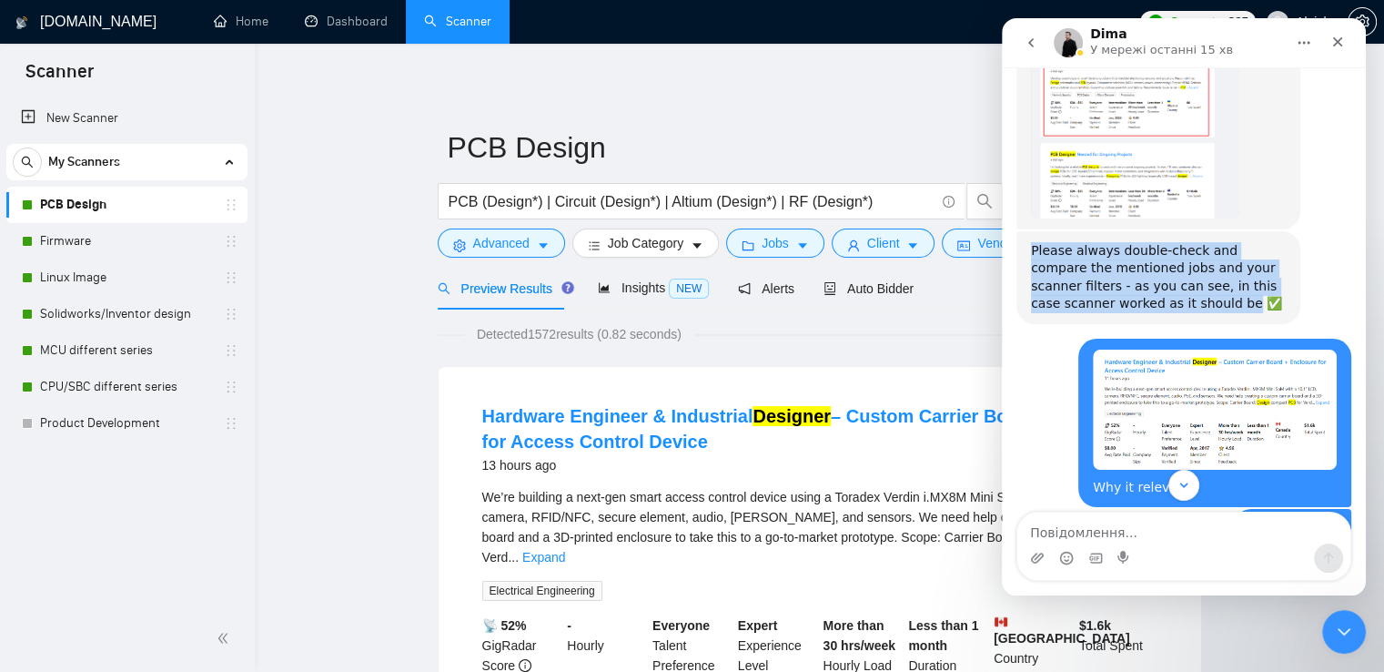
drag, startPoint x: 1109, startPoint y: 212, endPoint x: 1029, endPoint y: 163, distance: 93.9
click at [1029, 231] on div "Please always double-check and compare the mentioned jobs and your scanner filt…" at bounding box center [1158, 277] width 284 height 93
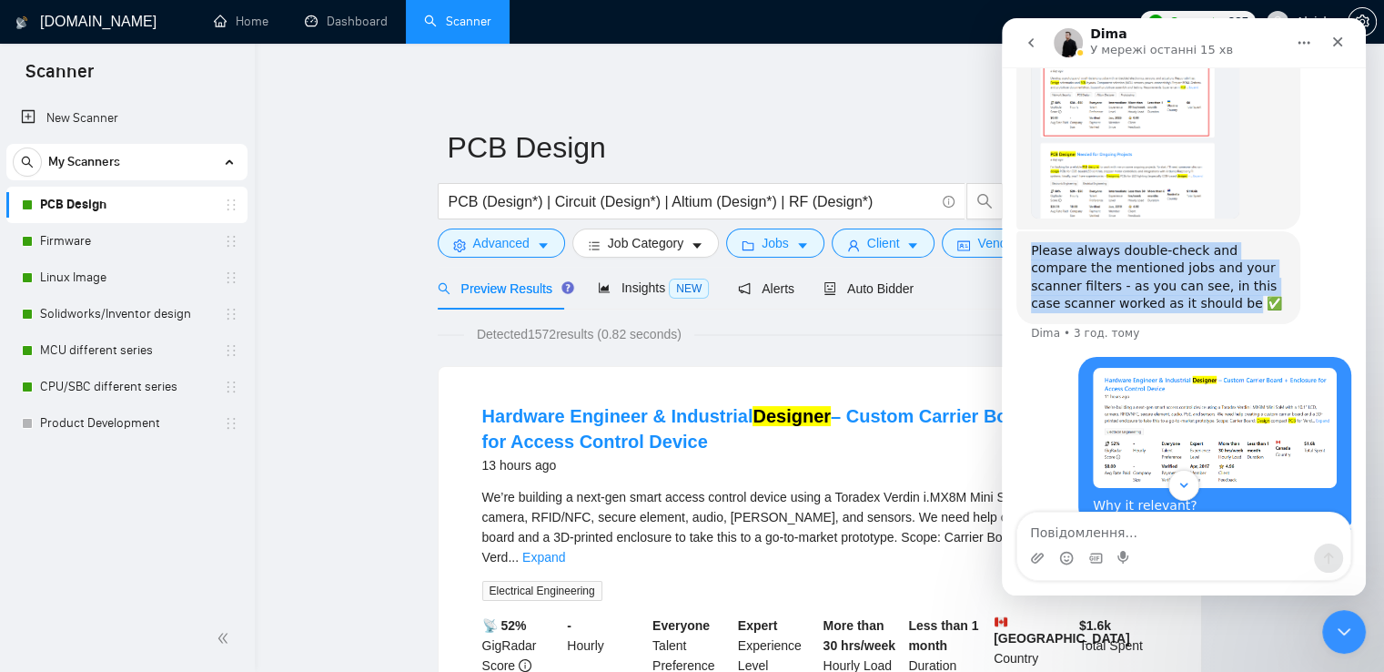
copy div "Please always double-check and compare the mentioned jobs and your scanner filt…"
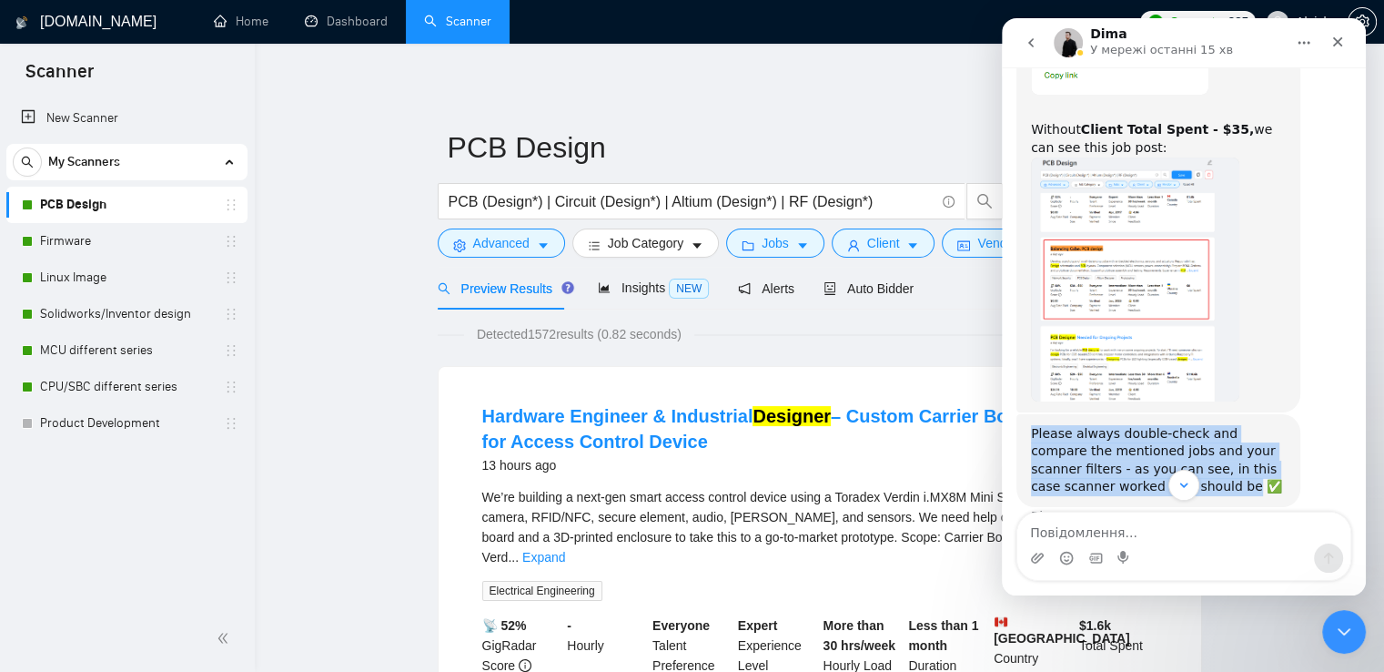
scroll to position [4695, 0]
click at [1088, 276] on img "Dima каже…" at bounding box center [1135, 279] width 208 height 244
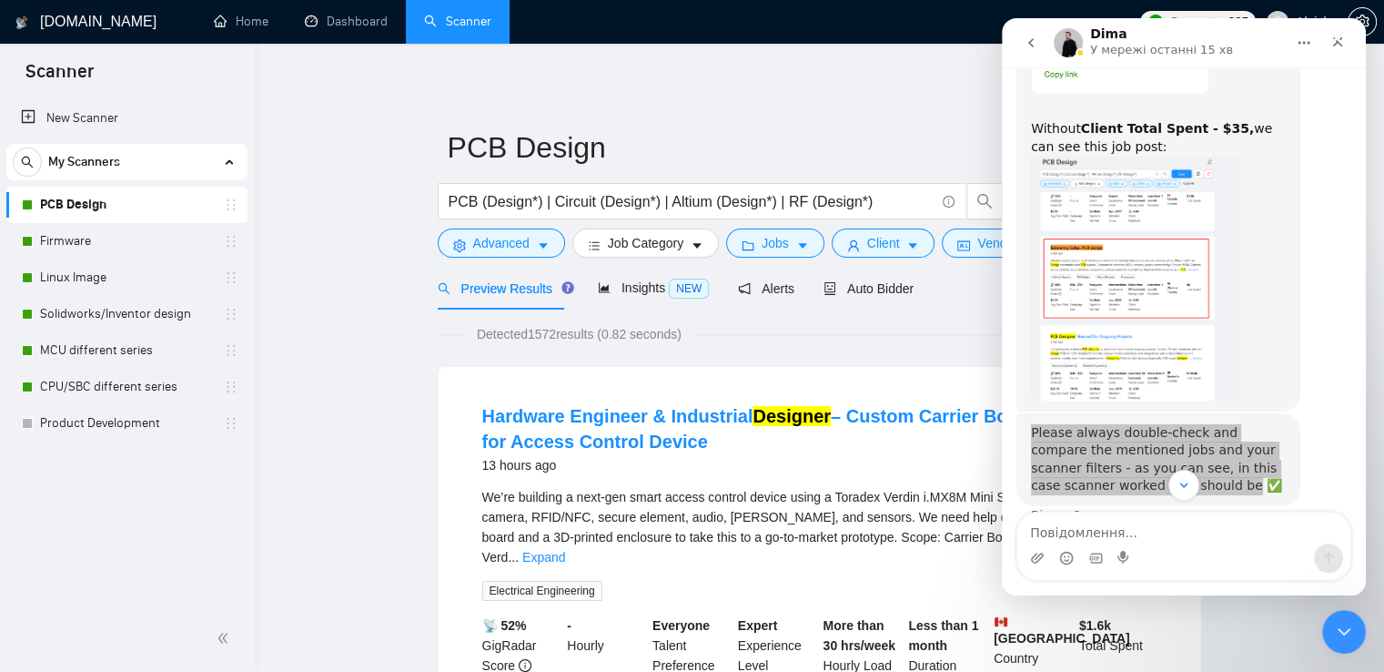
scroll to position [0, 0]
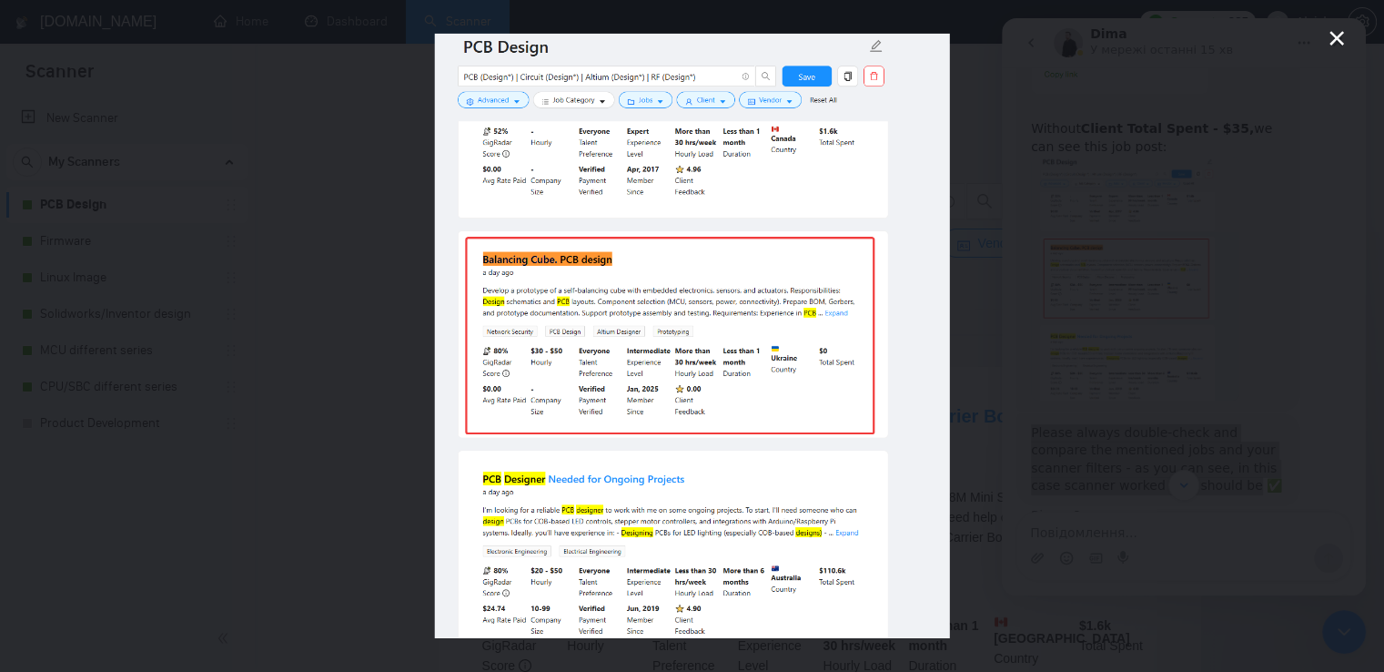
click at [1336, 28] on icon "Закрити" at bounding box center [1337, 38] width 22 height 22
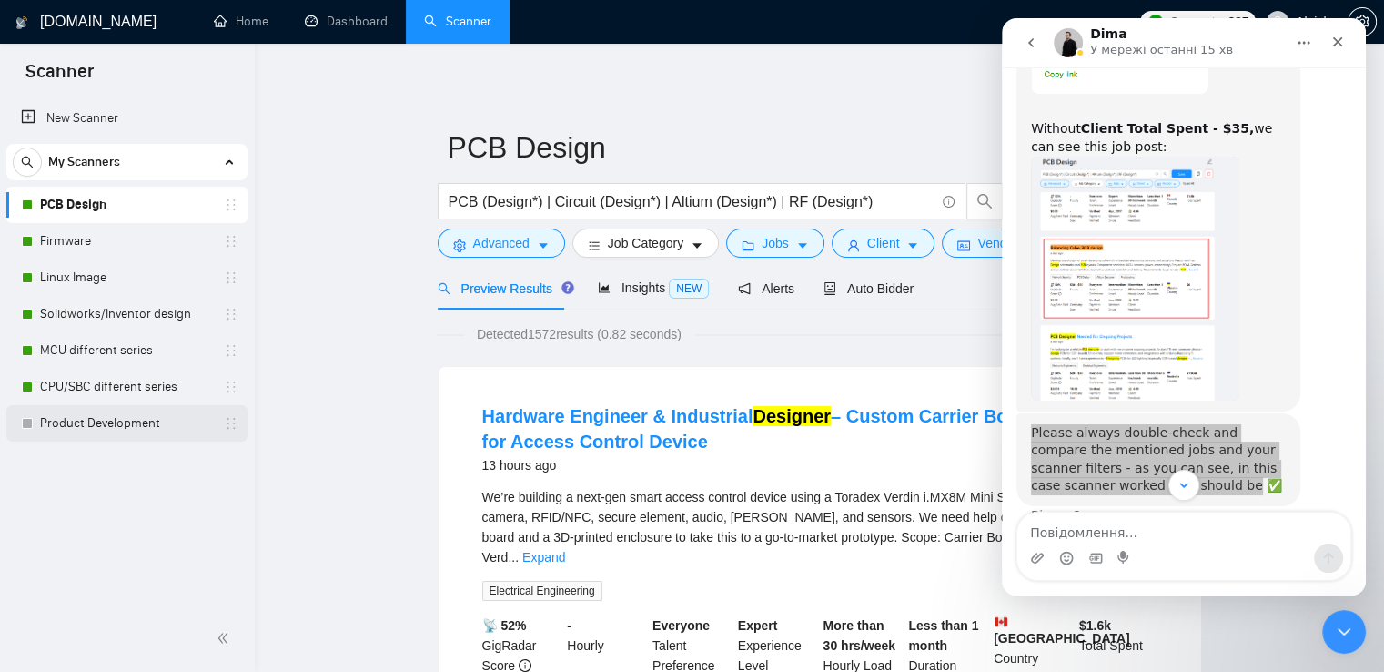
click at [96, 426] on link "Product Development" at bounding box center [126, 423] width 173 height 36
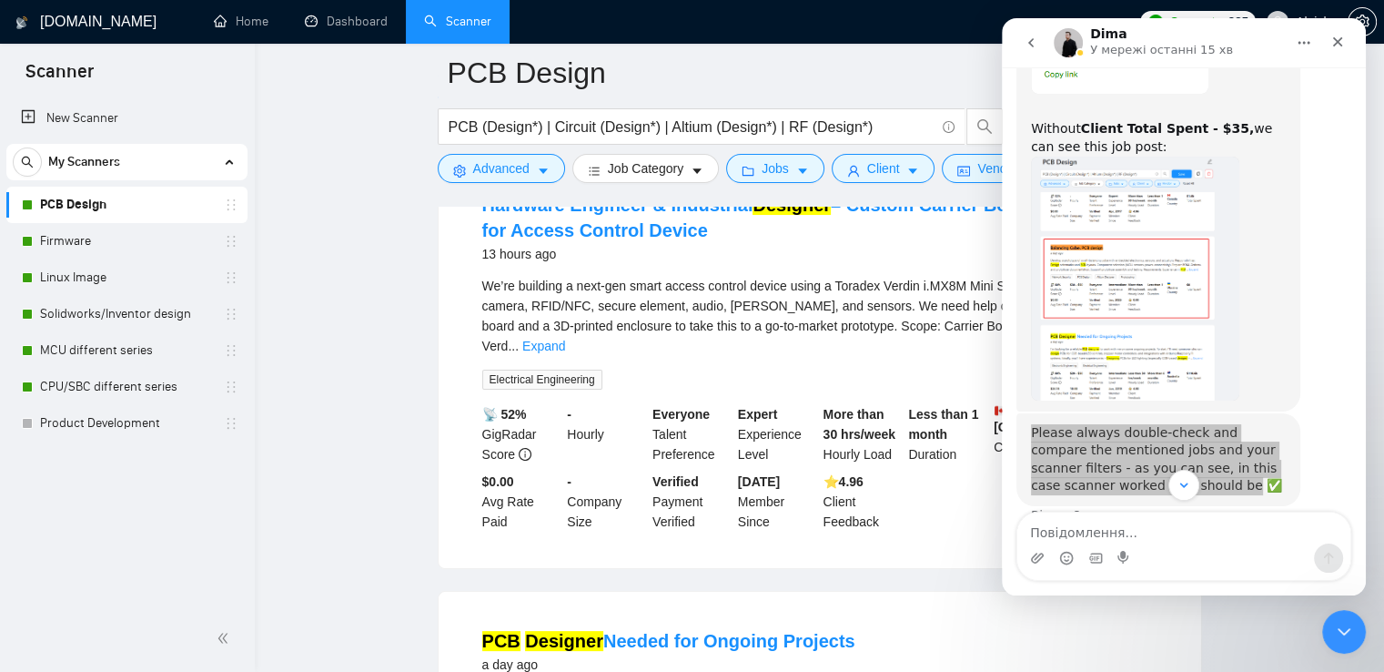
scroll to position [364, 0]
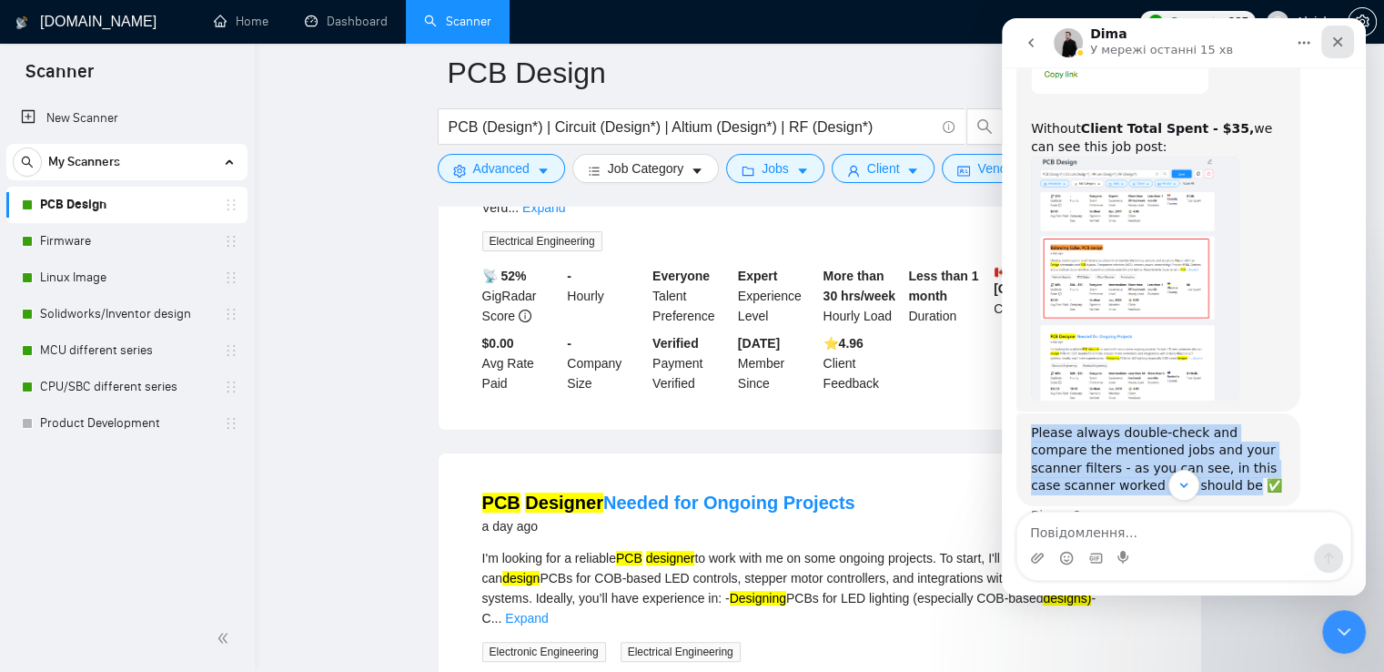
click at [1340, 46] on icon "Закрити" at bounding box center [1337, 42] width 15 height 15
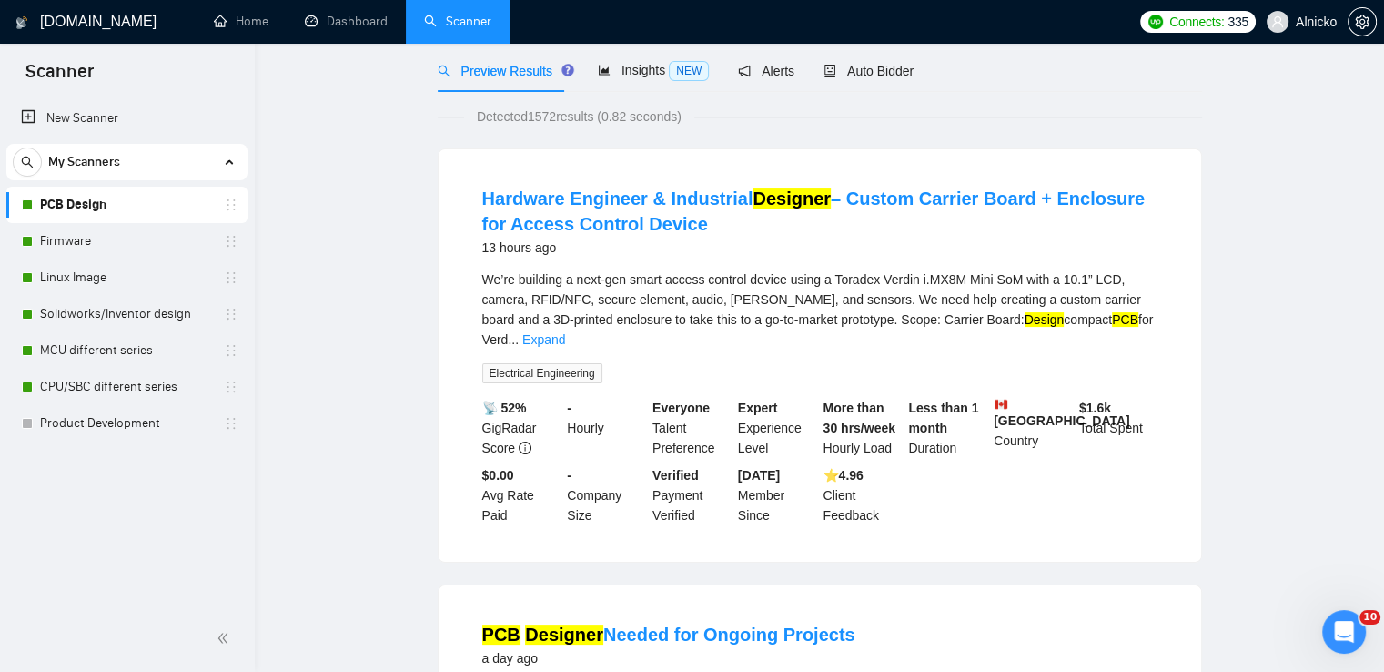
scroll to position [0, 0]
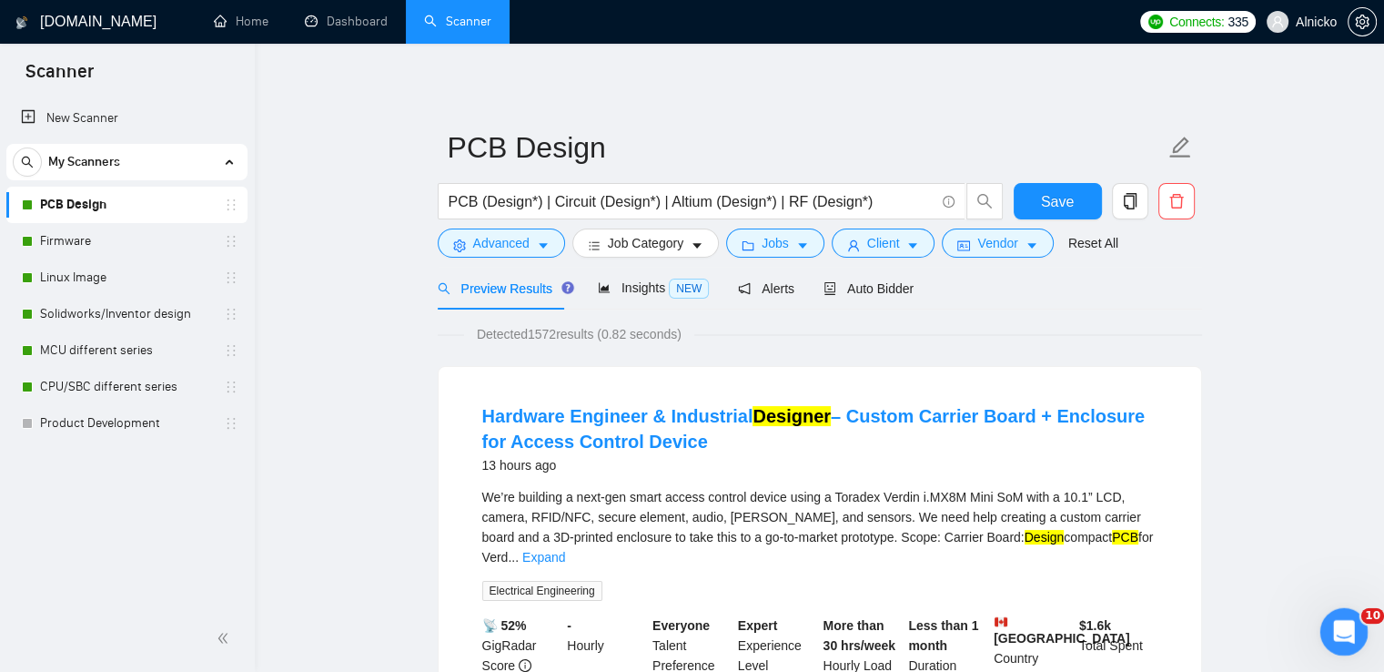
click at [1328, 622] on div "Відкрити програму для спілкування Intercom" at bounding box center [1341, 629] width 60 height 60
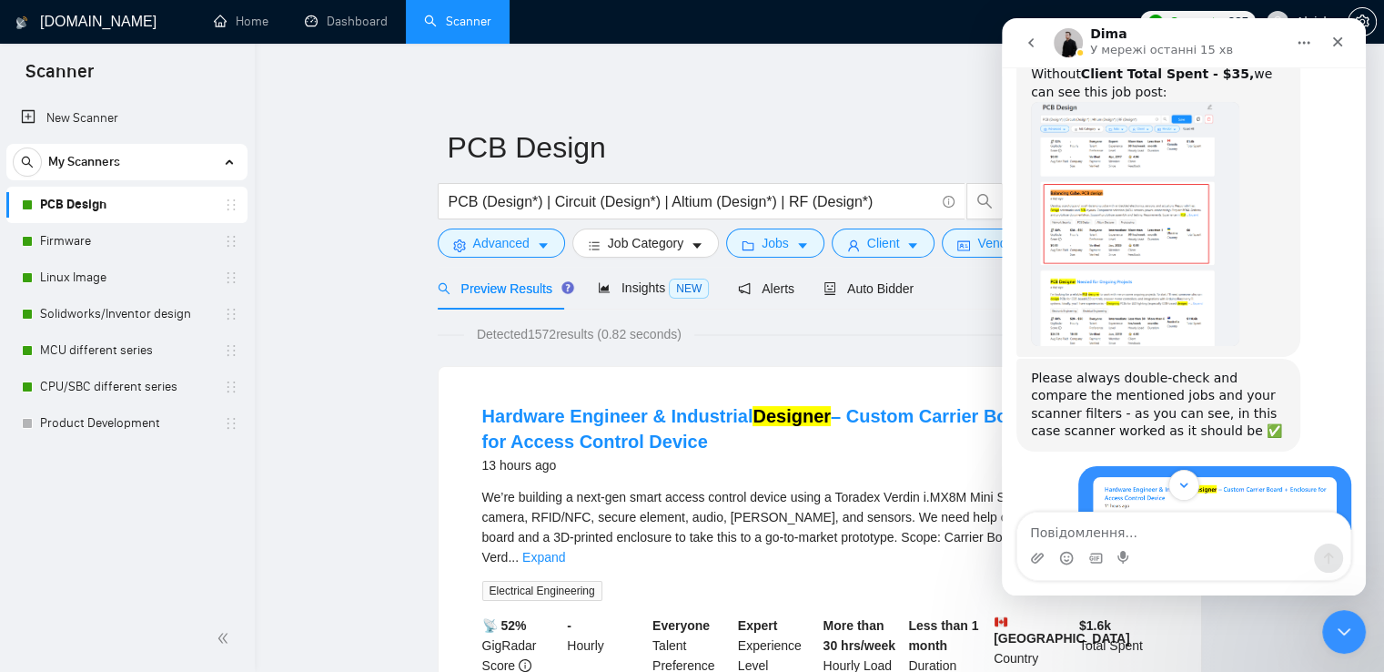
scroll to position [4607, 0]
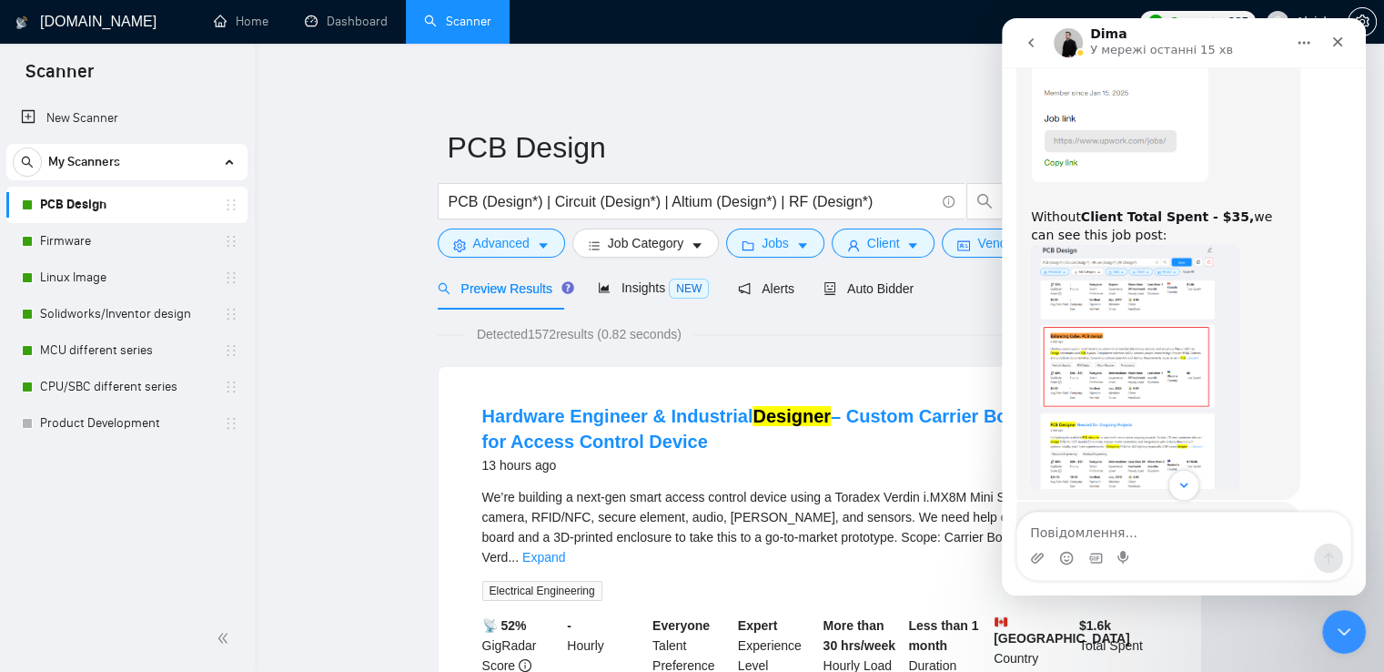
click at [1249, 512] on div "Please always double-check and compare the mentioned jobs and your scanner filt…" at bounding box center [1158, 547] width 255 height 71
click at [1155, 485] on div "Месенджер Intercom" at bounding box center [1184, 485] width 364 height 31
drag, startPoint x: 1139, startPoint y: 484, endPoint x: 1078, endPoint y: 465, distance: 63.9
click at [1089, 464] on div "[PERSON_NAME] з додатка [DOMAIN_NAME] 🤔 HOW to SELL your DESIGN 10x higher than…" at bounding box center [1184, 298] width 364 height 462
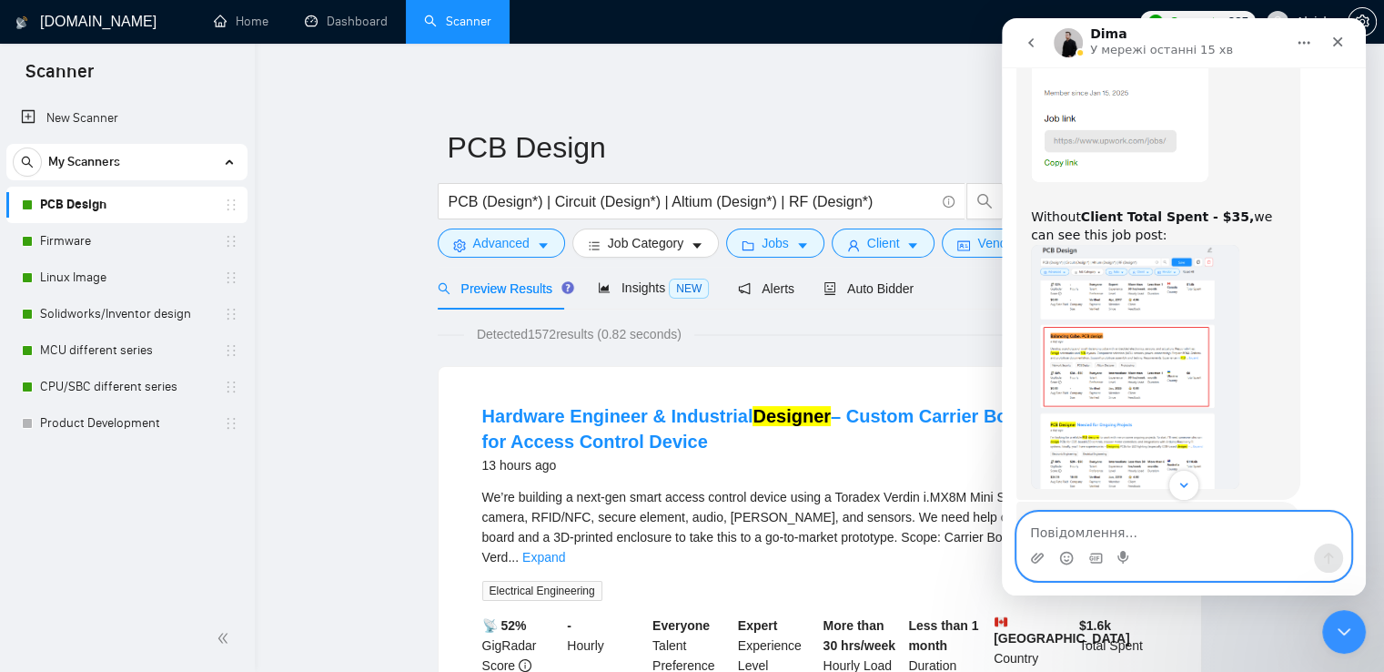
click at [1064, 528] on textarea "Повідомлення..." at bounding box center [1183, 527] width 333 height 31
paste textarea "The scanner you sent was turned off. No request was submitted on my turned-on s…"
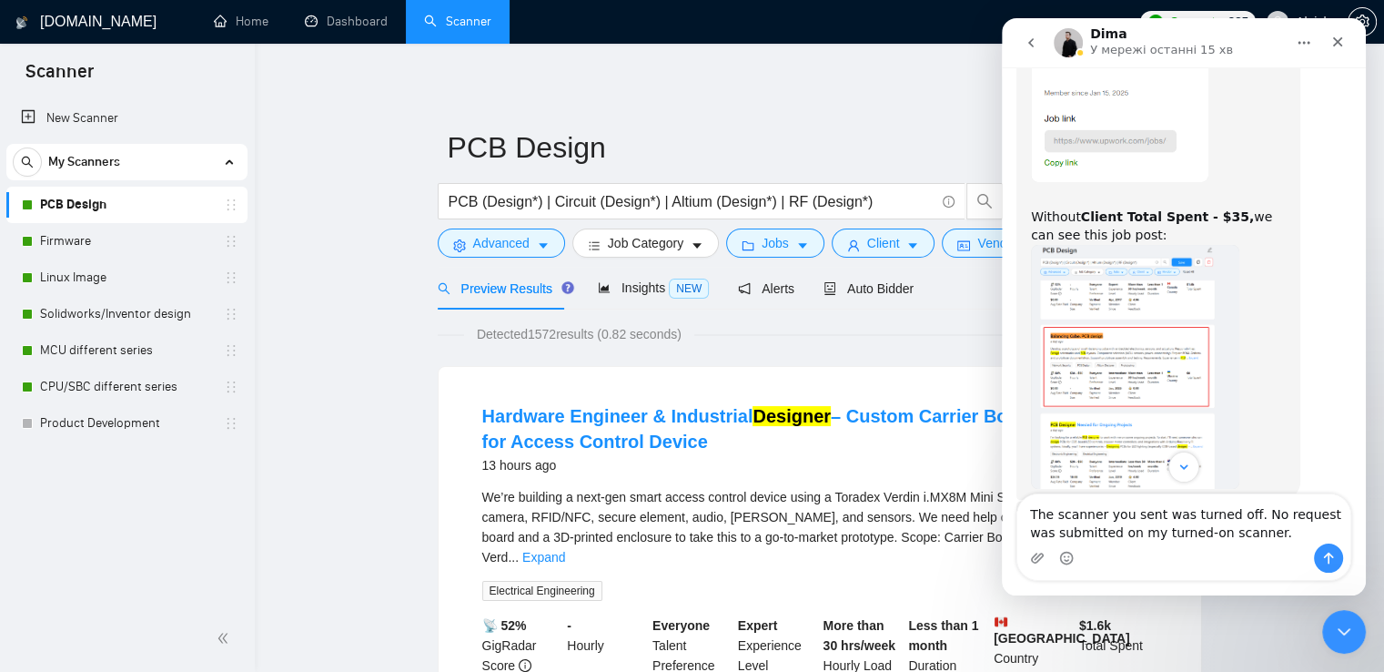
drag, startPoint x: 1140, startPoint y: 484, endPoint x: 1030, endPoint y: 437, distance: 119.8
click at [1030, 501] on div "Please always double-check and compare the mentioned jobs and your scanner filt…" at bounding box center [1158, 547] width 284 height 93
copy div "Please always double-check and compare the mentioned jobs and your scanner filt…"
click at [1028, 514] on textarea "The scanner you sent was turned off. No request was submitted on my turned-on s…" at bounding box center [1183, 518] width 333 height 49
paste textarea "Please always double-check and compare the mentioned jobs and your scanner filt…"
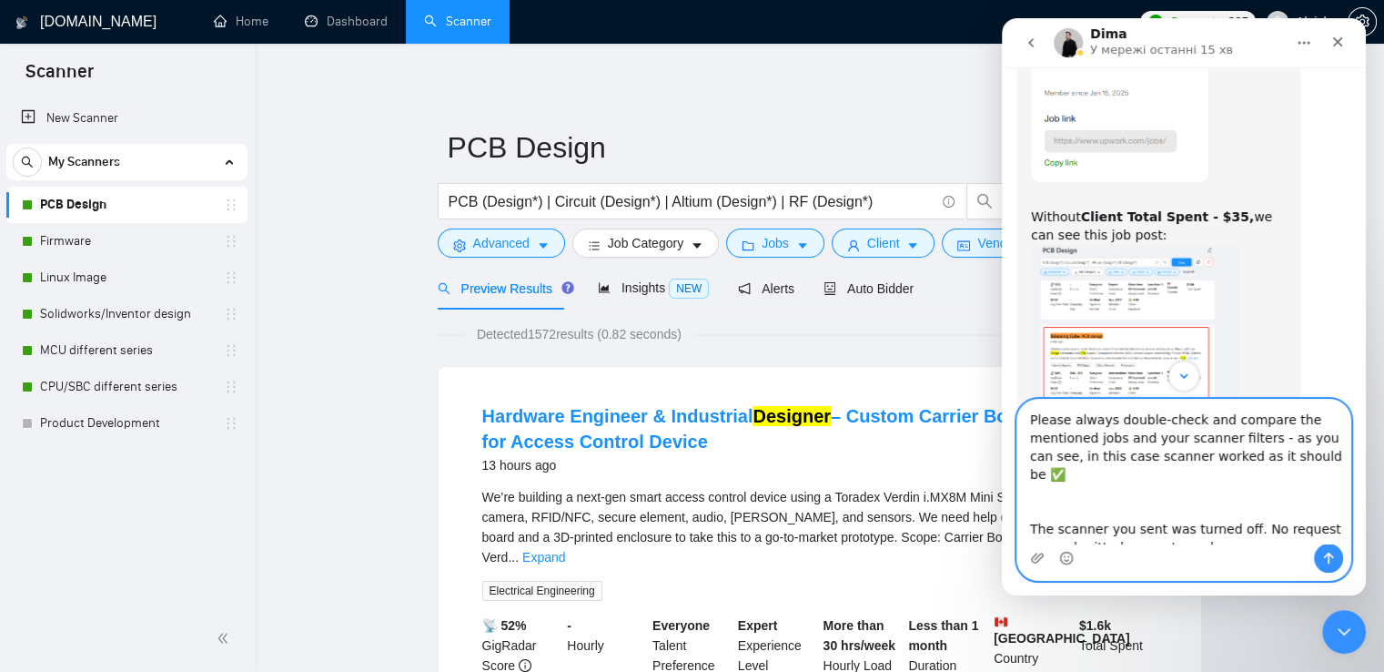
type textarea "Please always double-check and compare the mentioned jobs and your scanner filt…"
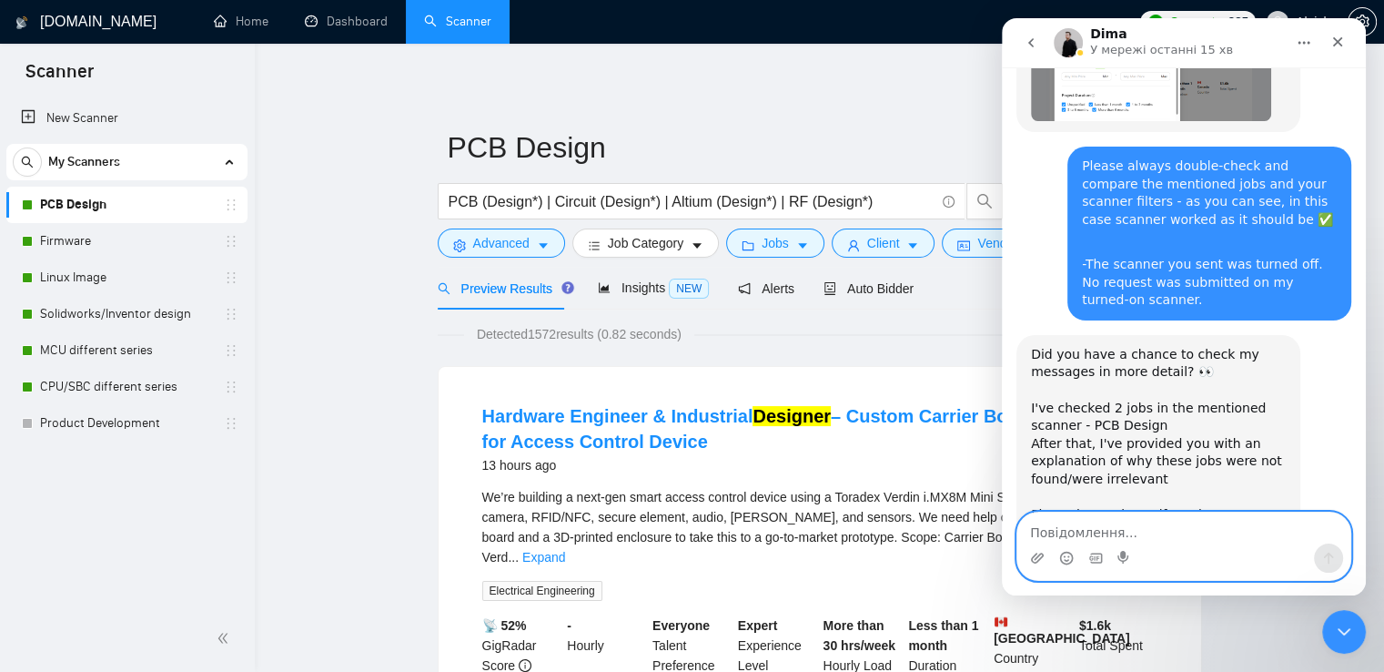
scroll to position [6155, 0]
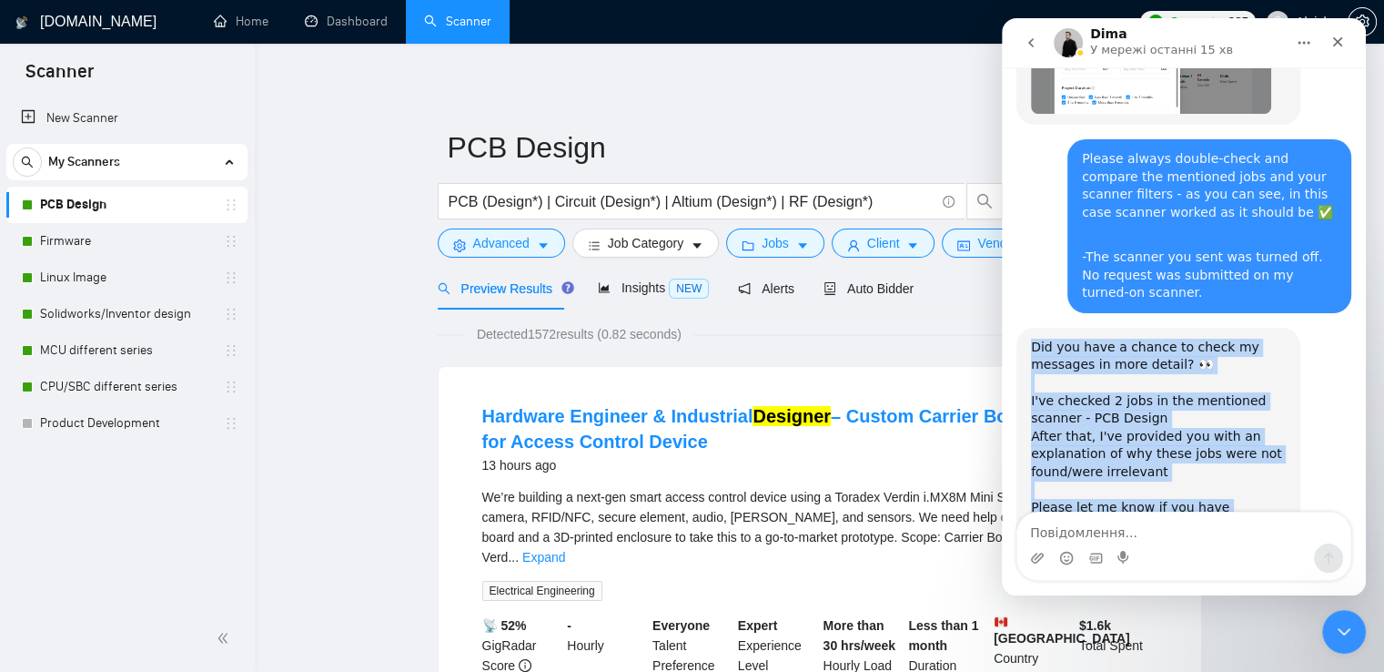
drag, startPoint x: 1159, startPoint y: 456, endPoint x: 1024, endPoint y: 224, distance: 268.7
click at [1024, 328] on div "Did you have a chance to check my messages in more detail? 👀 I've checked 2 job…" at bounding box center [1158, 463] width 284 height 271
copy div "Did you have a chance to check my messages in more detail? 👀 I've checked 2 job…"
